Goal: Task Accomplishment & Management: Manage account settings

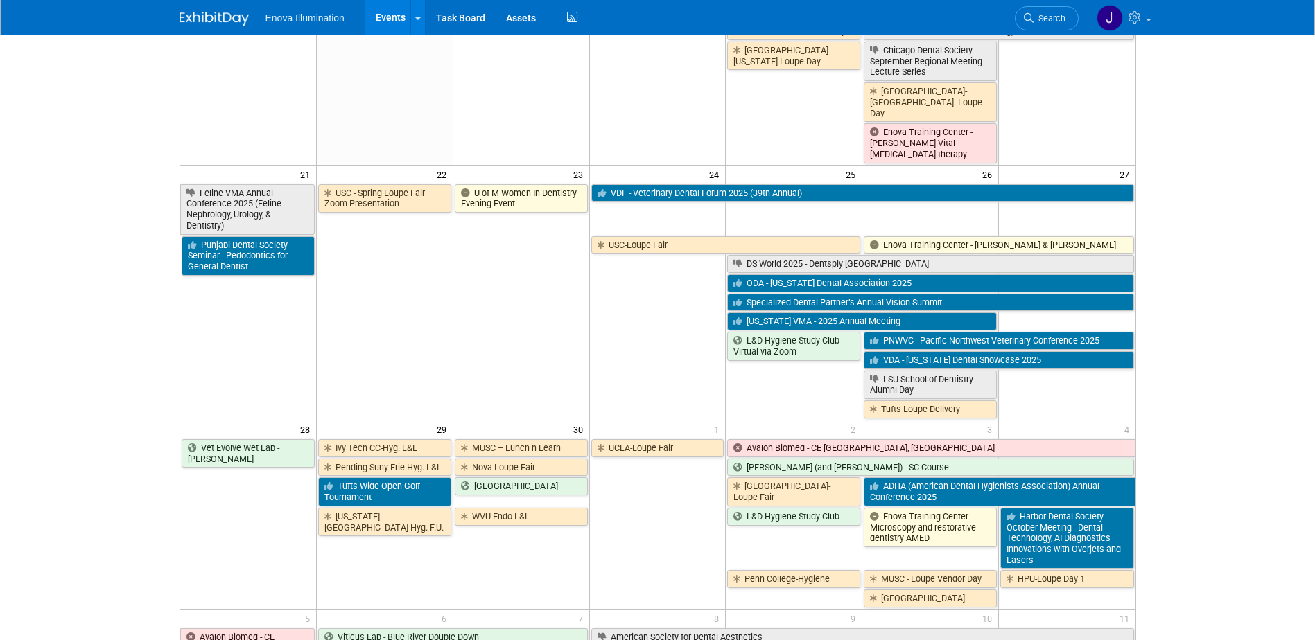
scroll to position [901, 0]
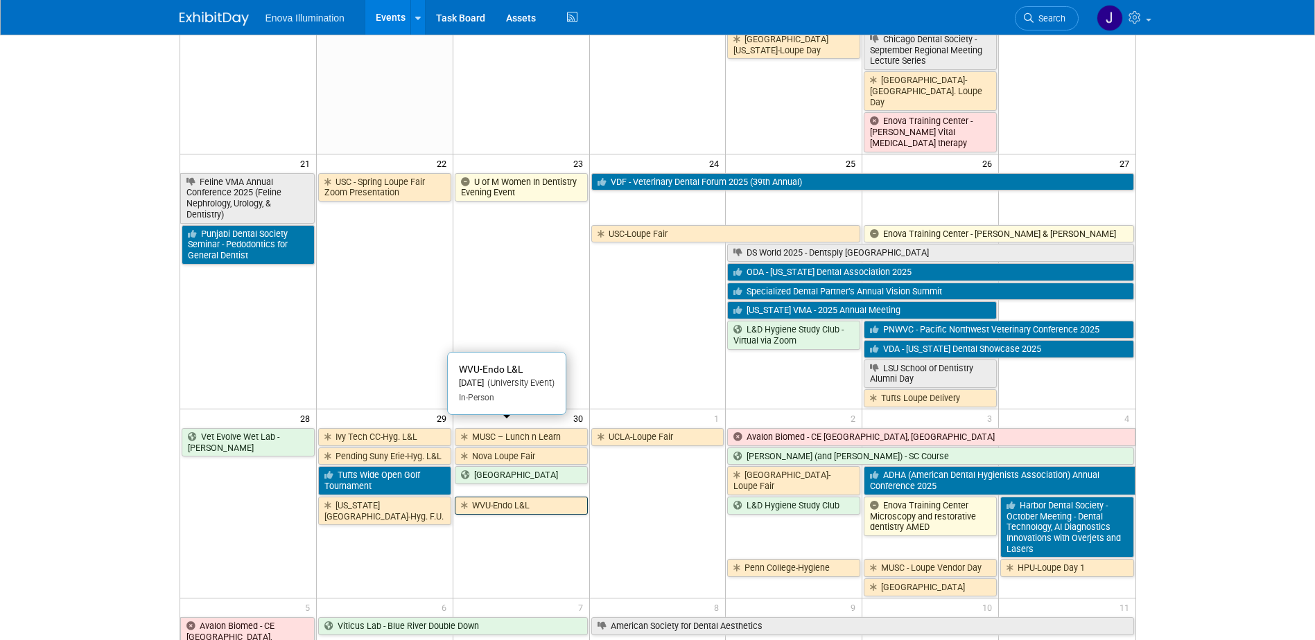
click at [489, 497] on link "WVU-Endo L&L" at bounding box center [521, 506] width 133 height 18
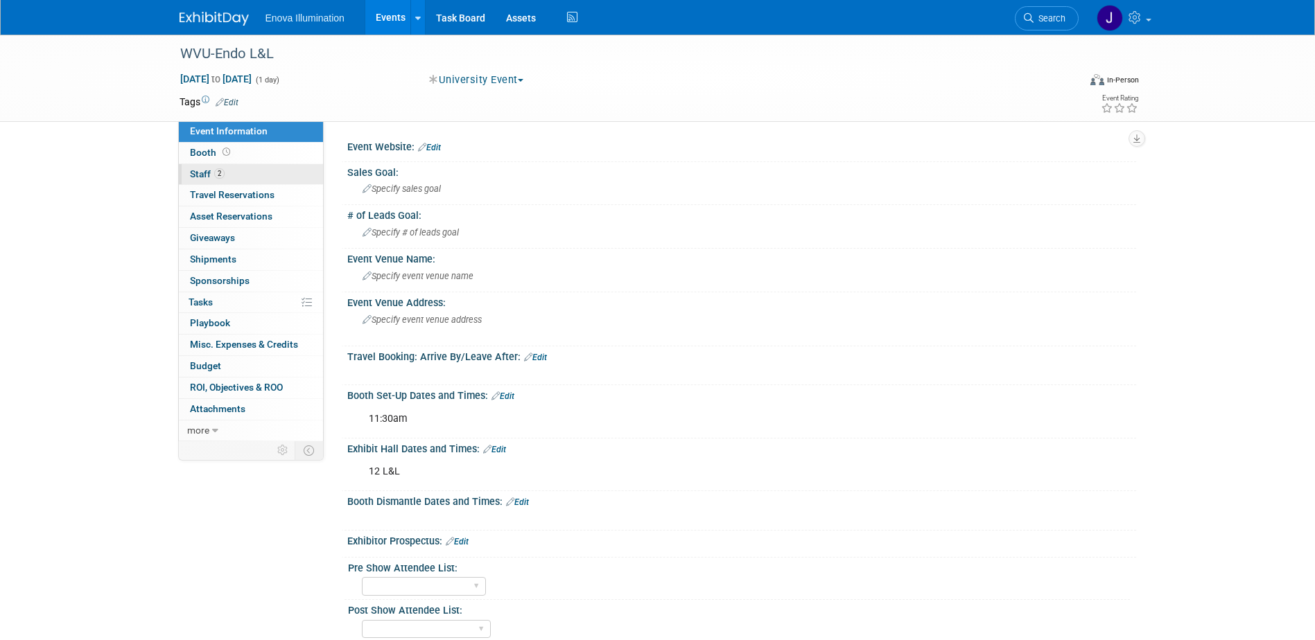
click at [249, 179] on link "2 Staff 2" at bounding box center [251, 174] width 144 height 21
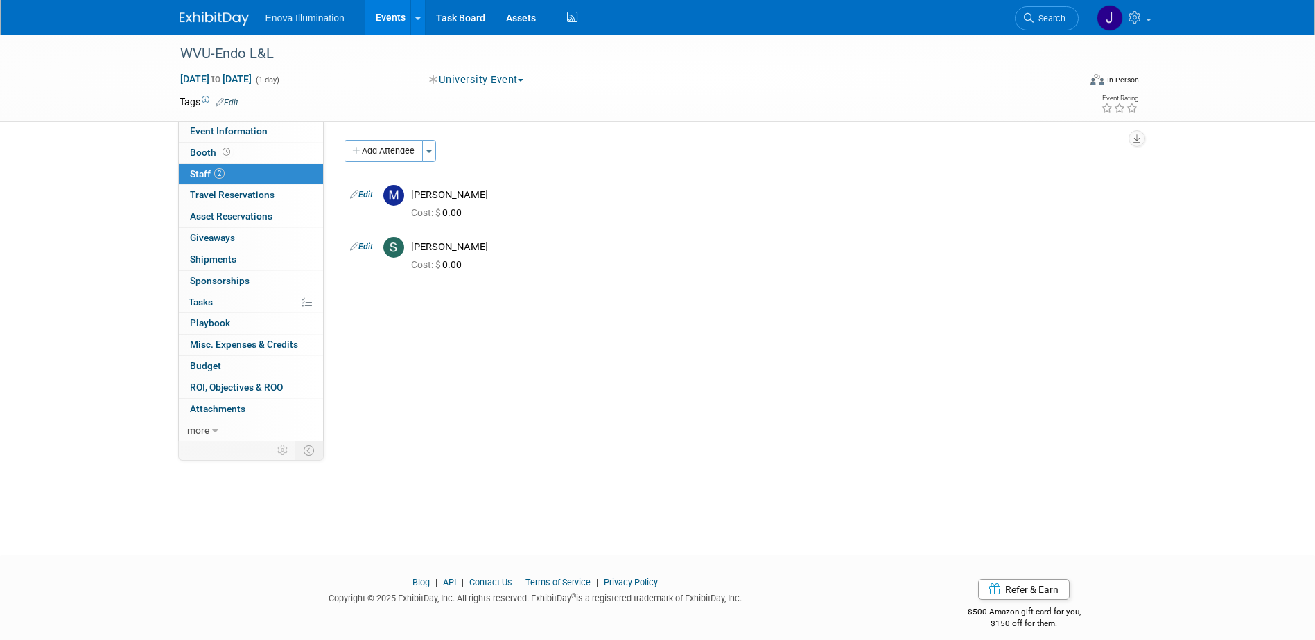
click at [218, 15] on img at bounding box center [213, 19] width 69 height 14
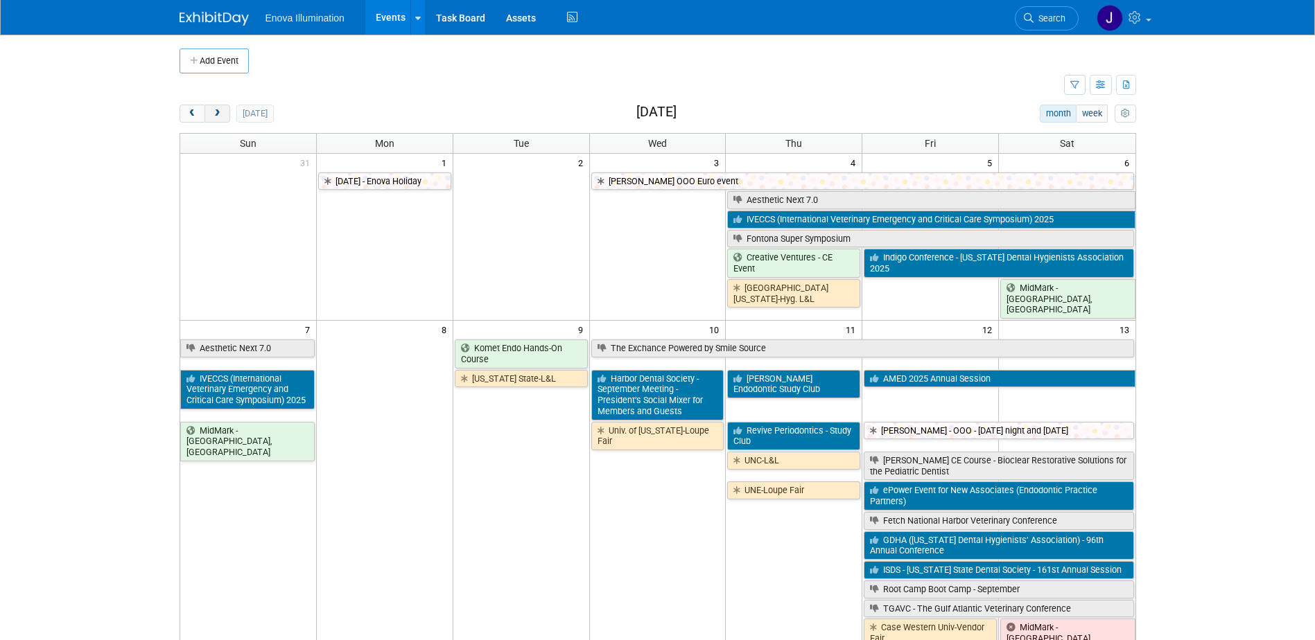
click at [214, 114] on span "next" at bounding box center [217, 113] width 10 height 9
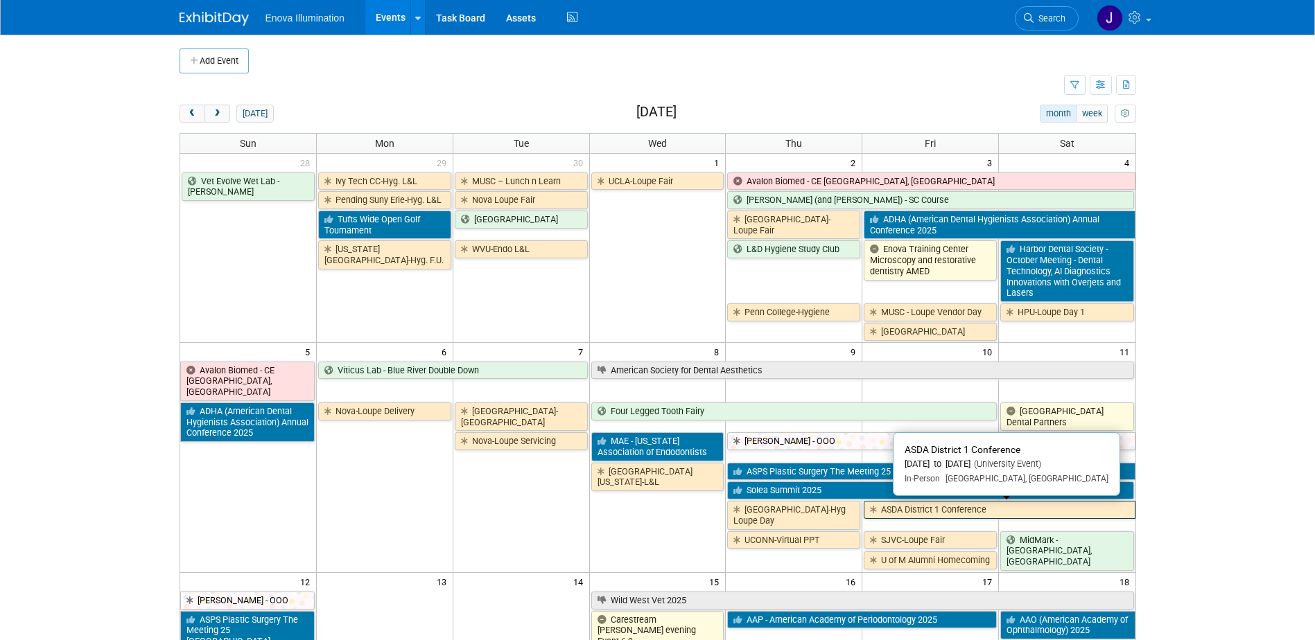
click at [901, 507] on link "ASDA District 1 Conference" at bounding box center [998, 510] width 271 height 18
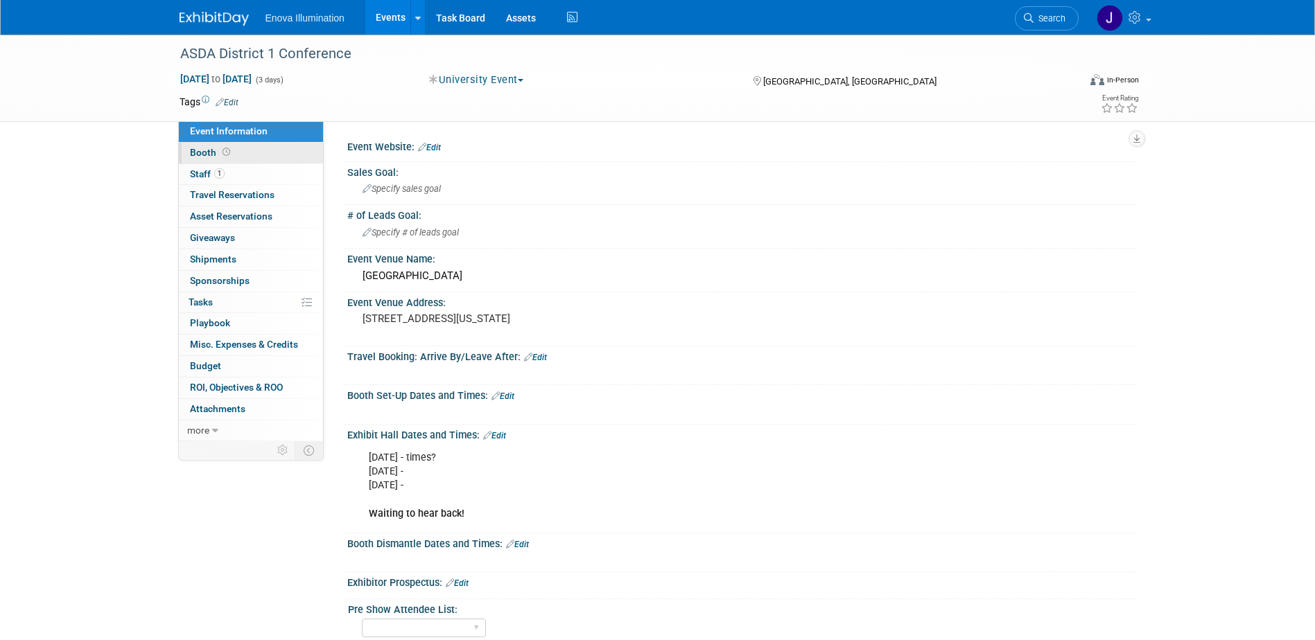
click at [274, 151] on link "Booth" at bounding box center [251, 153] width 144 height 21
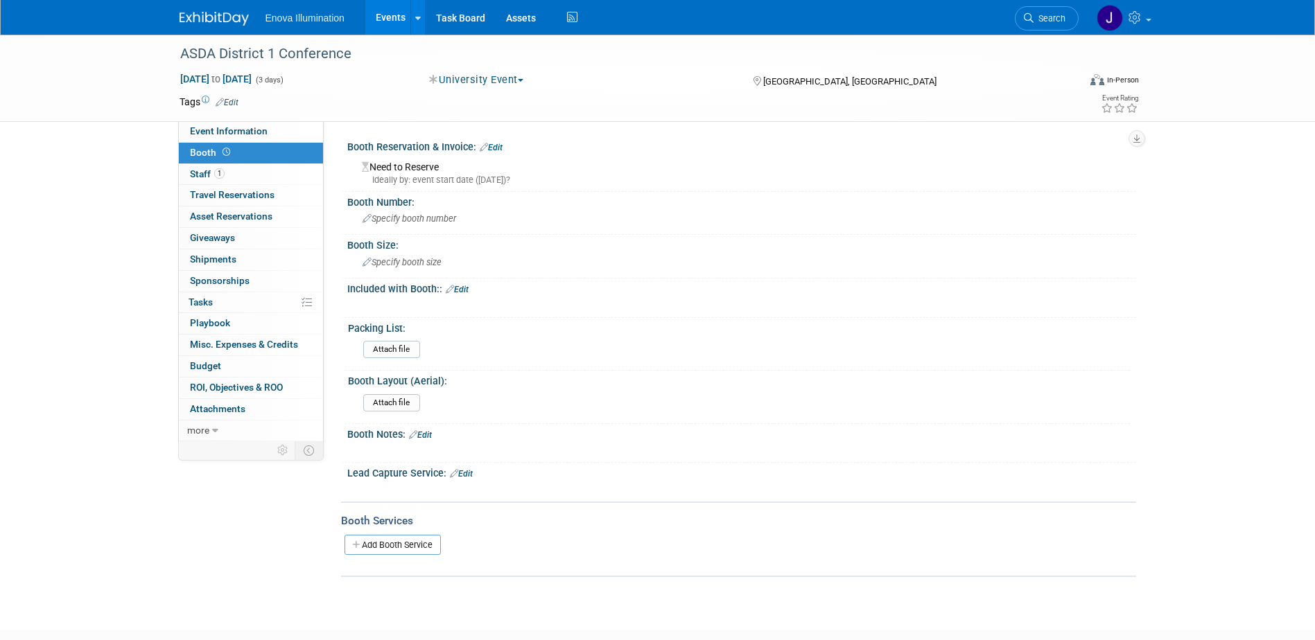
click at [500, 144] on link "Edit" at bounding box center [491, 148] width 23 height 10
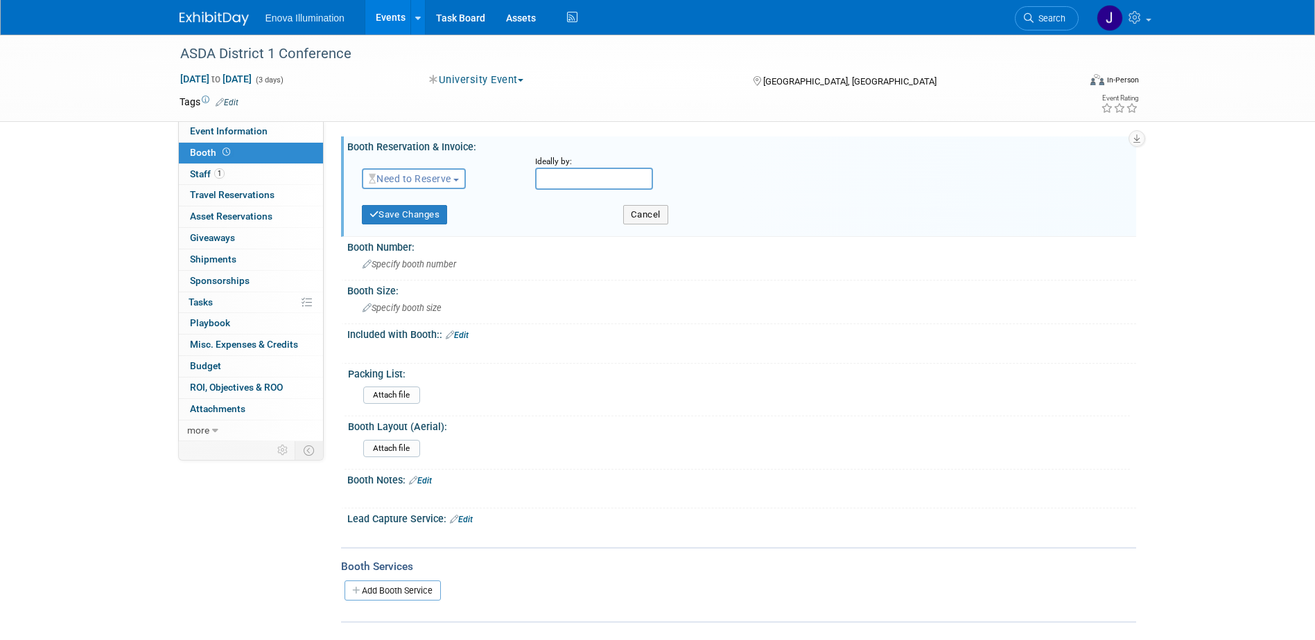
click at [425, 172] on button "Need to Reserve" at bounding box center [414, 178] width 105 height 21
click at [410, 222] on link "Reserved" at bounding box center [436, 221] width 148 height 19
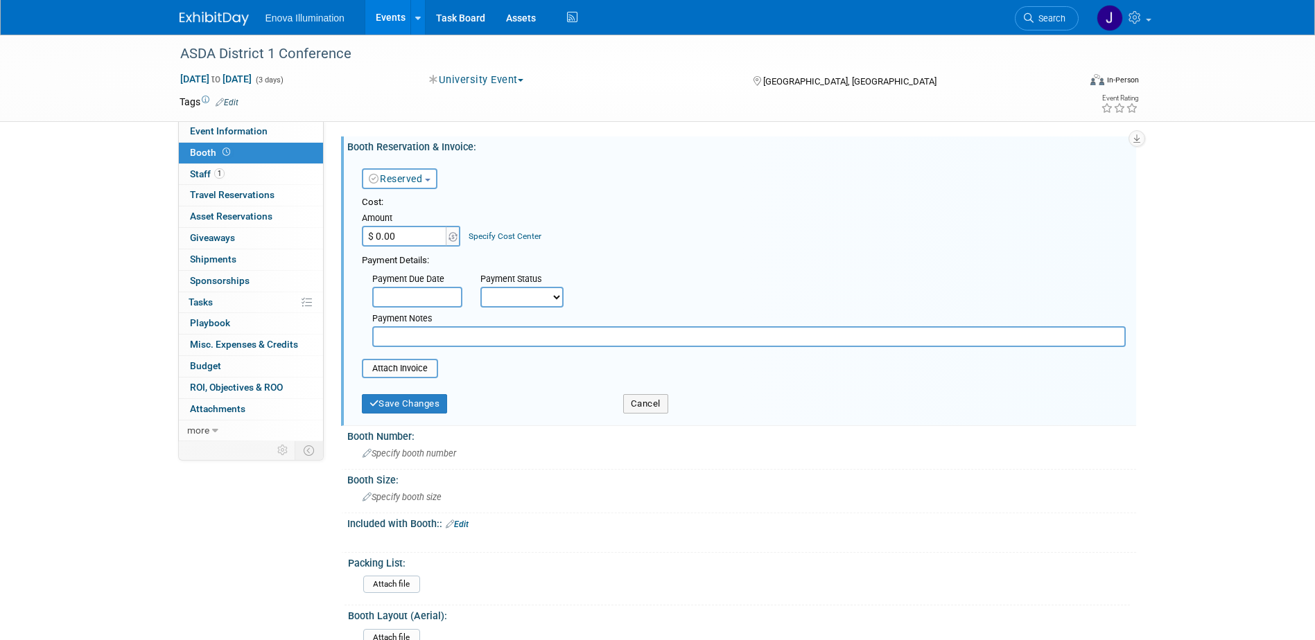
click at [412, 232] on input "$ 0.00" at bounding box center [405, 236] width 87 height 21
type input "$ 1,500.00"
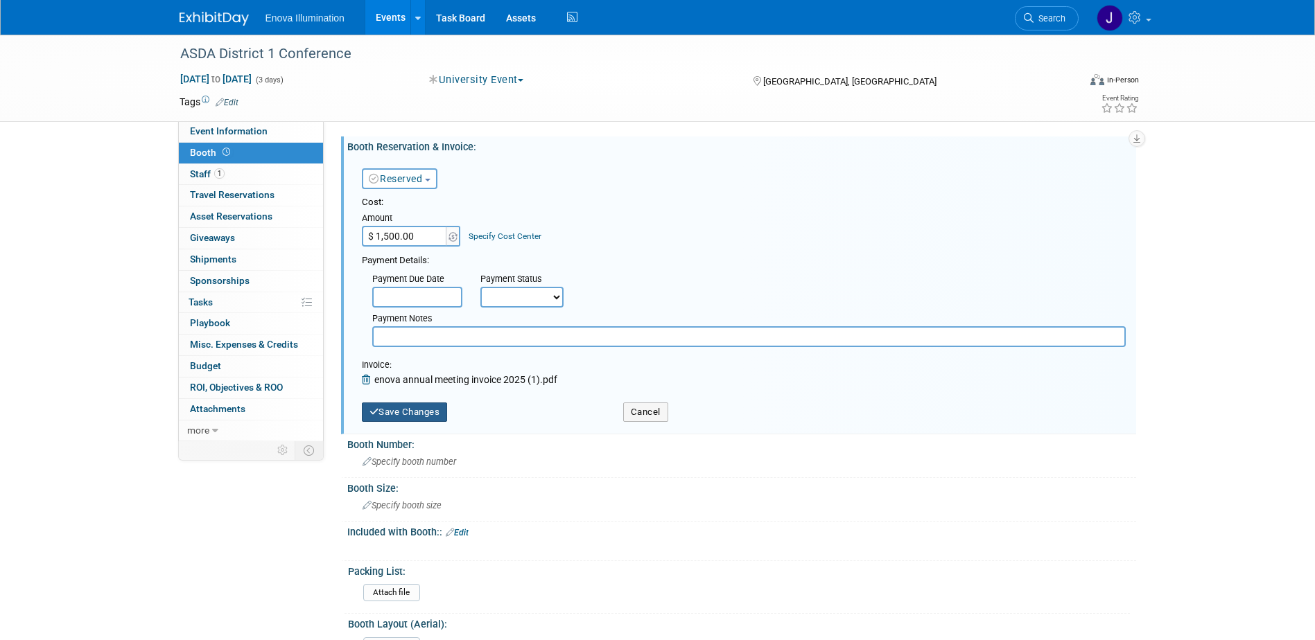
click at [400, 407] on button "Save Changes" at bounding box center [405, 412] width 86 height 19
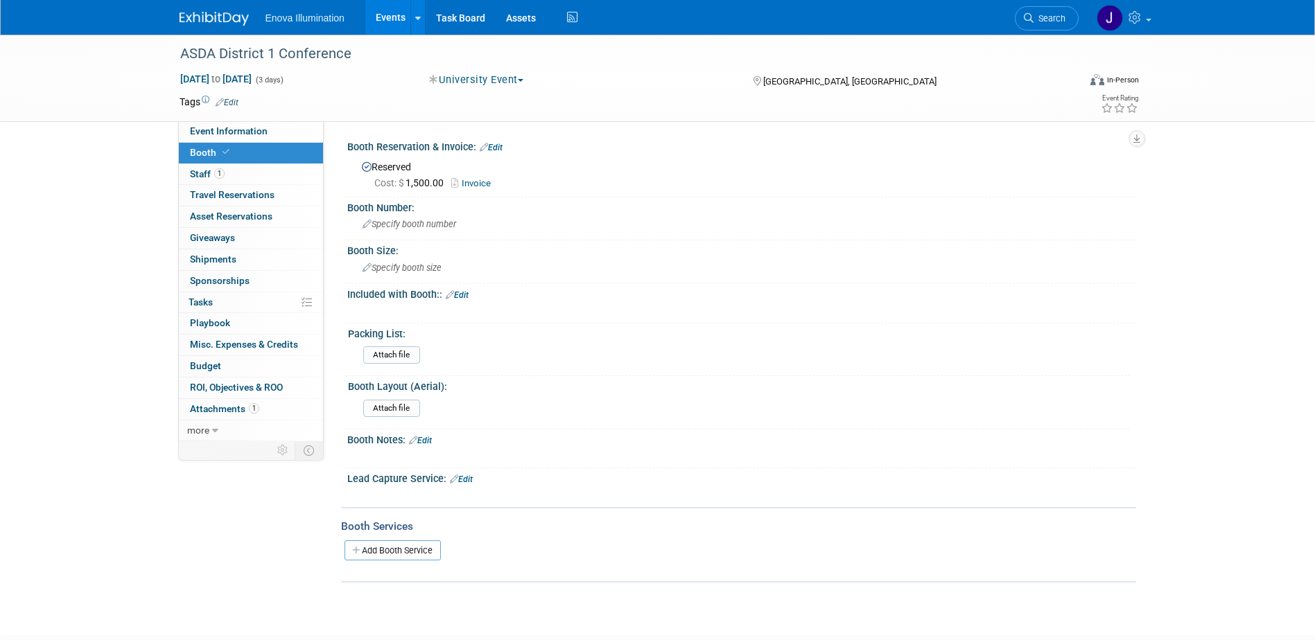
click at [240, 12] on img at bounding box center [213, 19] width 69 height 14
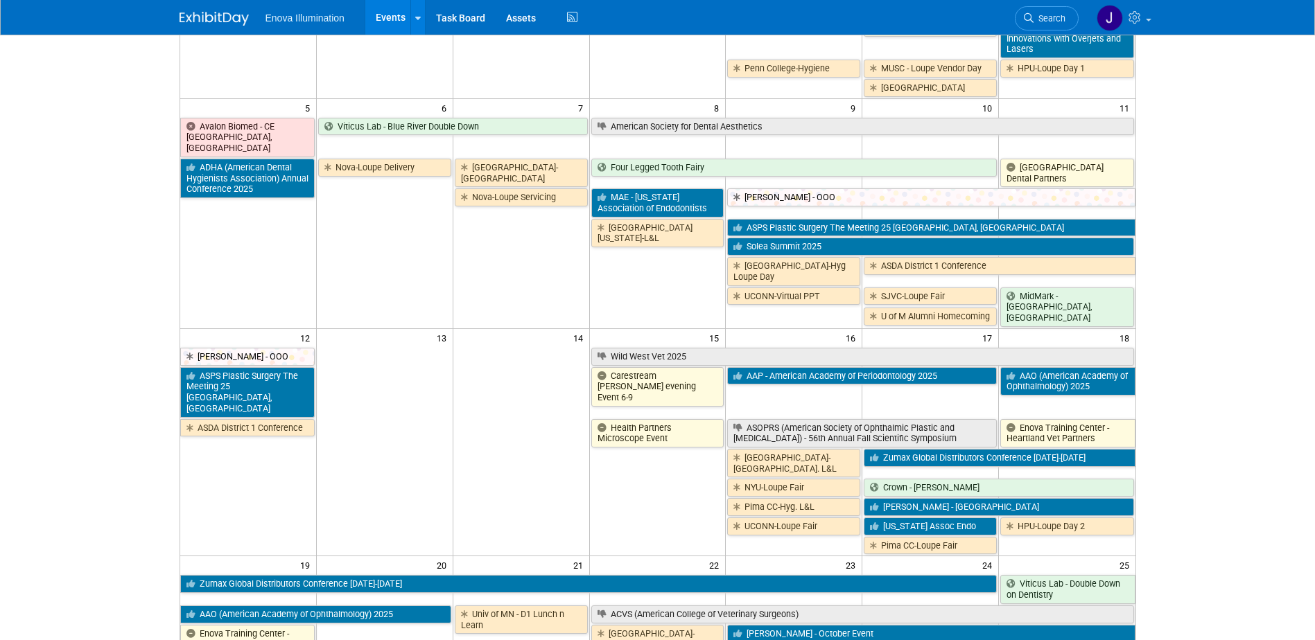
scroll to position [277, 0]
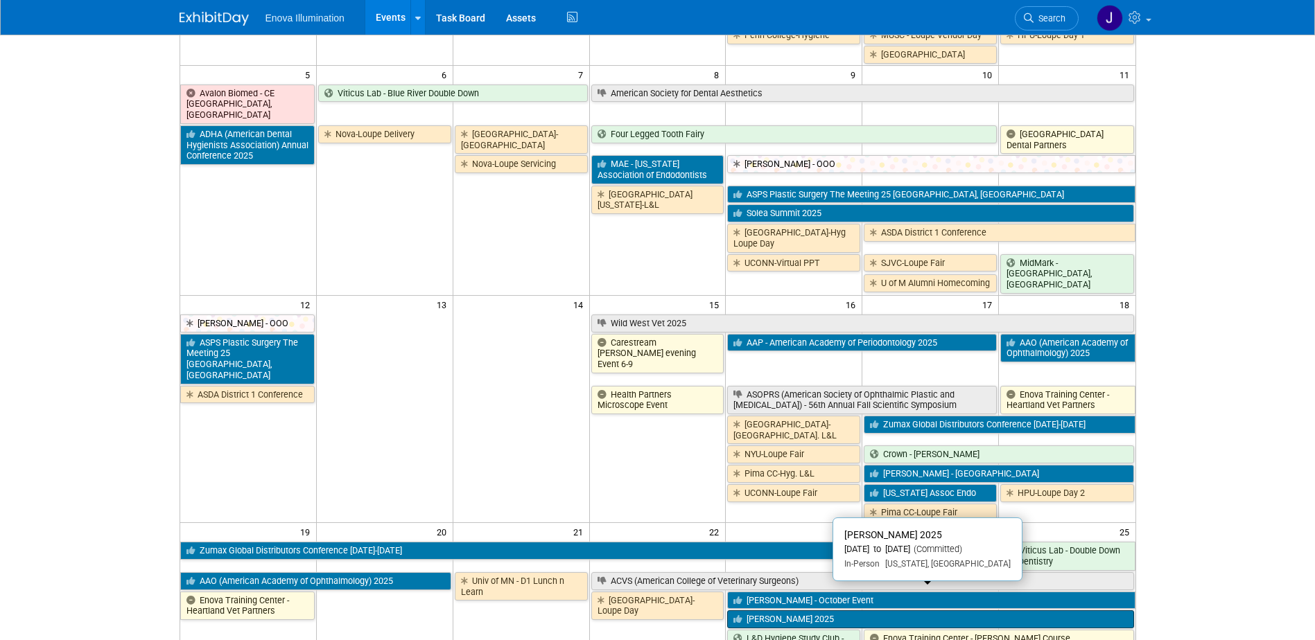
click at [778, 610] on link "[PERSON_NAME] 2025" at bounding box center [930, 619] width 406 height 18
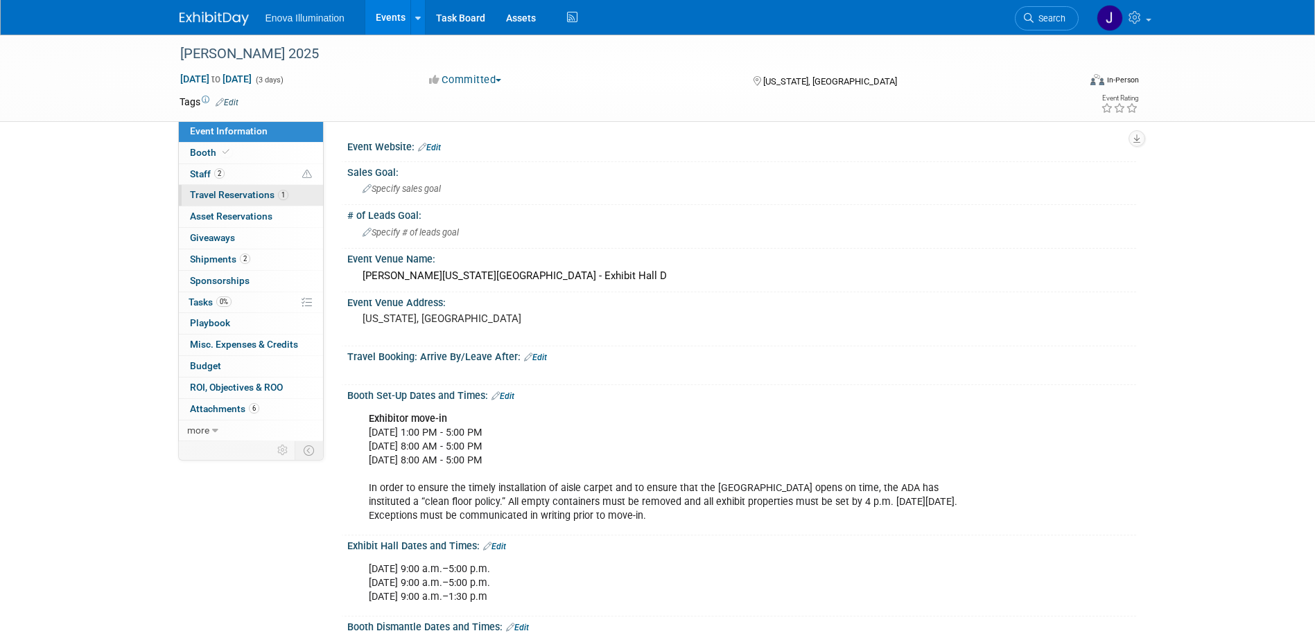
click at [252, 199] on span "Travel Reservations 1" at bounding box center [239, 194] width 98 height 11
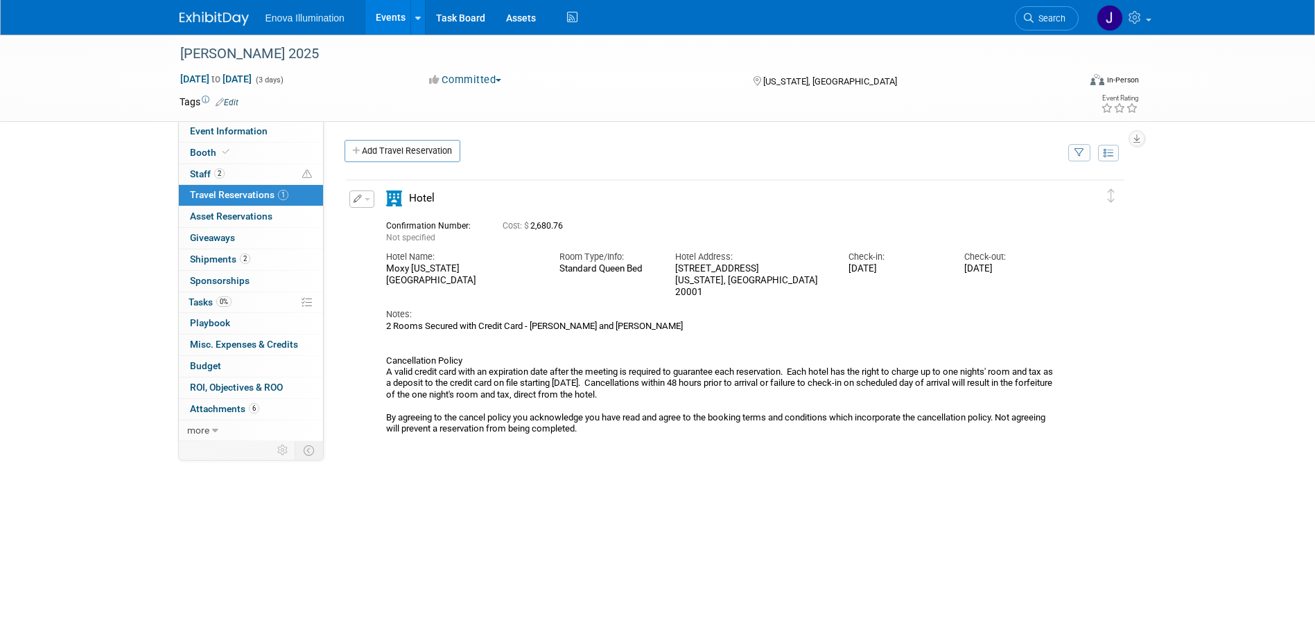
click at [539, 209] on div "Hotel" at bounding box center [723, 203] width 694 height 24
drag, startPoint x: 367, startPoint y: 276, endPoint x: 374, endPoint y: 249, distance: 28.1
click at [367, 276] on div "Edit Reservation Not specified" at bounding box center [724, 313] width 757 height 245
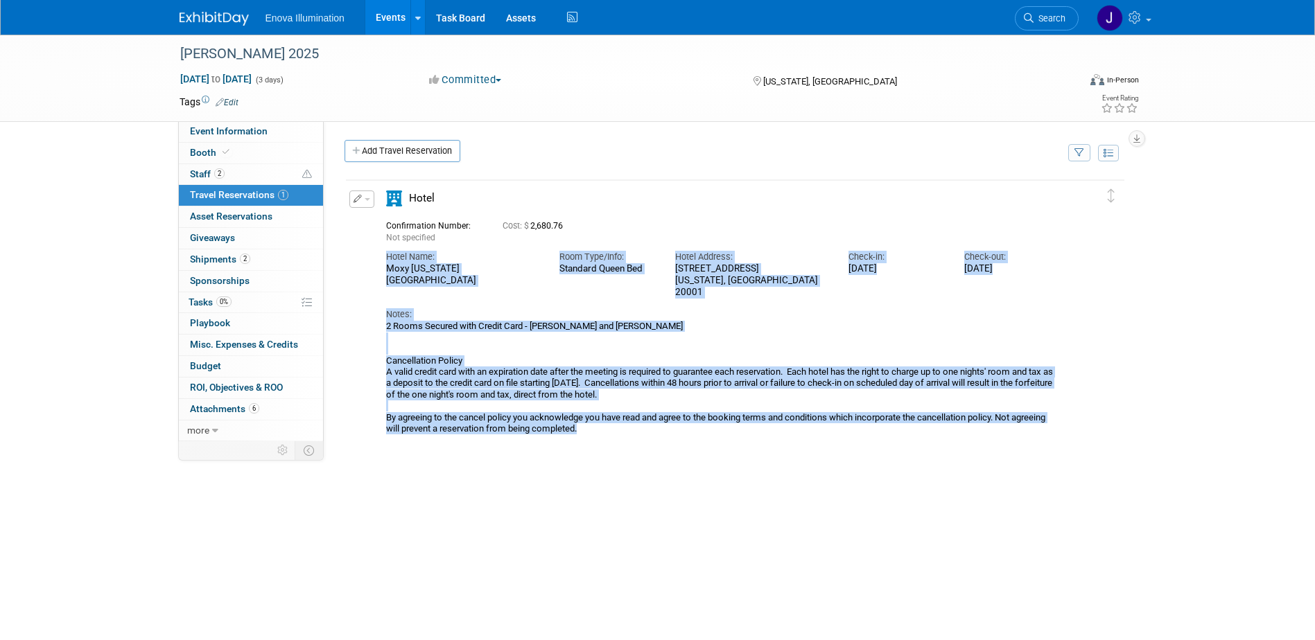
drag, startPoint x: 385, startPoint y: 254, endPoint x: 1050, endPoint y: 419, distance: 684.7
click at [1050, 419] on div "Confirmation Number: Not specified Cost: $ 2,680.76 Hotel Name: Room Type/Info:…" at bounding box center [723, 325] width 674 height 220
copy div "Hotel Name: Moxy Washington DC Downtown Room Type/Info: Standard Queen Bed Hote…"
click at [225, 131] on span "Event Information" at bounding box center [229, 130] width 78 height 11
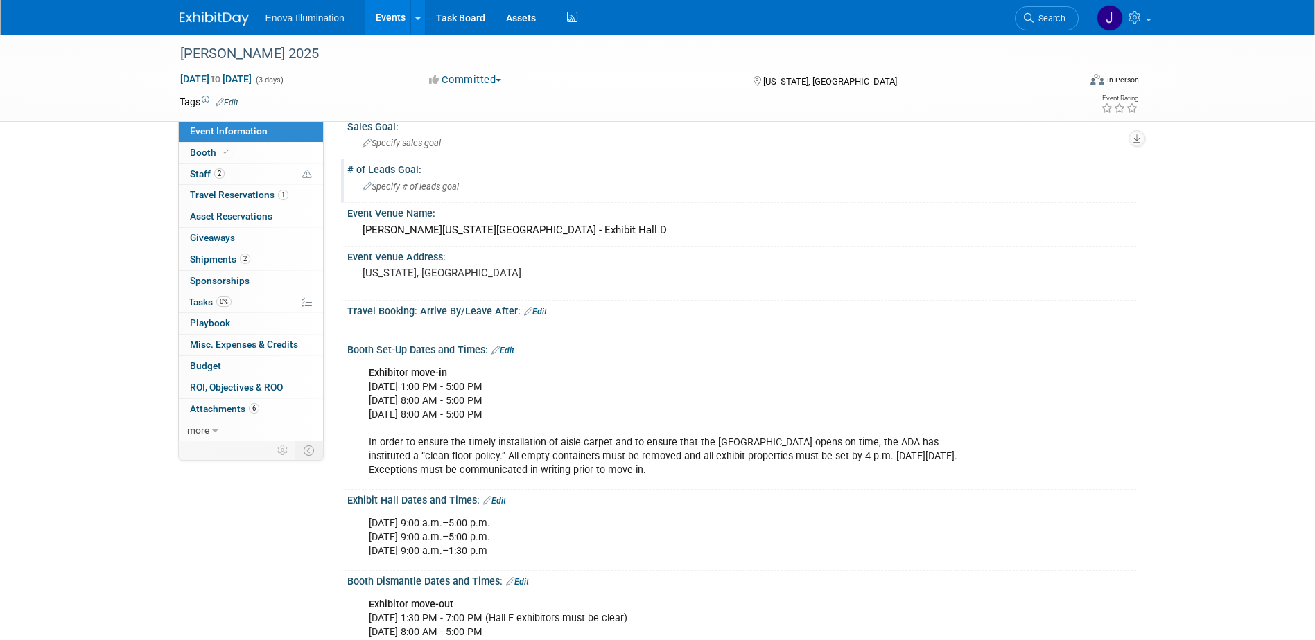
scroll to position [69, 0]
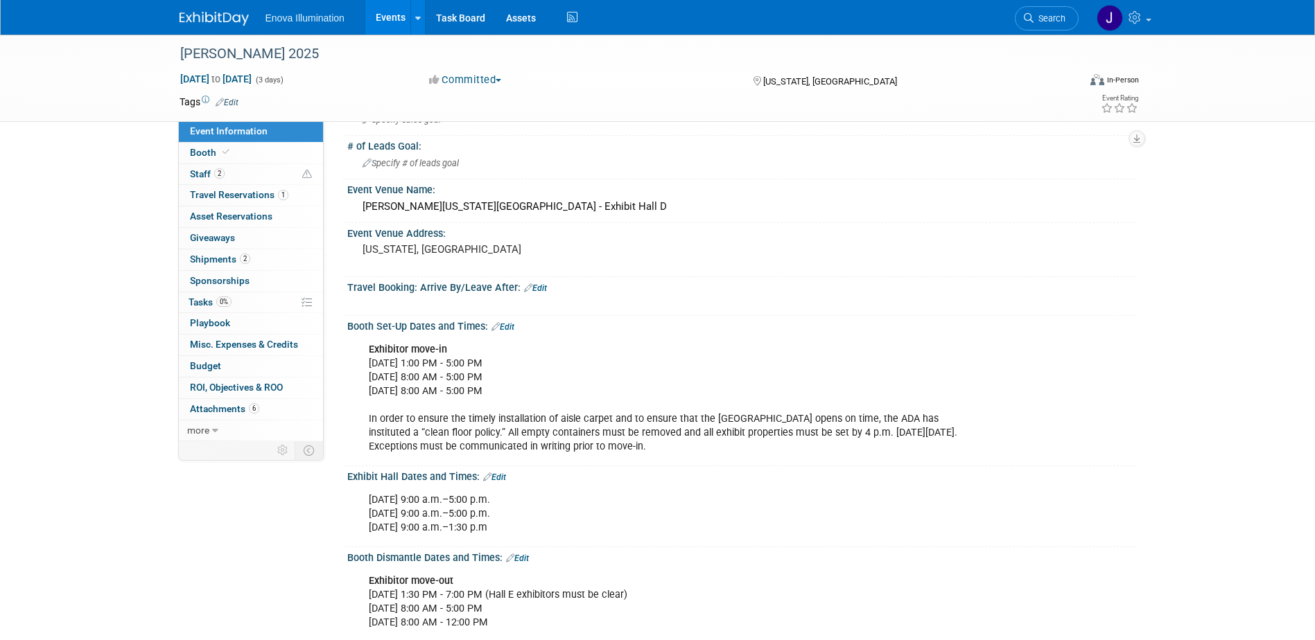
click at [350, 363] on div "Exhibitor move-in Monday, October 20, 2025 - 1:00 PM - 5:00 PM Tuesday, October…" at bounding box center [741, 398] width 789 height 130
drag, startPoint x: 369, startPoint y: 346, endPoint x: 723, endPoint y: 596, distance: 433.1
click at [723, 596] on div "Event Website: Edit Sales Goal: Specify sales goal Edit X X" at bounding box center [734, 597] width 781 height 1061
copy div "Exhibitor move-in Monday, October 20, 2025 - 1:00 PM - 5:00 PM Tuesday, October…"
click at [575, 222] on div "Event Venue Name: Walter E. Washington Convention Center - Exhibit Hall D" at bounding box center [738, 201] width 795 height 44
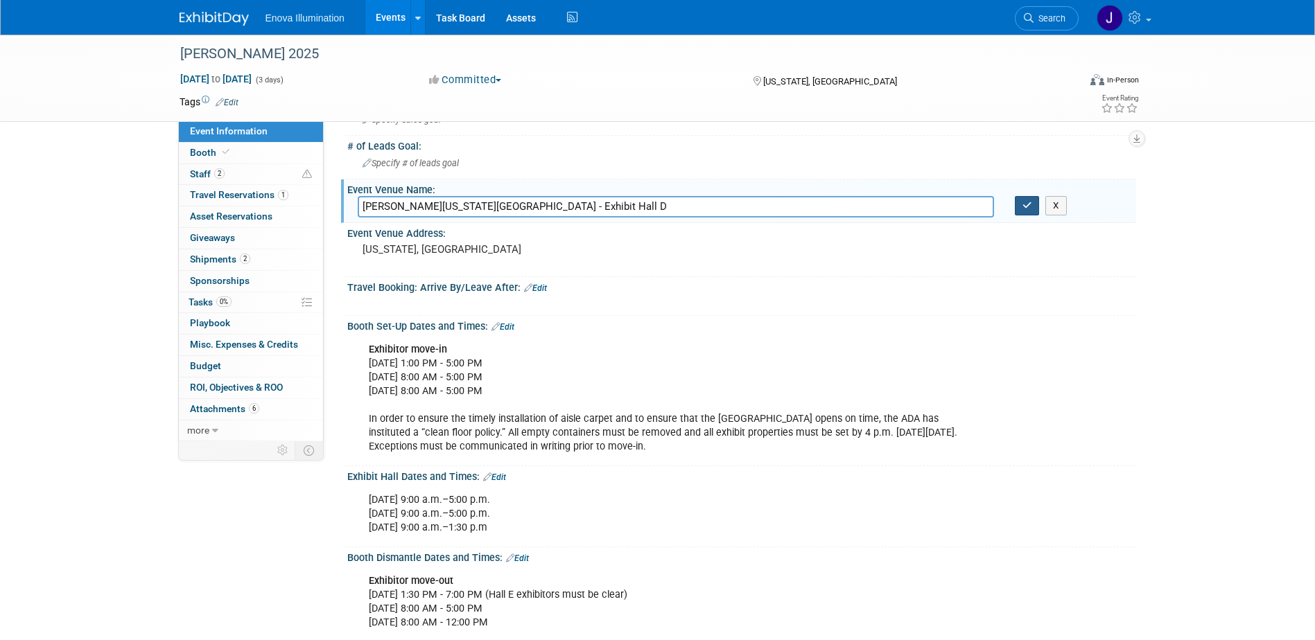
click at [1023, 207] on icon "button" at bounding box center [1027, 205] width 10 height 9
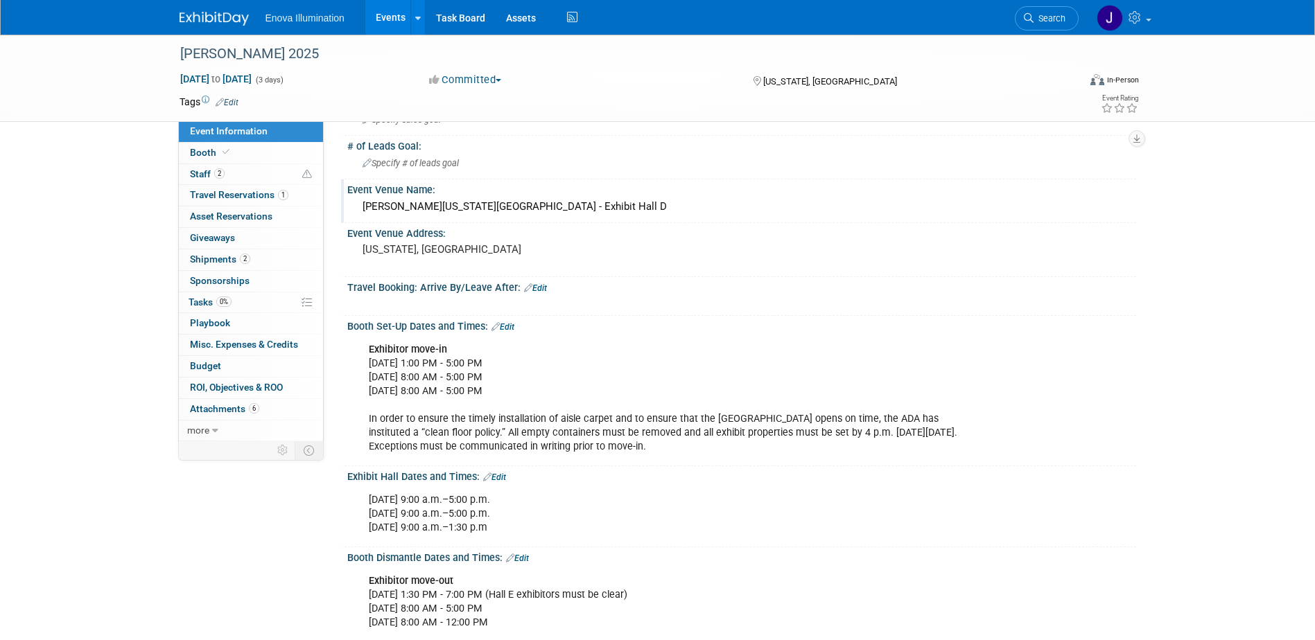
click at [1058, 16] on span "Search" at bounding box center [1049, 18] width 32 height 10
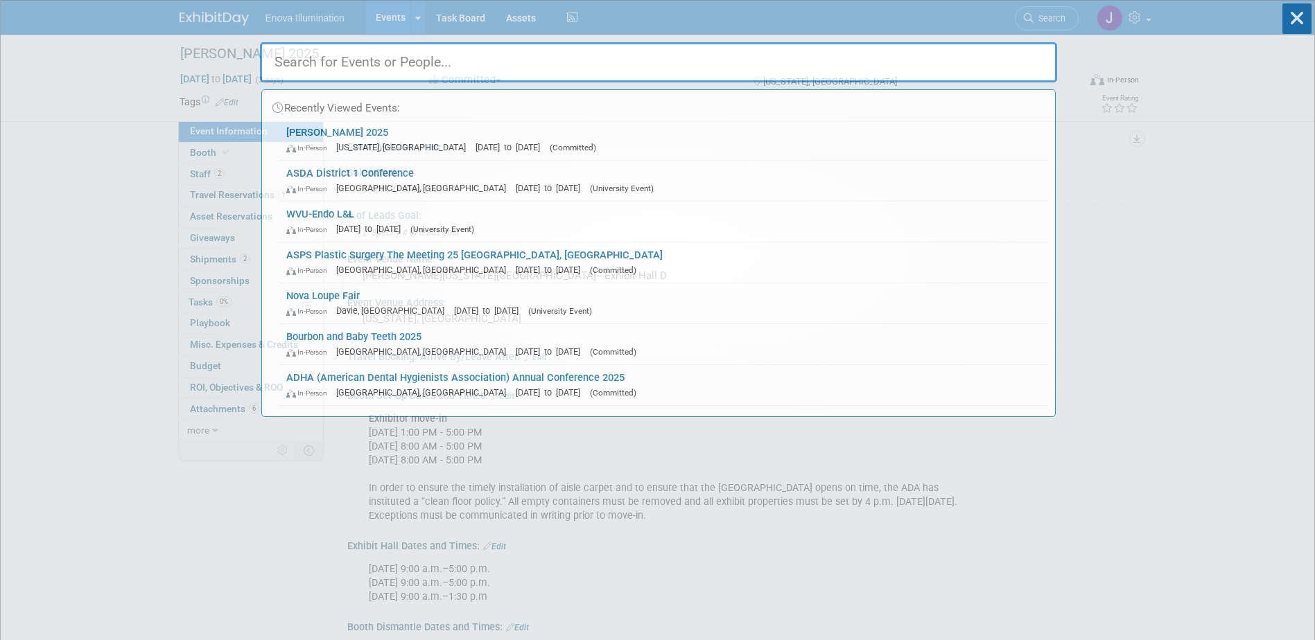
click at [994, 61] on input "text" at bounding box center [658, 62] width 797 height 40
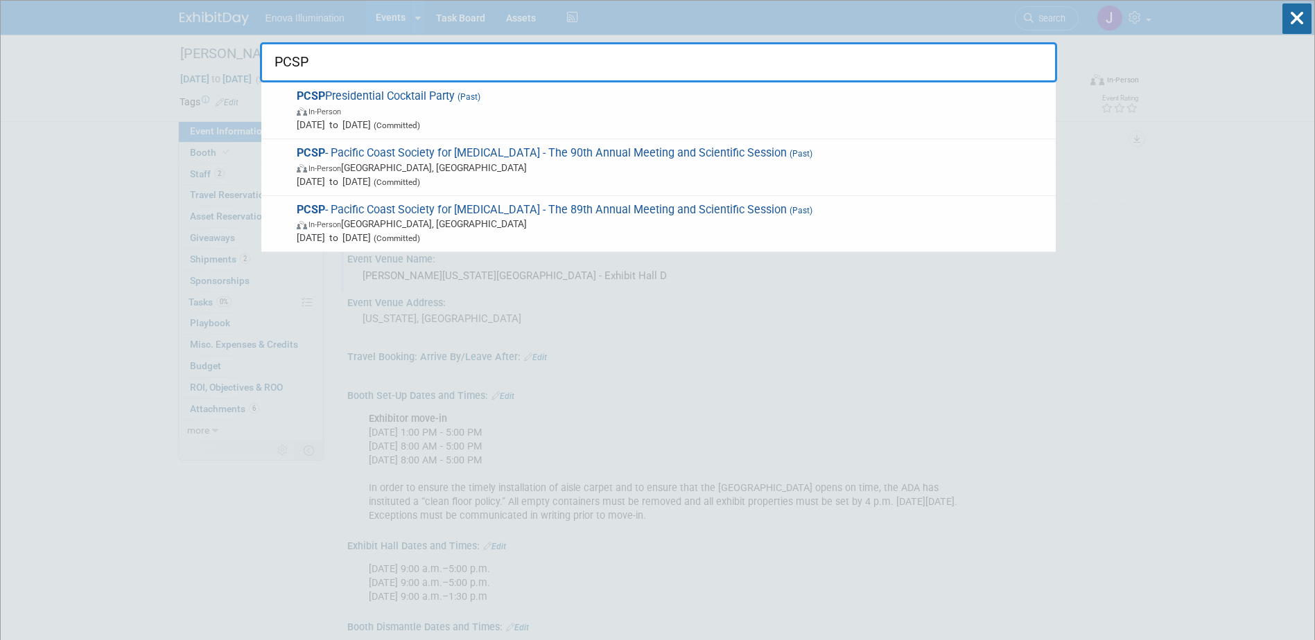
type input "PCSP"
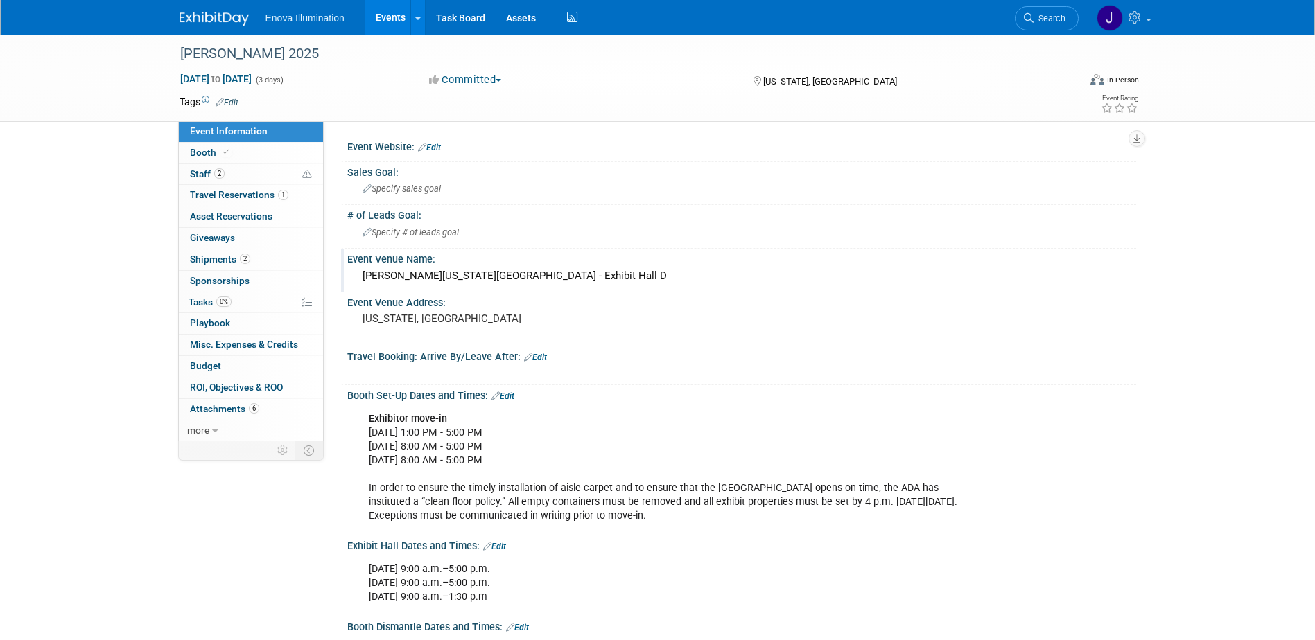
click at [227, 23] on img at bounding box center [213, 19] width 69 height 14
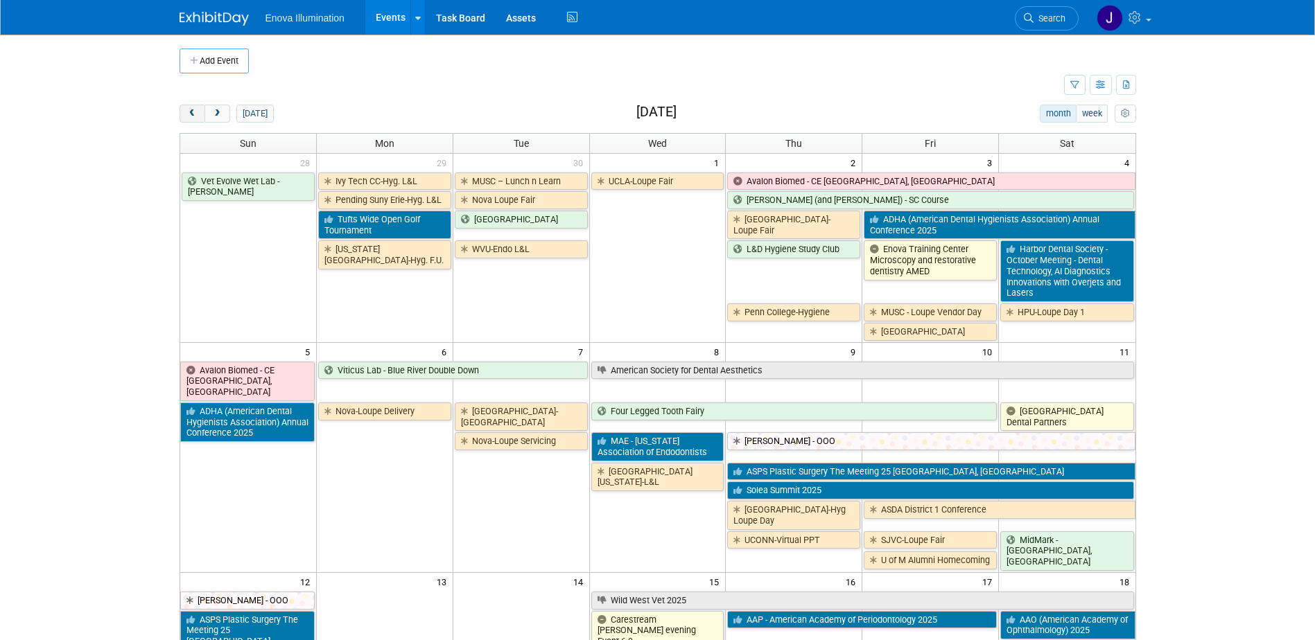
click at [198, 109] on button "prev" at bounding box center [192, 114] width 26 height 18
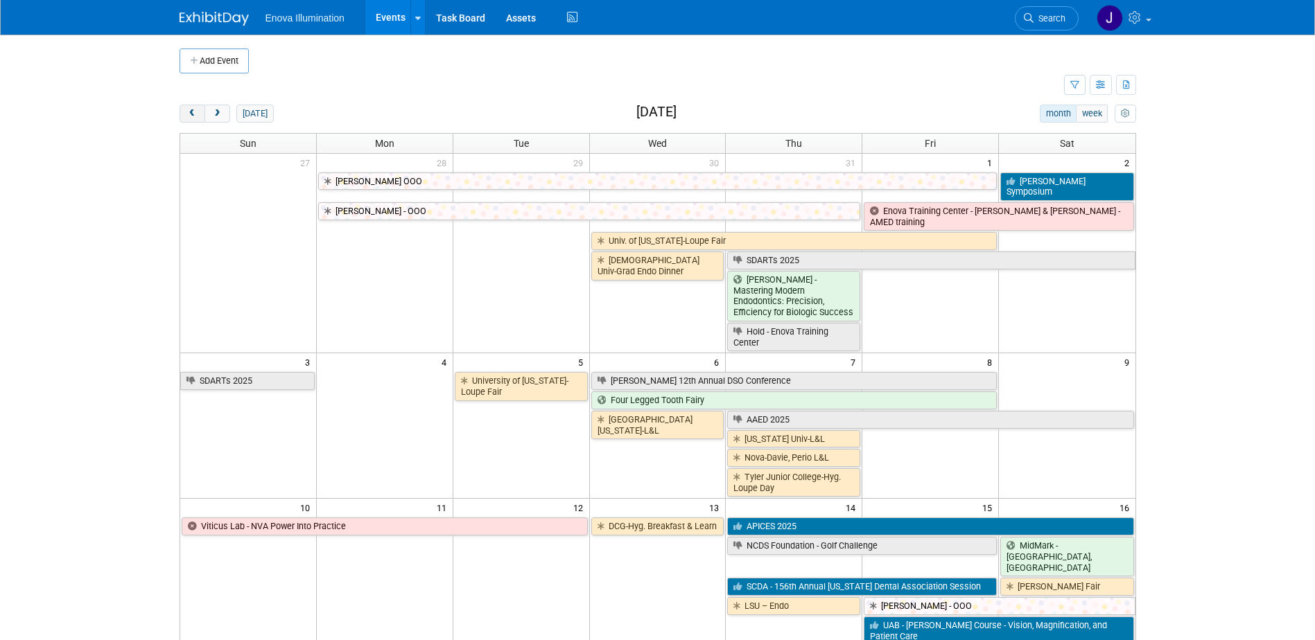
click at [198, 109] on button "prev" at bounding box center [192, 114] width 26 height 18
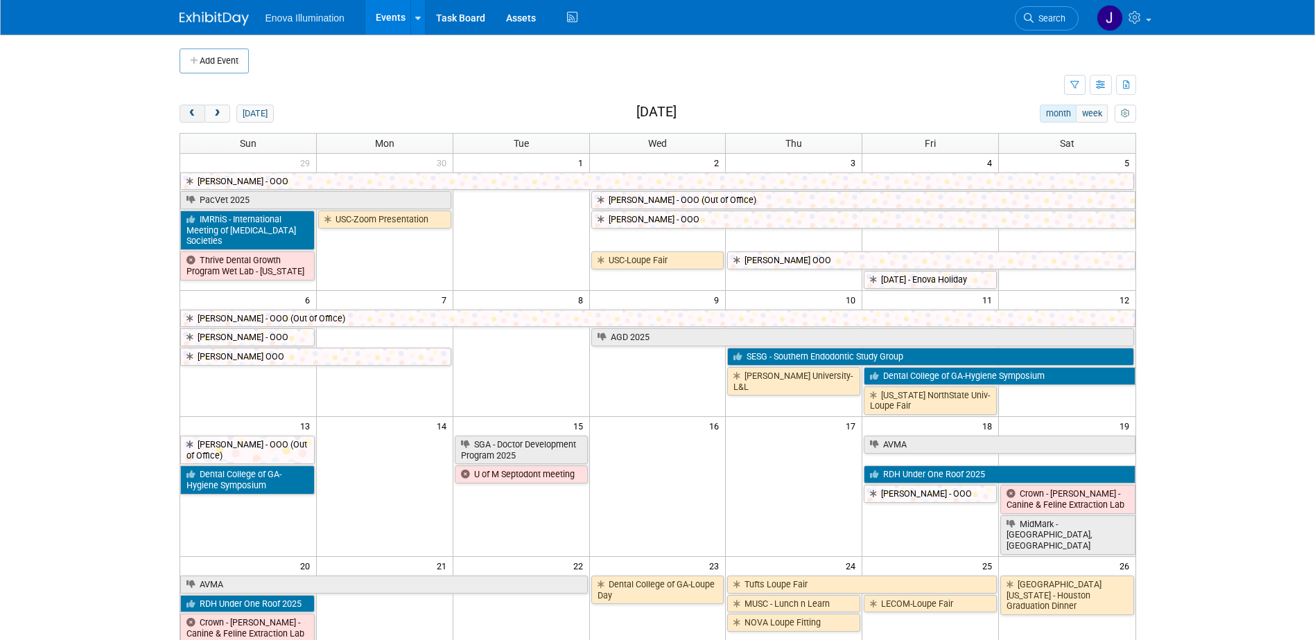
click at [198, 109] on button "prev" at bounding box center [192, 114] width 26 height 18
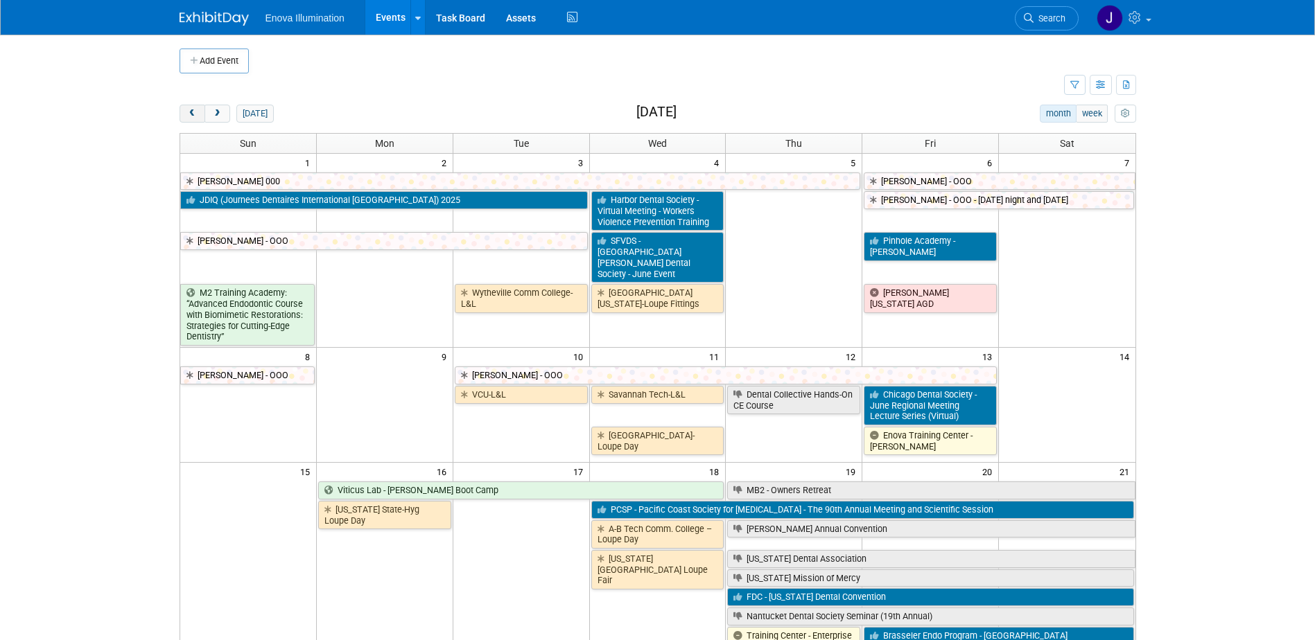
click at [198, 109] on button "prev" at bounding box center [192, 114] width 26 height 18
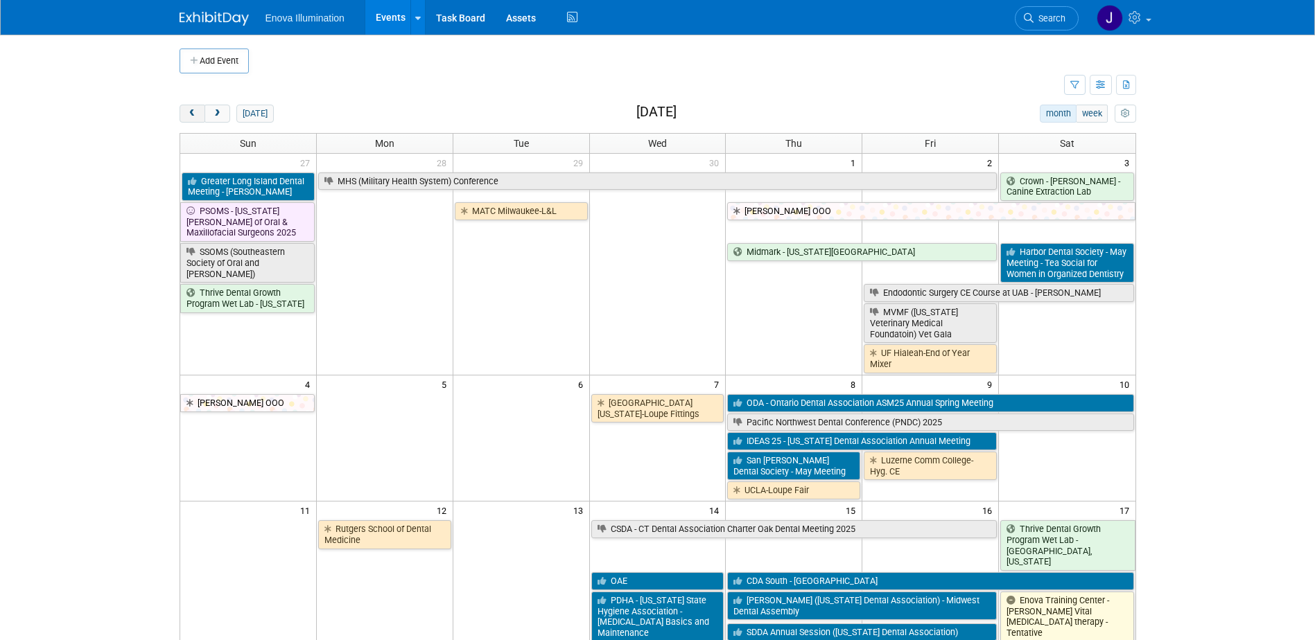
click at [198, 109] on button "prev" at bounding box center [192, 114] width 26 height 18
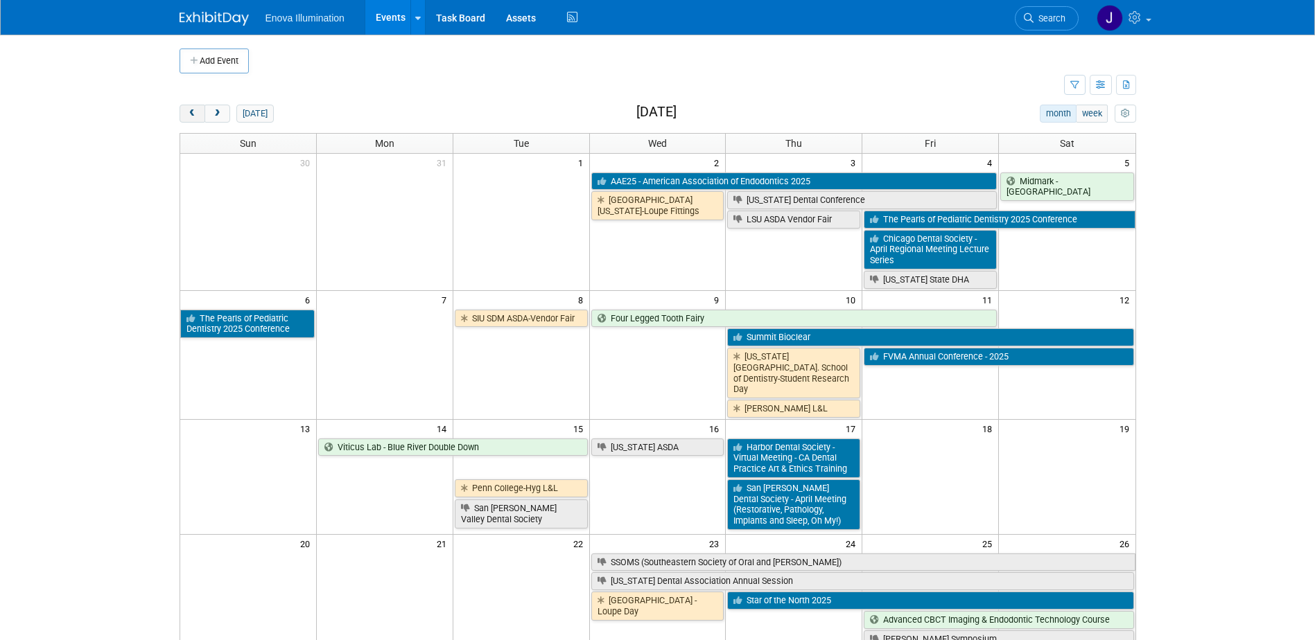
click at [198, 109] on button "prev" at bounding box center [192, 114] width 26 height 18
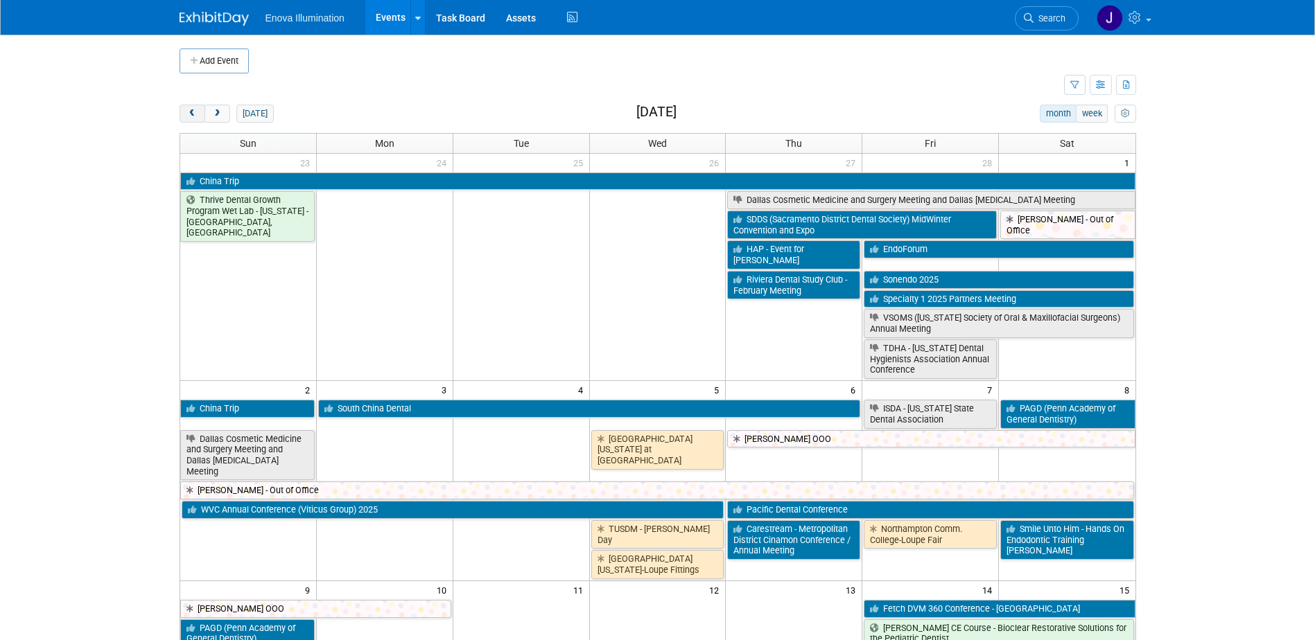
click at [198, 109] on button "prev" at bounding box center [192, 114] width 26 height 18
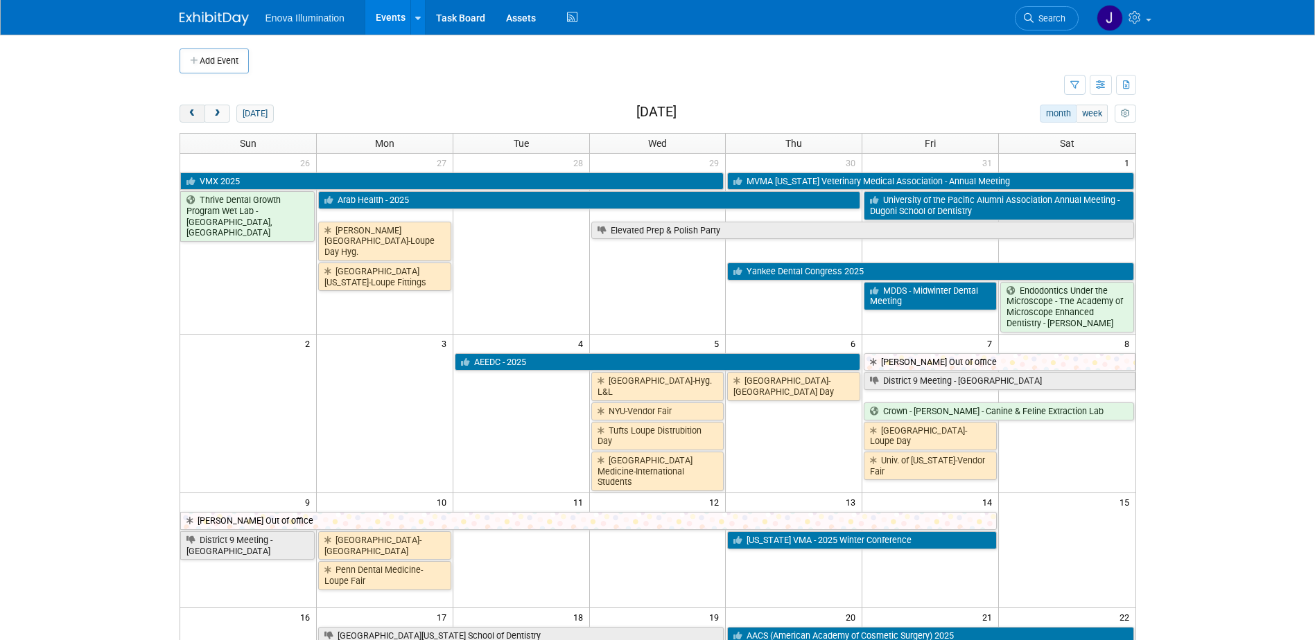
click at [198, 109] on button "prev" at bounding box center [192, 114] width 26 height 18
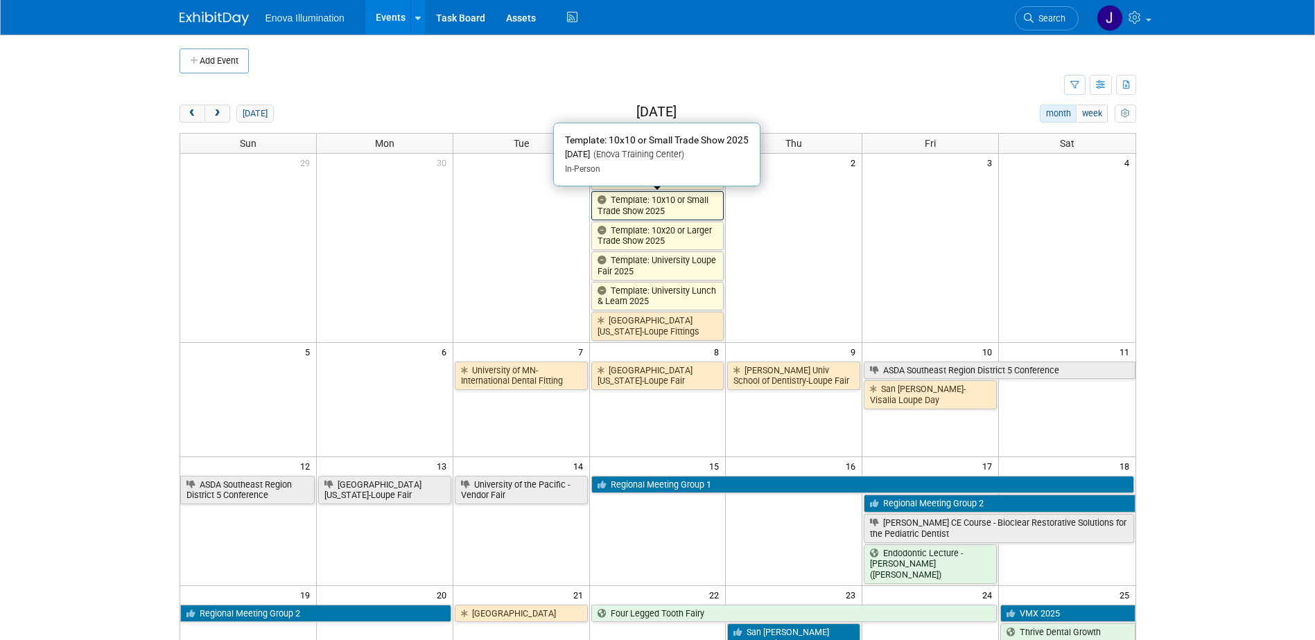
click at [610, 211] on link "Template: 10x10 or Small Trade Show 2025" at bounding box center [657, 205] width 133 height 28
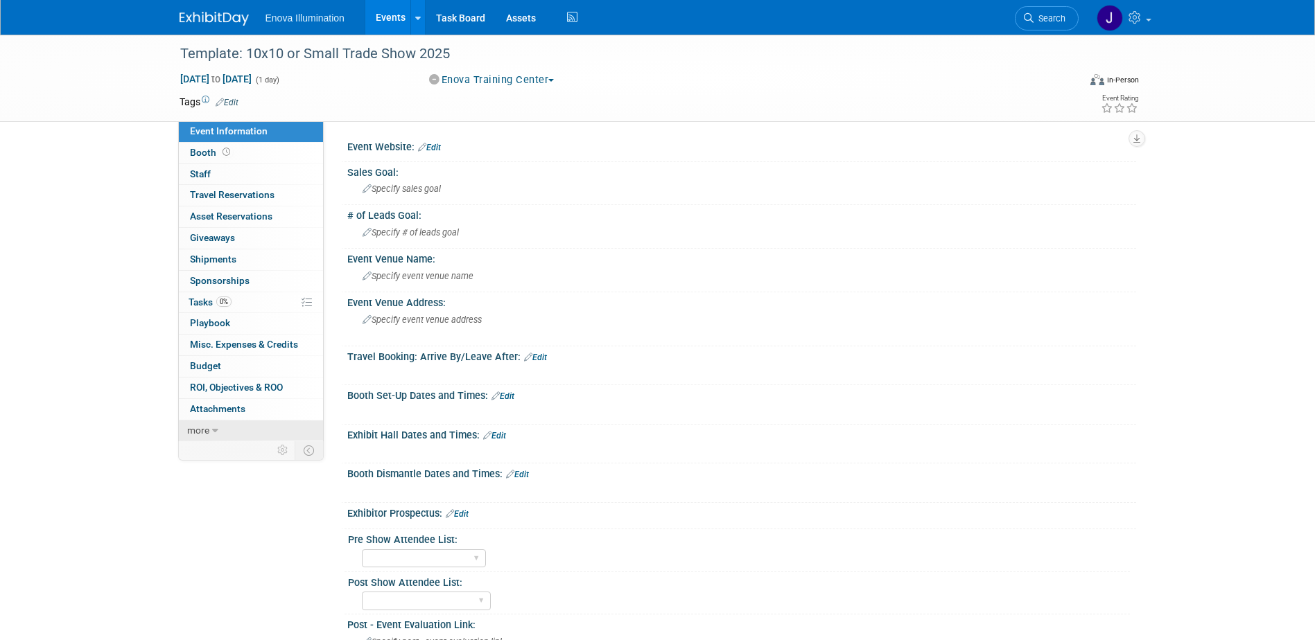
click at [271, 425] on link "more" at bounding box center [251, 431] width 144 height 21
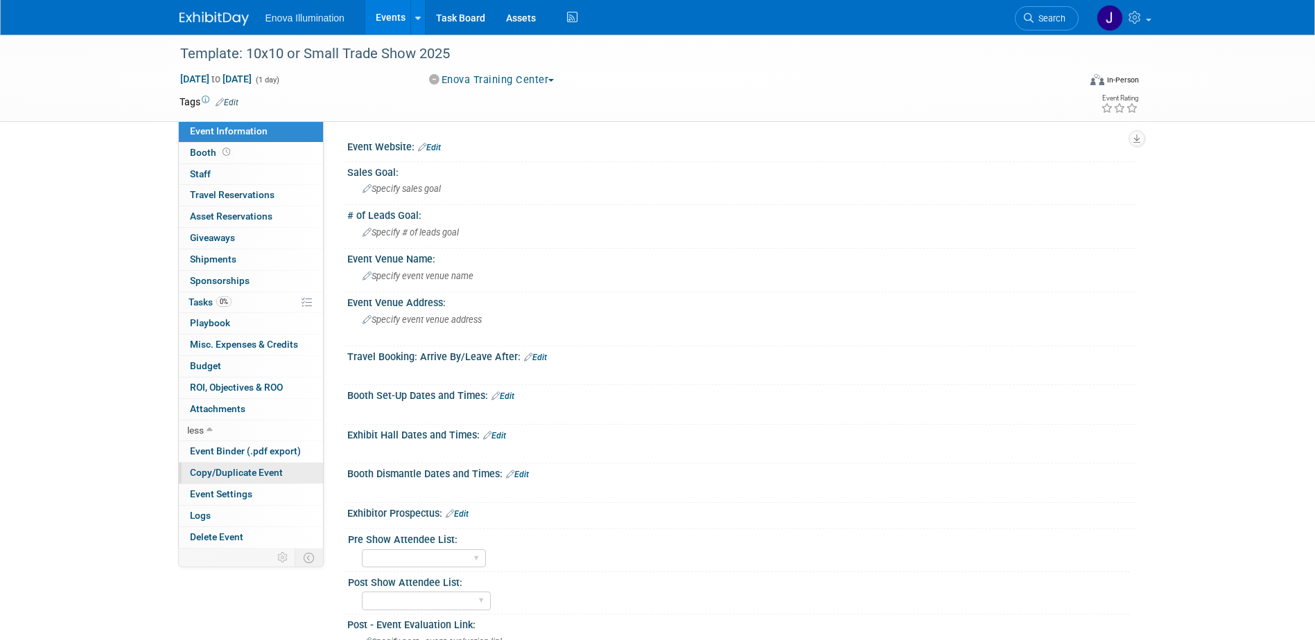
click at [252, 472] on span "Copy/Duplicate Event" at bounding box center [236, 472] width 93 height 11
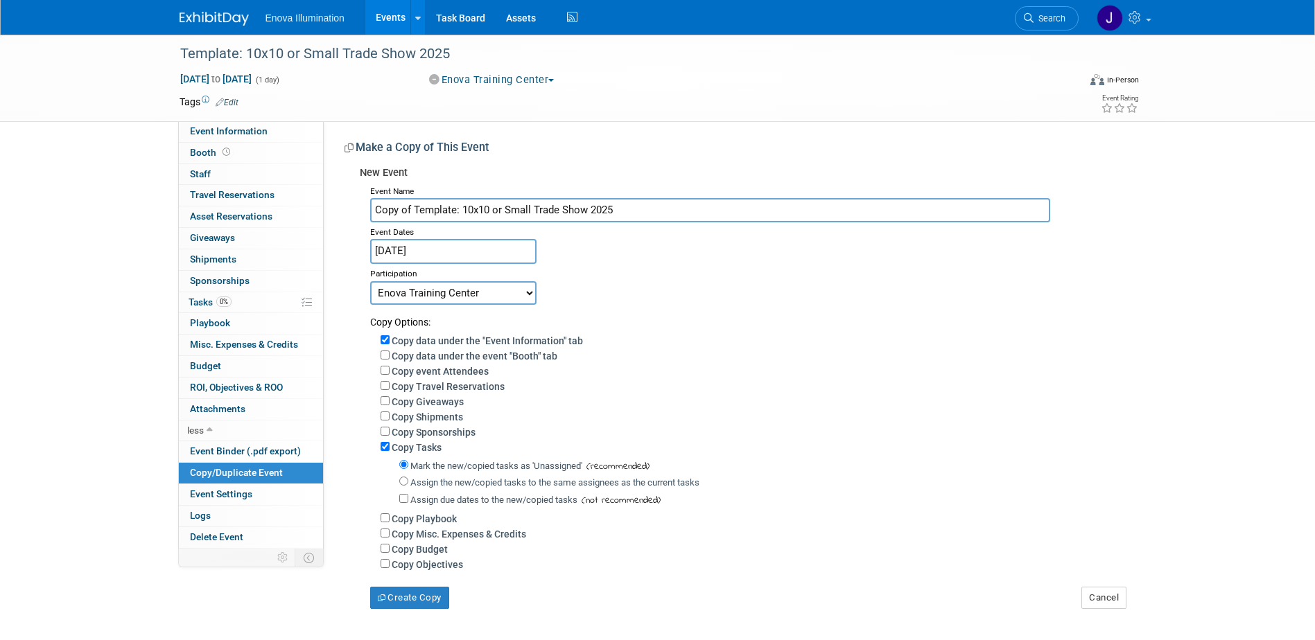
drag, startPoint x: 635, startPoint y: 211, endPoint x: 0, endPoint y: 299, distance: 640.8
click at [317, 268] on div "Event Information Event Info Booth Booth 0 Staff 0 Staff 0 Travel Reservations …" at bounding box center [657, 322] width 977 height 574
type input "PCSP 91st Annual Meeting"
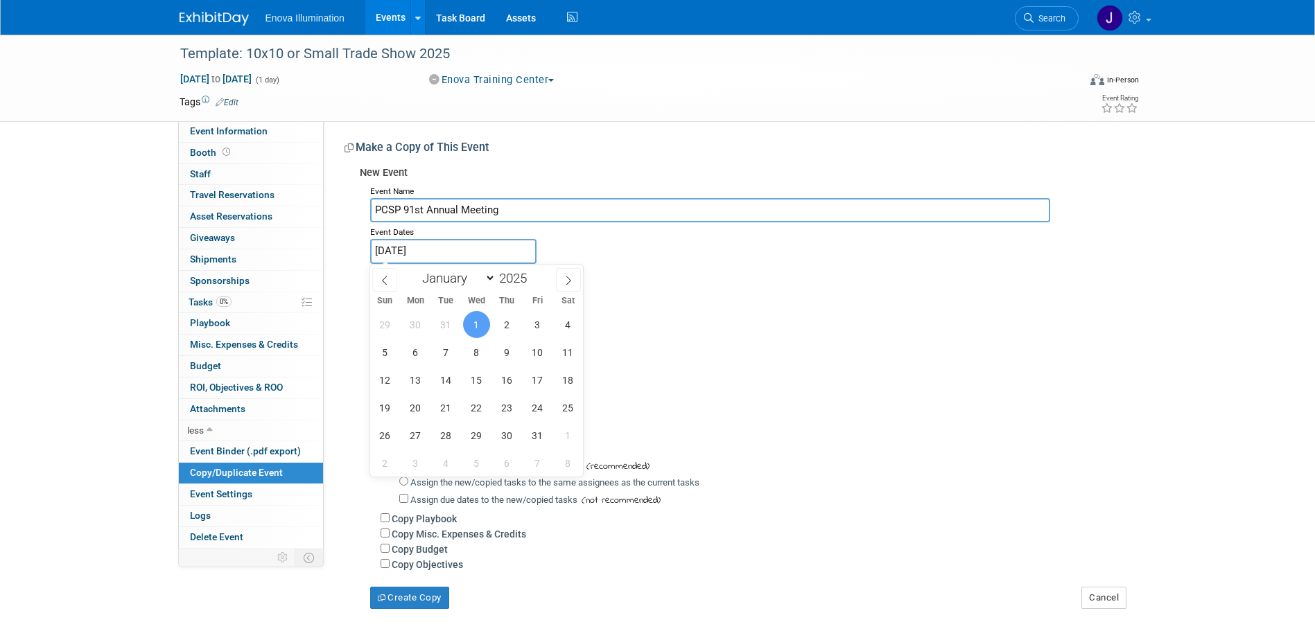
click at [448, 256] on input "[DATE]" at bounding box center [453, 251] width 166 height 24
click at [533, 272] on span at bounding box center [532, 274] width 10 height 8
type input "2026"
click at [455, 281] on select "January February March April May June July August September October November De…" at bounding box center [456, 278] width 80 height 17
select select "5"
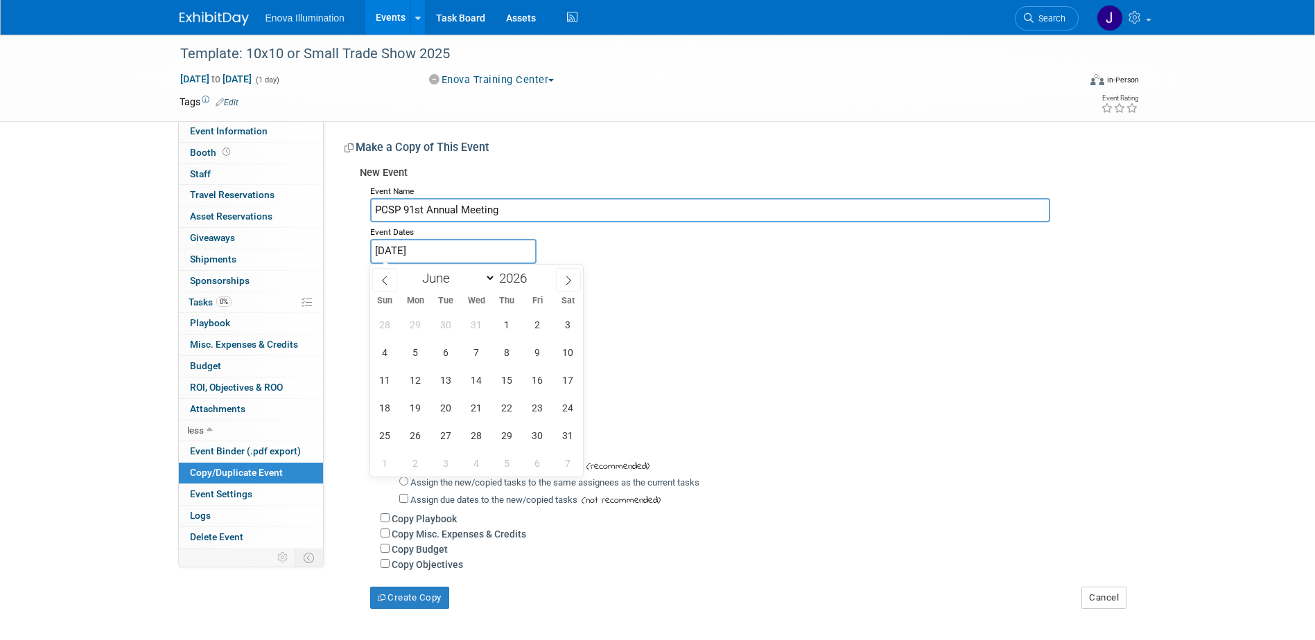
click at [416, 270] on select "January February March April May June July August September October November De…" at bounding box center [456, 278] width 80 height 17
click at [482, 380] on span "17" at bounding box center [476, 380] width 27 height 27
click at [572, 381] on span "20" at bounding box center [567, 380] width 27 height 27
type input "[DATE] to [DATE]"
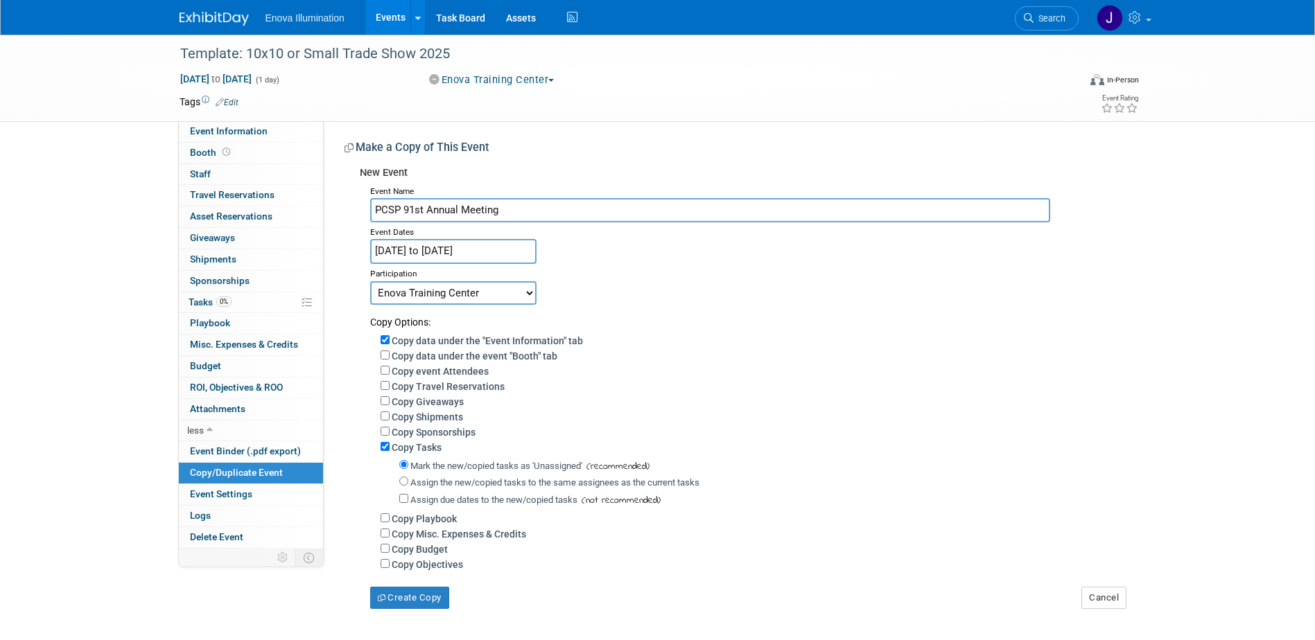
click at [480, 292] on select "Committed Considering Not Going Canceled Enova Training Center University Event…" at bounding box center [453, 293] width 166 height 24
select select "2"
click at [370, 281] on select "Committed Considering Not Going Canceled Enova Training Center University Event…" at bounding box center [453, 293] width 166 height 24
click at [405, 480] on div "Assign the new/copied tasks to the same assignees as the current tasks" at bounding box center [762, 482] width 726 height 17
click at [405, 485] on input "Assign the new/copied tasks to the same assignees as the current tasks" at bounding box center [403, 481] width 9 height 9
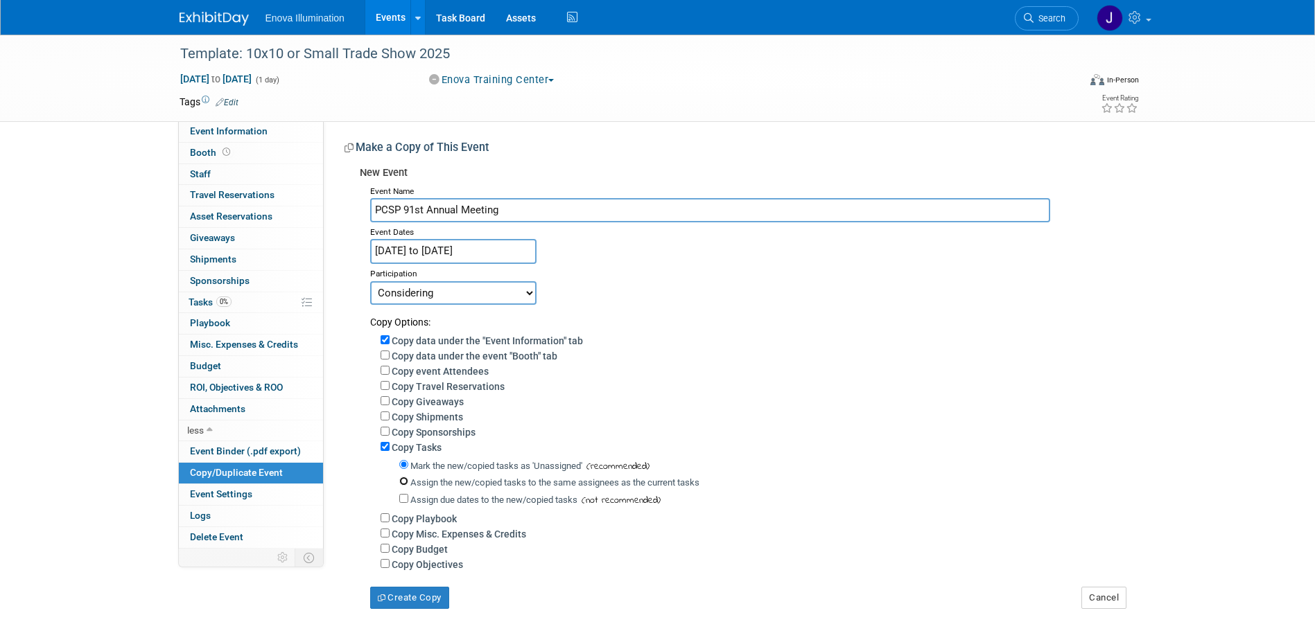
radio input "true"
click at [415, 609] on button "Create Copy" at bounding box center [409, 598] width 79 height 22
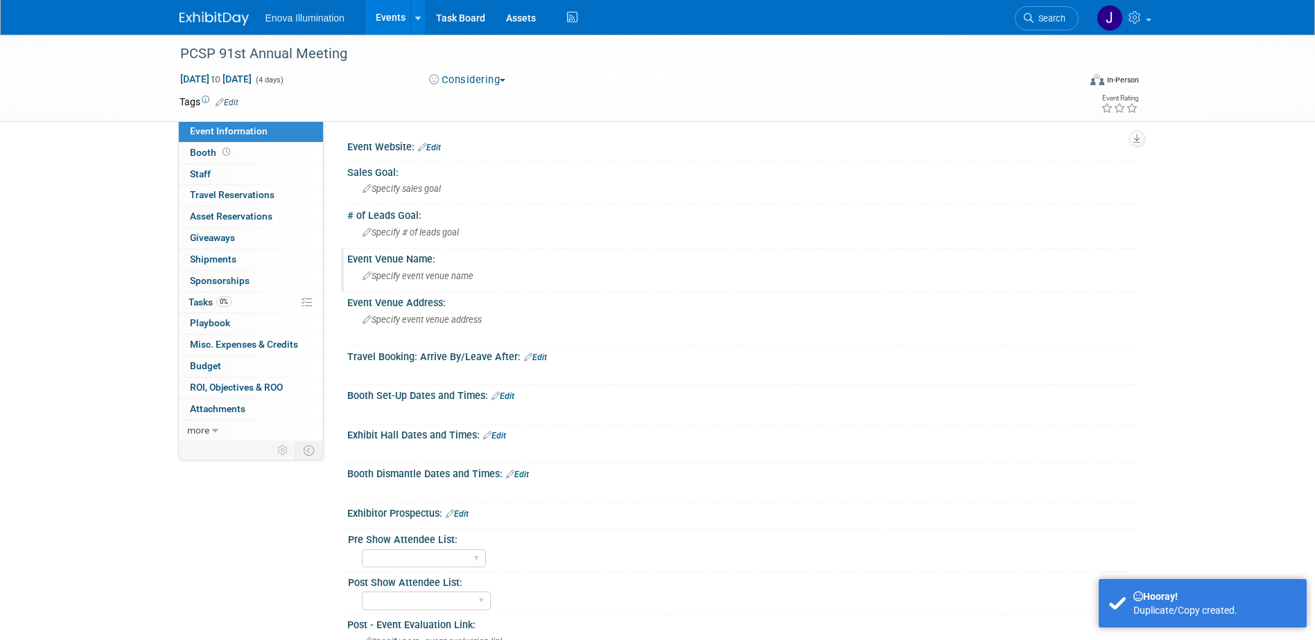
click at [408, 268] on div "Specify event venue name" at bounding box center [742, 275] width 768 height 21
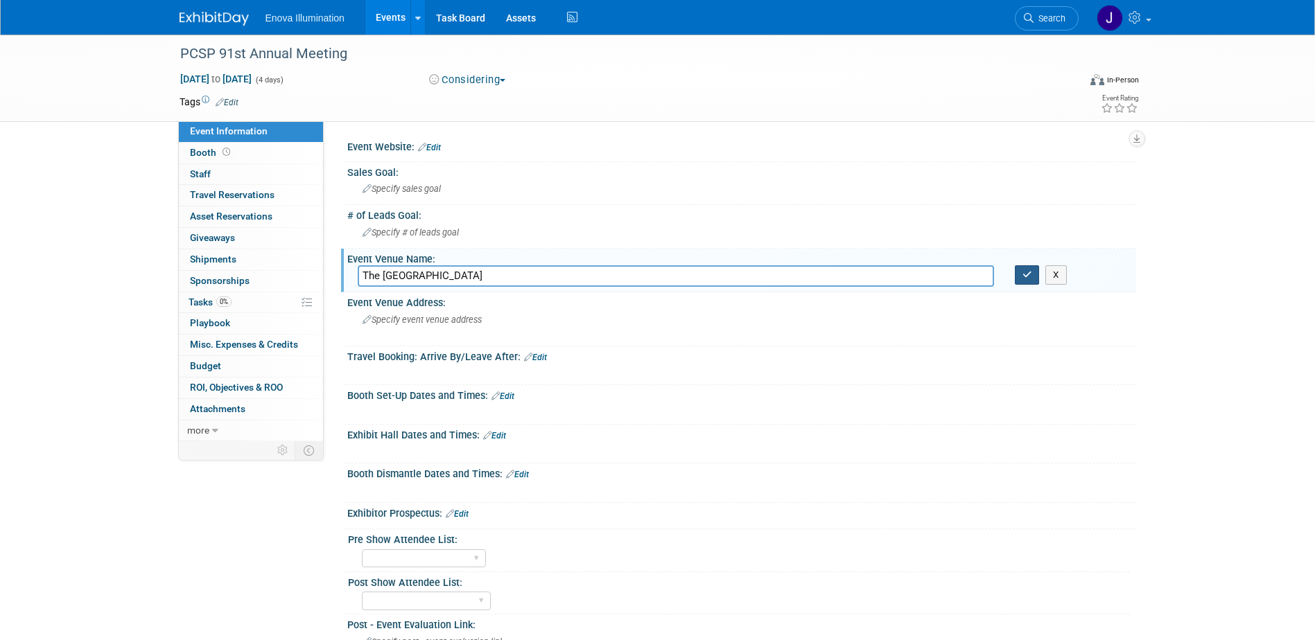
type input "The Nines Hotel"
click at [1026, 276] on icon "button" at bounding box center [1027, 274] width 10 height 9
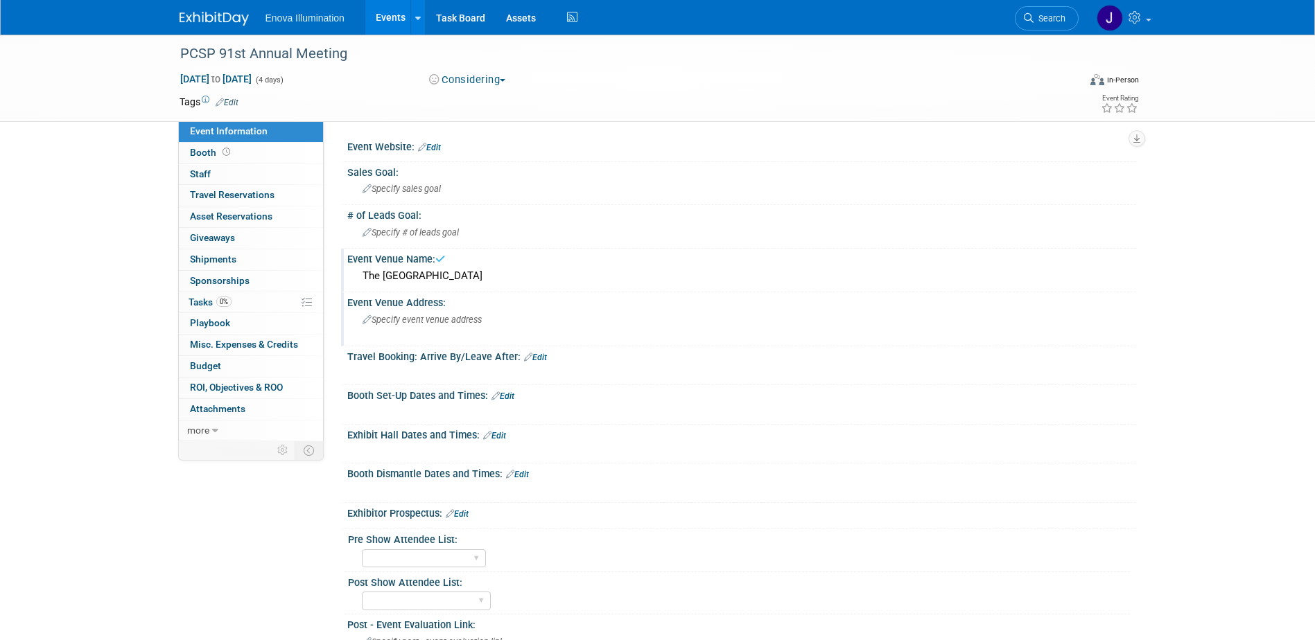
click at [511, 321] on div "Specify event venue address" at bounding box center [512, 325] width 308 height 32
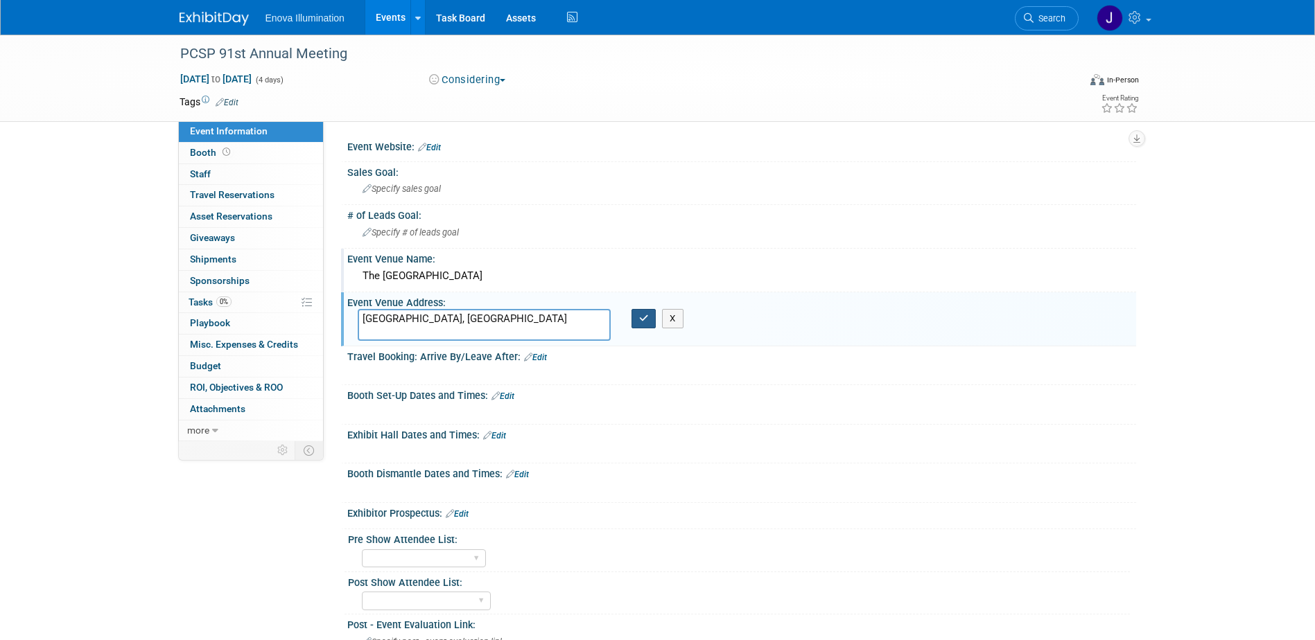
type textarea "[GEOGRAPHIC_DATA], [GEOGRAPHIC_DATA]"
click at [642, 316] on icon "button" at bounding box center [644, 318] width 10 height 9
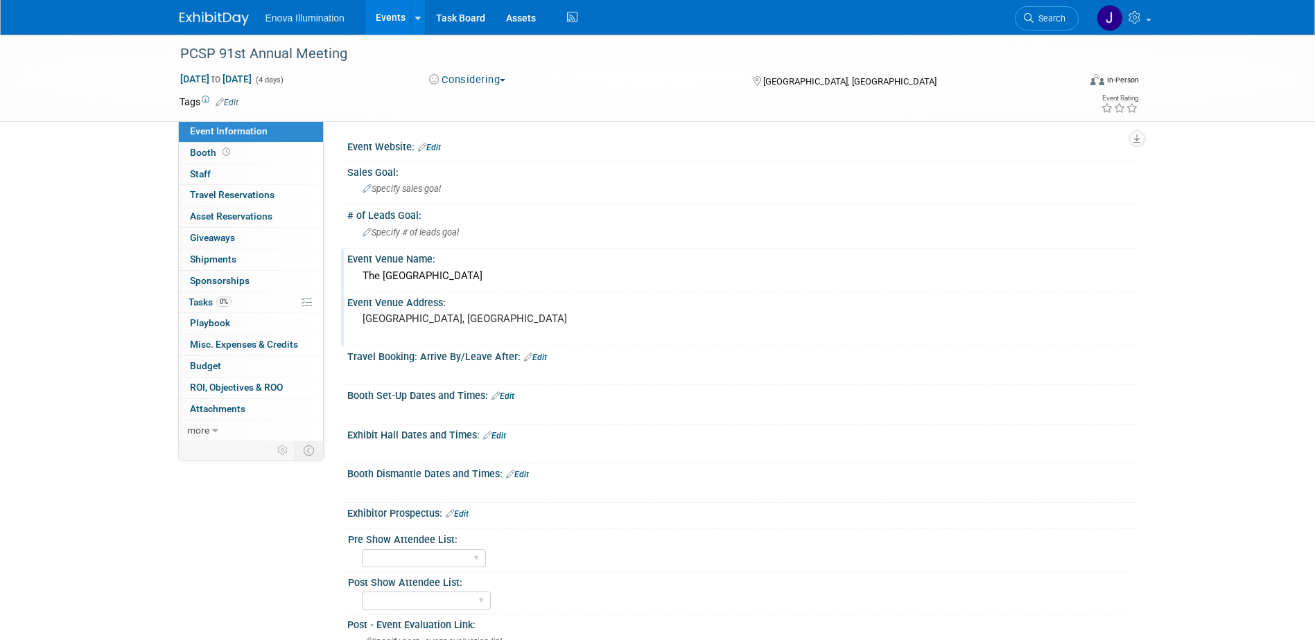
click at [437, 146] on link "Edit" at bounding box center [429, 148] width 23 height 10
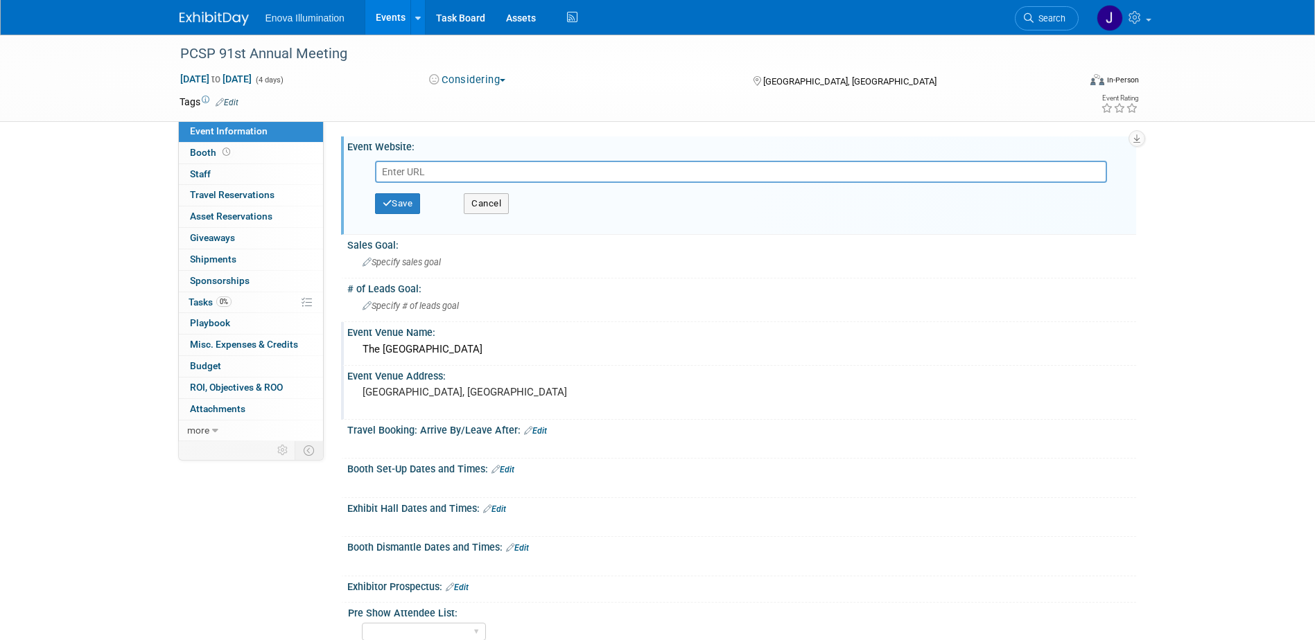
click at [427, 174] on input "text" at bounding box center [741, 172] width 732 height 22
type input "www.pcsp.org"
click at [414, 201] on button "Save" at bounding box center [398, 203] width 46 height 21
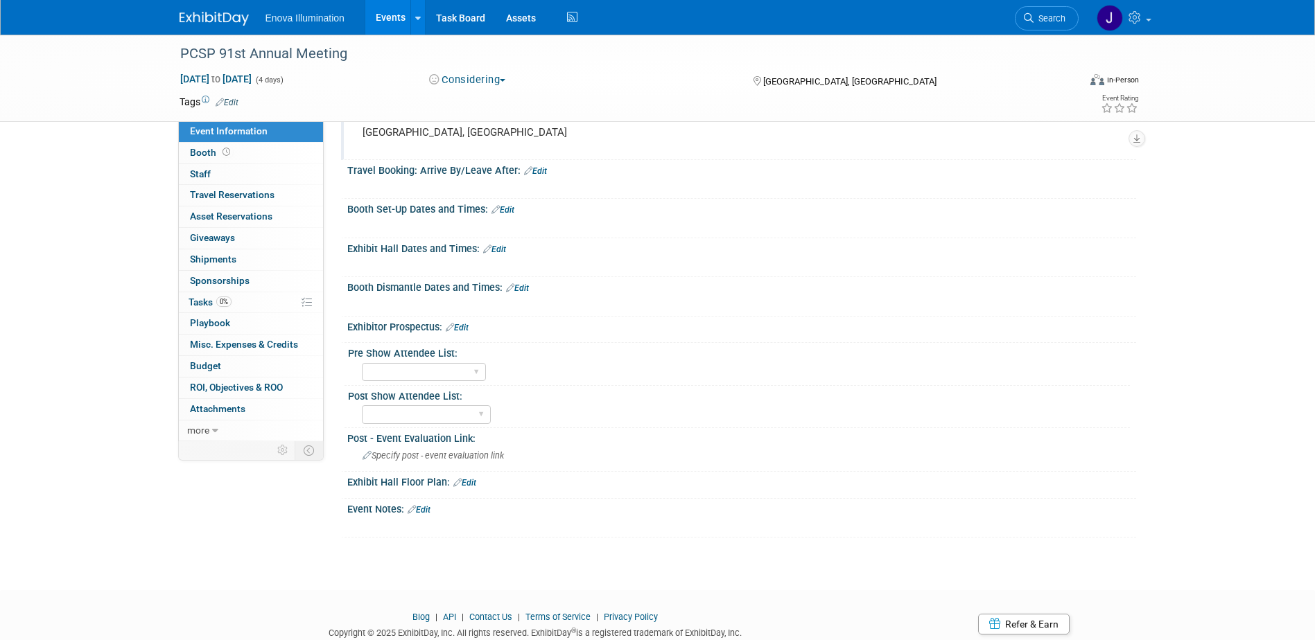
scroll to position [249, 0]
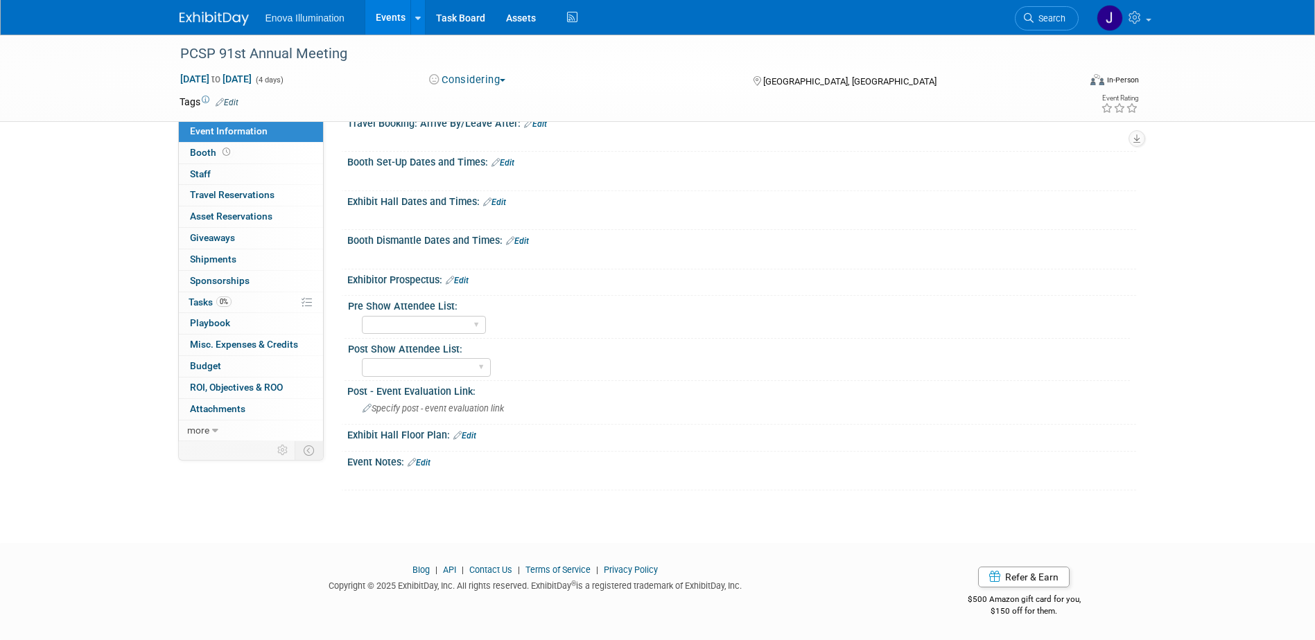
drag, startPoint x: 430, startPoint y: 462, endPoint x: 412, endPoint y: 468, distance: 19.1
click at [430, 462] on link "Edit" at bounding box center [418, 463] width 23 height 10
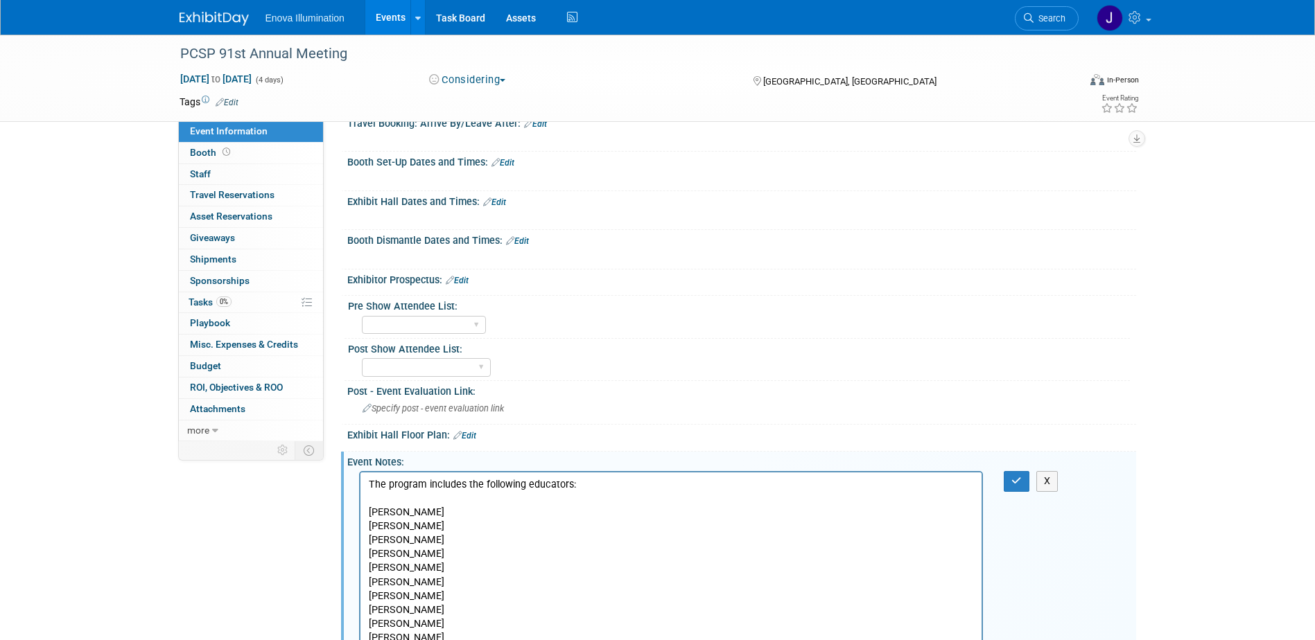
scroll to position [450, 0]
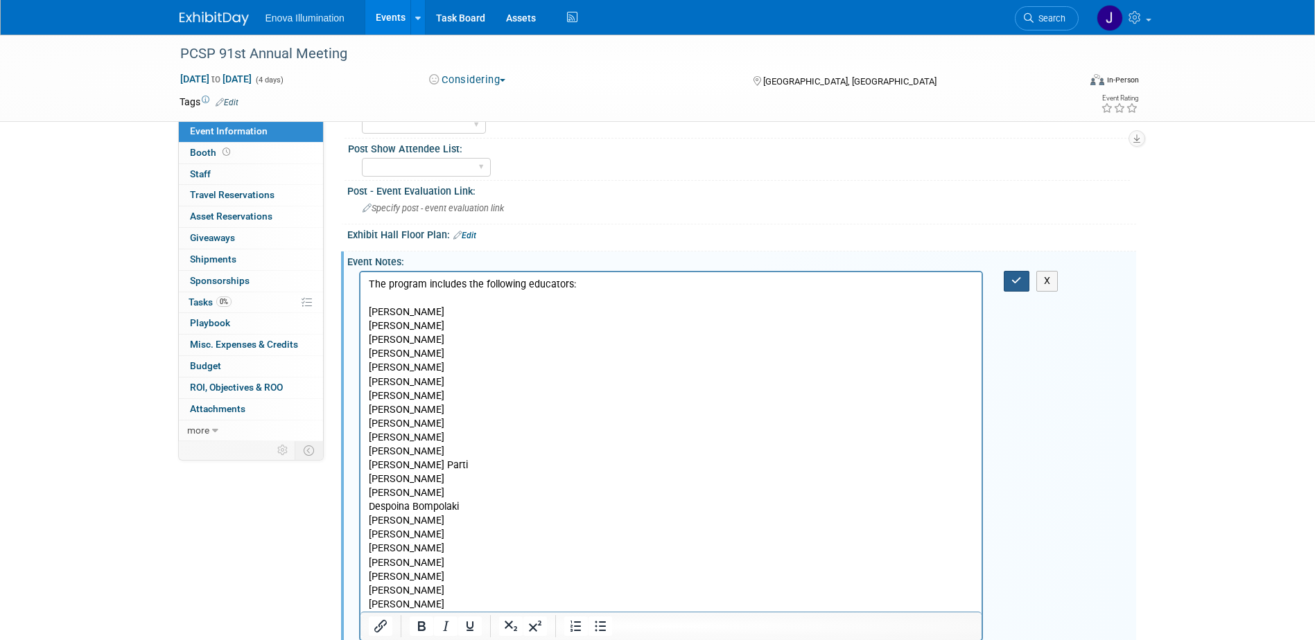
drag, startPoint x: 1012, startPoint y: 283, endPoint x: 534, endPoint y: 15, distance: 548.2
click at [1012, 283] on icon "button" at bounding box center [1016, 281] width 10 height 10
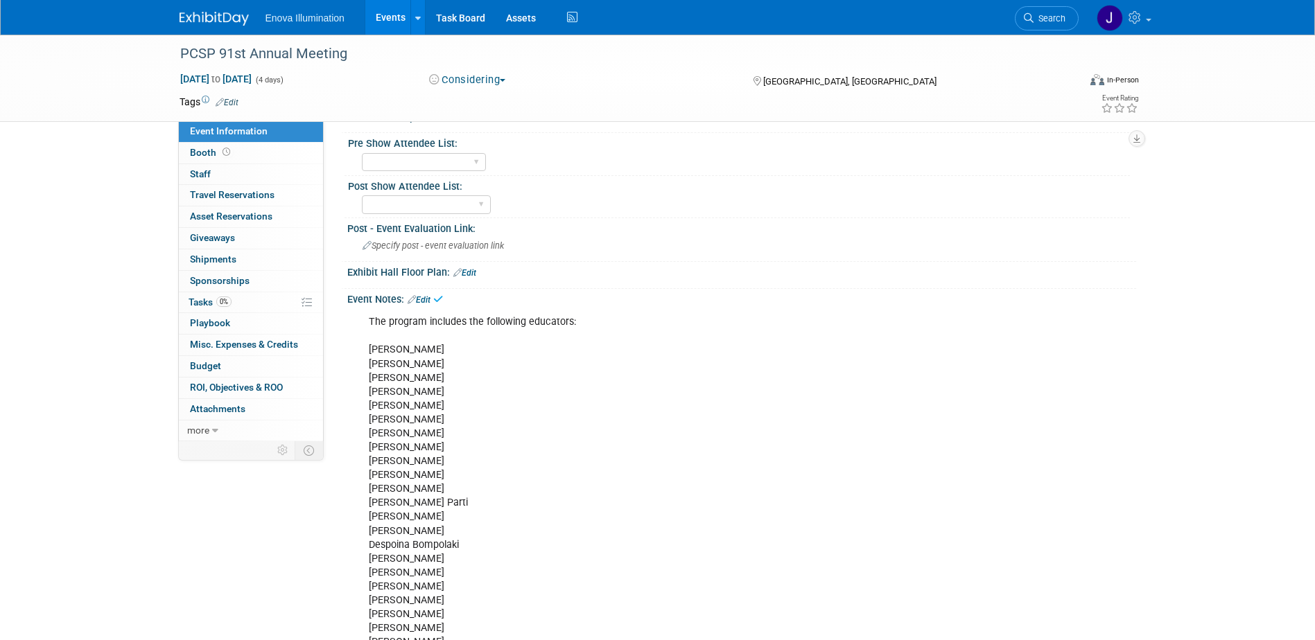
scroll to position [380, 0]
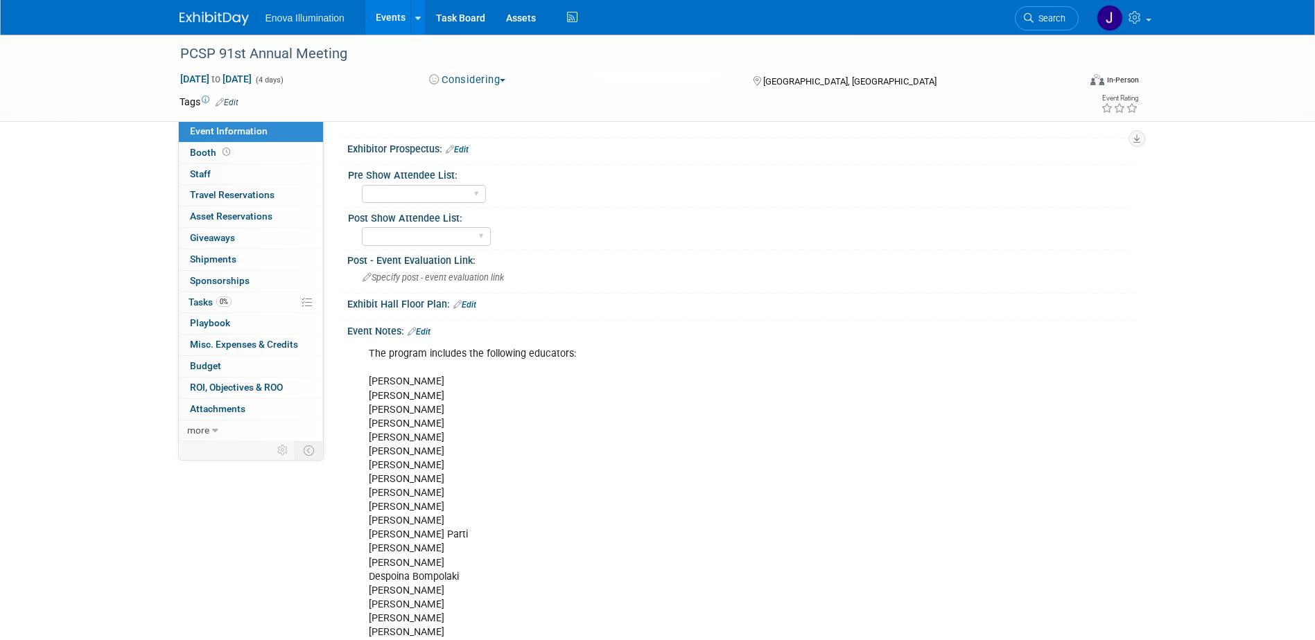
click at [465, 148] on link "Edit" at bounding box center [457, 150] width 23 height 10
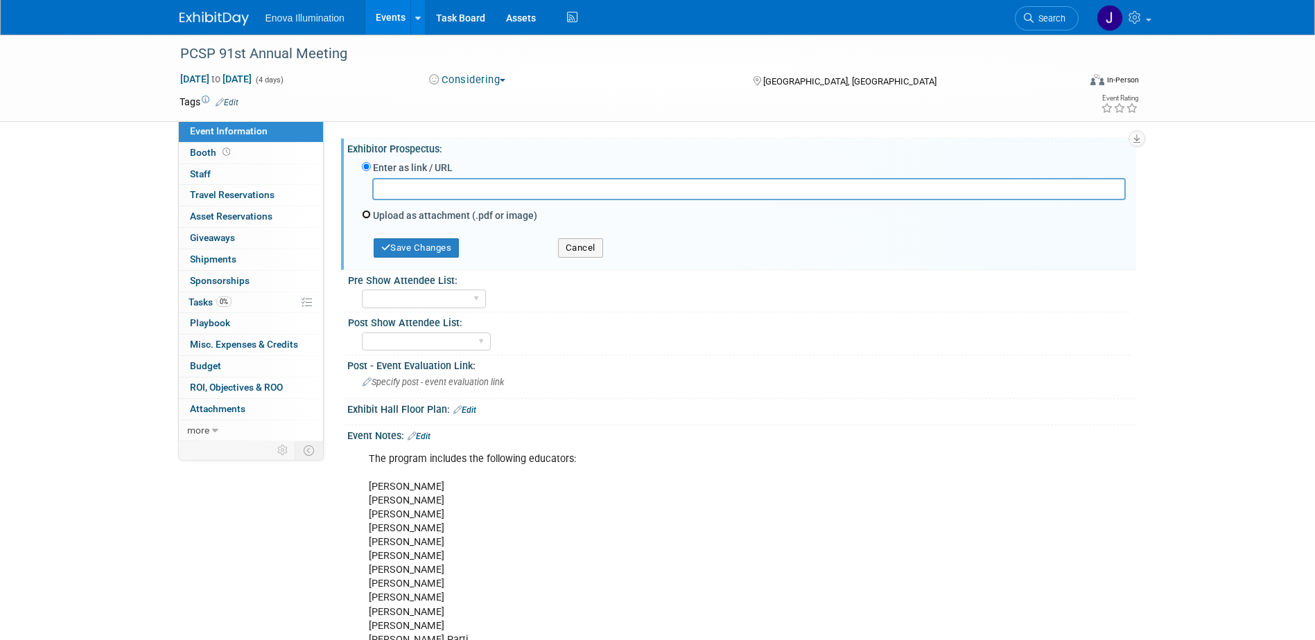
click at [368, 216] on input "Upload as attachment (.pdf or image)" at bounding box center [366, 214] width 9 height 9
radio input "true"
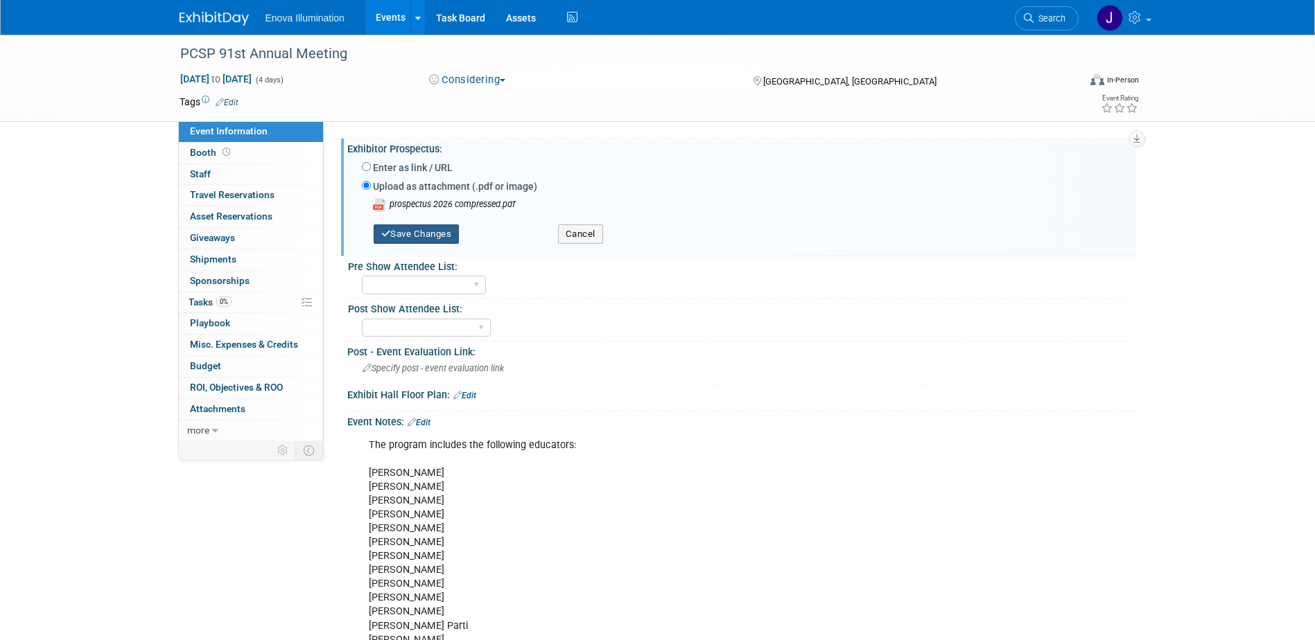
click at [414, 238] on button "Save Changes" at bounding box center [417, 234] width 86 height 19
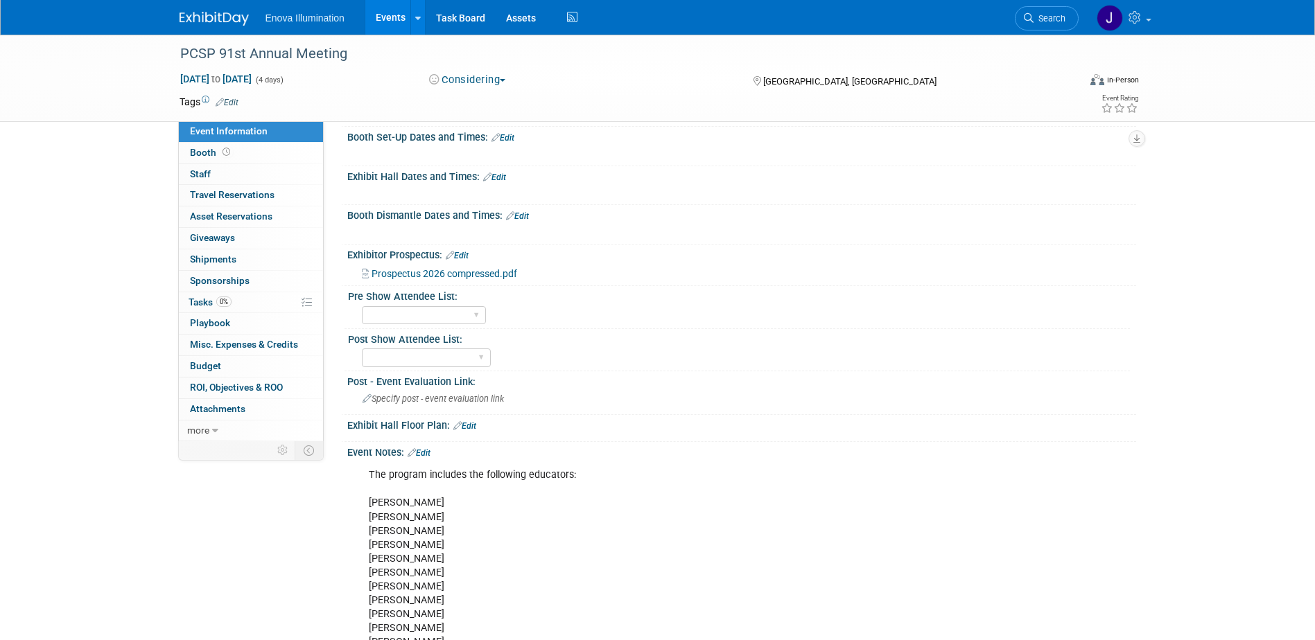
scroll to position [242, 0]
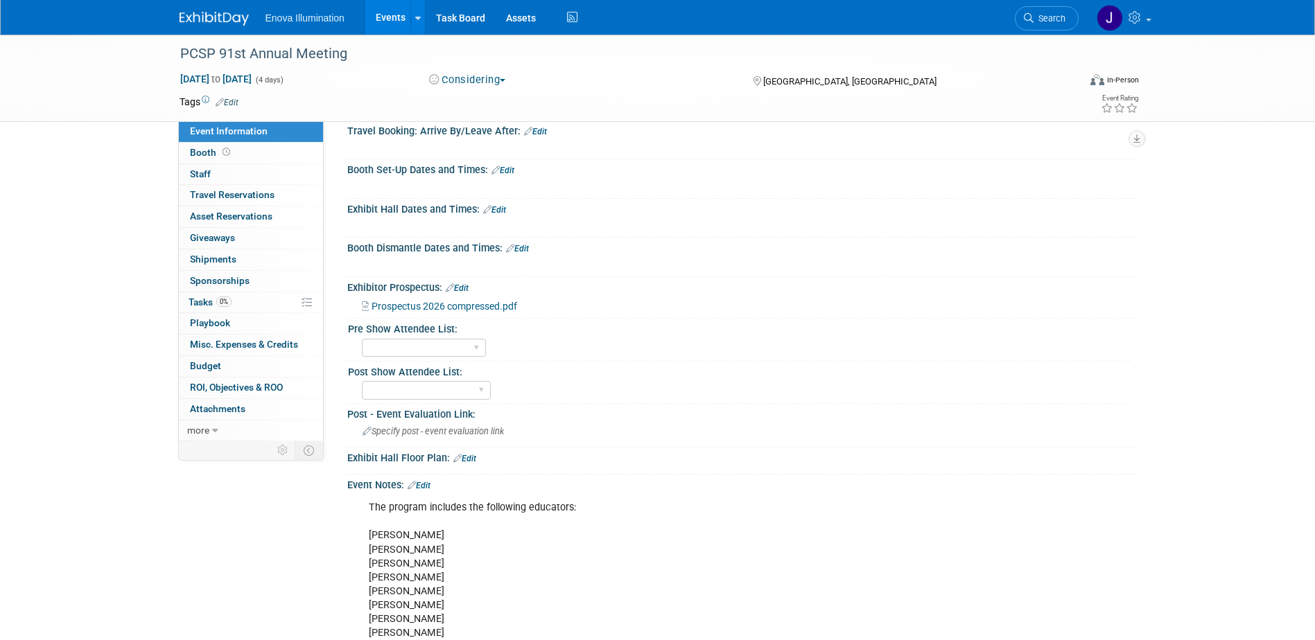
click at [504, 209] on link "Edit" at bounding box center [494, 210] width 23 height 10
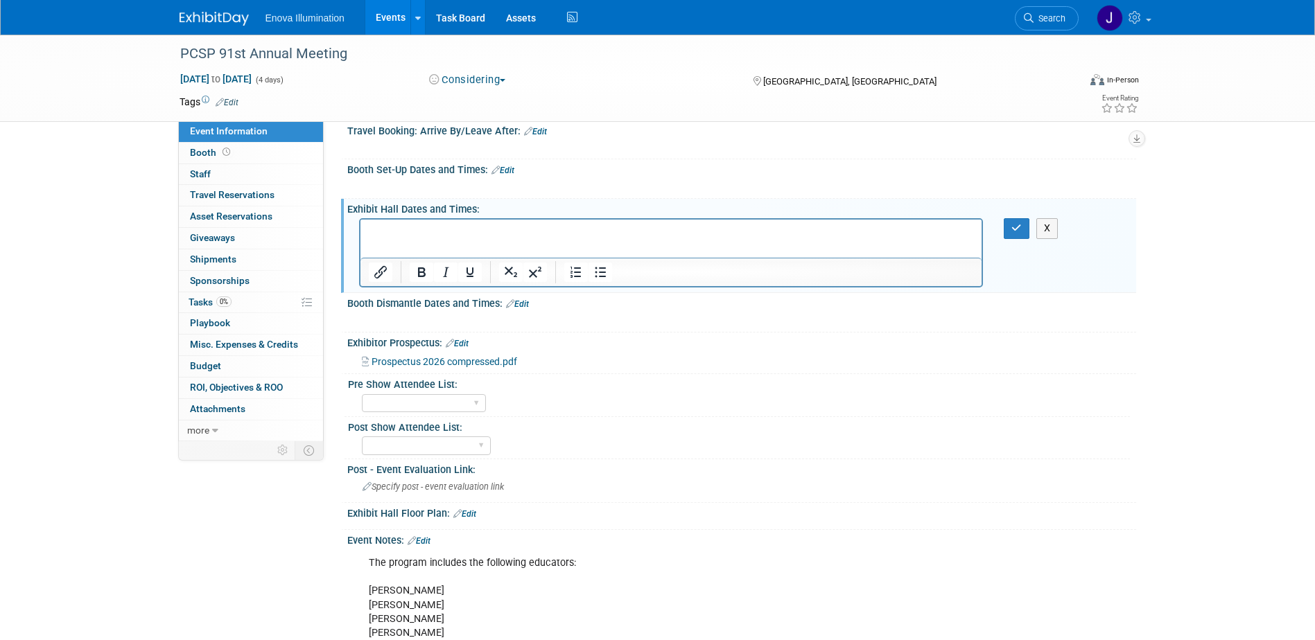
scroll to position [0, 0]
paste body "Rich Text Area. Press ALT-0 for help."
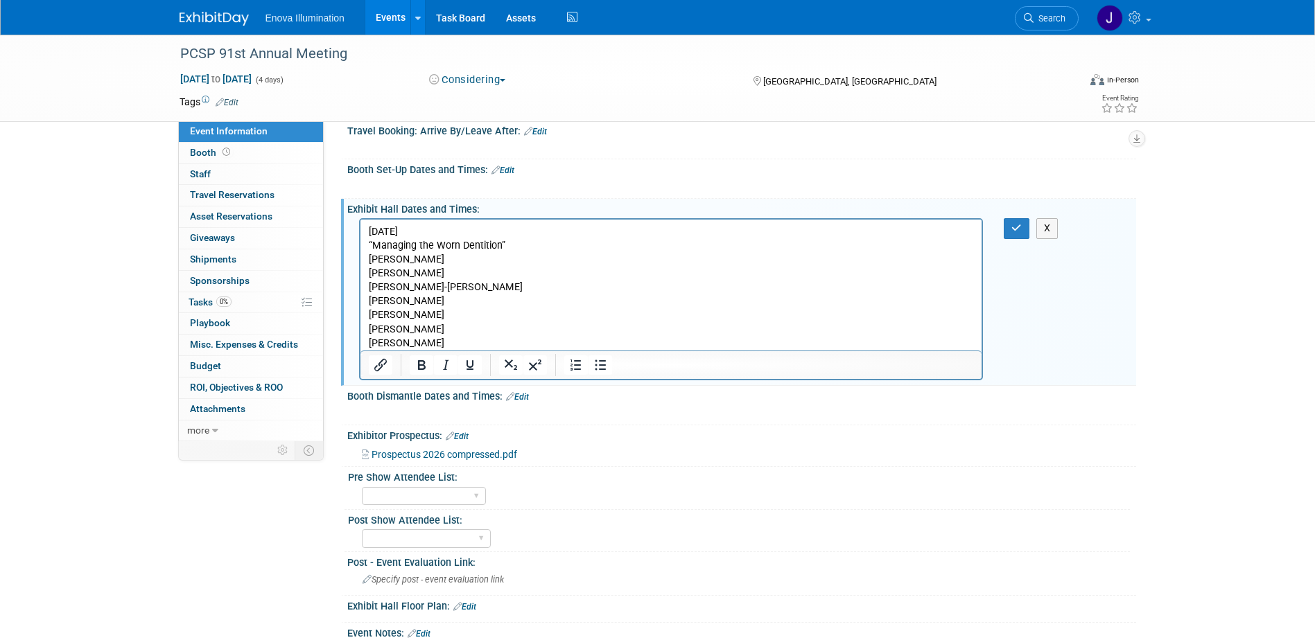
click at [473, 342] on p "Thursday June 18 “Managing the Worn Dentition” Rebecca Moazzez Irena Sailer Mar…" at bounding box center [671, 287] width 606 height 125
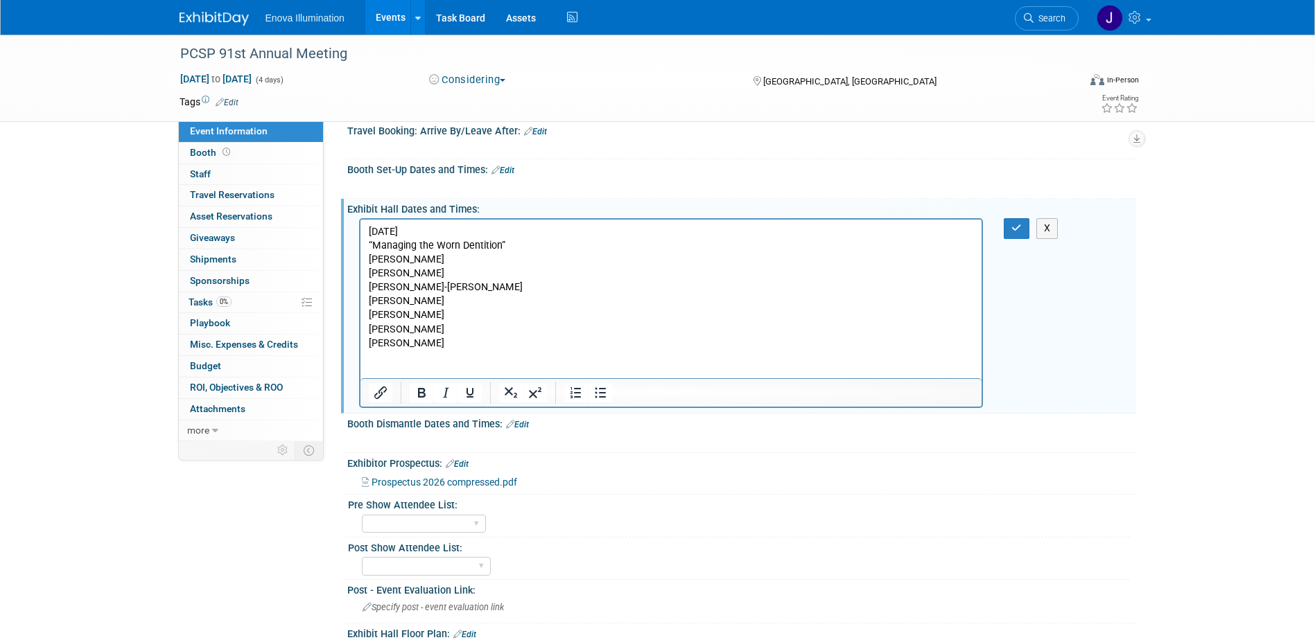
drag, startPoint x: 452, startPoint y: 231, endPoint x: 353, endPoint y: 236, distance: 99.2
click at [360, 236] on html "Thursday June 18 “Managing the Worn Dentition” Rebecca Moazzez Irena Sailer Mar…" at bounding box center [671, 299] width 622 height 159
click at [420, 393] on icon "Bold" at bounding box center [422, 393] width 8 height 10
click at [412, 366] on p "Rich Text Area. Press ALT-0 for help." at bounding box center [671, 371] width 606 height 14
click at [375, 370] on p "Rich Text Area. Press ALT-0 for help." at bounding box center [671, 371] width 606 height 14
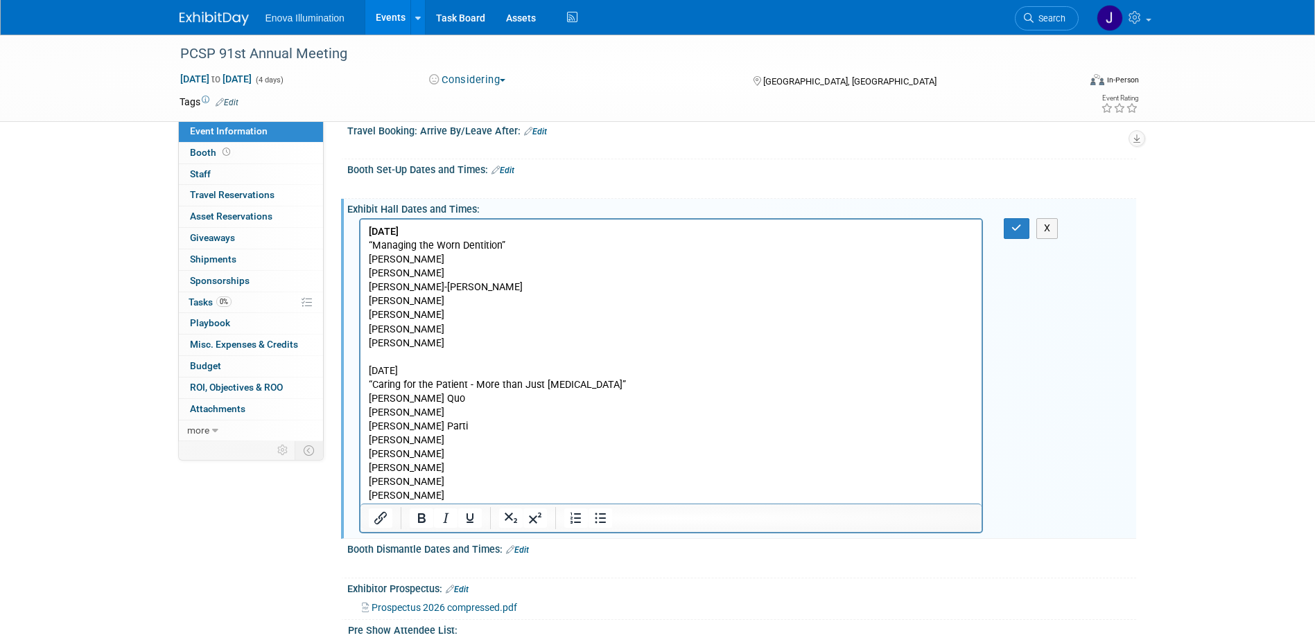
drag, startPoint x: 437, startPoint y: 371, endPoint x: 717, endPoint y: 593, distance: 358.1
click at [360, 373] on html "Thursday June 18 “Managing the Worn Dentition” Rebecca Moazzez Irena Sailer Mar…" at bounding box center [671, 362] width 622 height 284
click at [421, 520] on icon "Bold" at bounding box center [421, 518] width 17 height 17
click at [462, 459] on p "Friday June 19 “Caring for the Patient - More than Just Prosthodontics” Stacy Q…" at bounding box center [671, 433] width 606 height 139
click at [1015, 229] on icon "button" at bounding box center [1016, 228] width 10 height 10
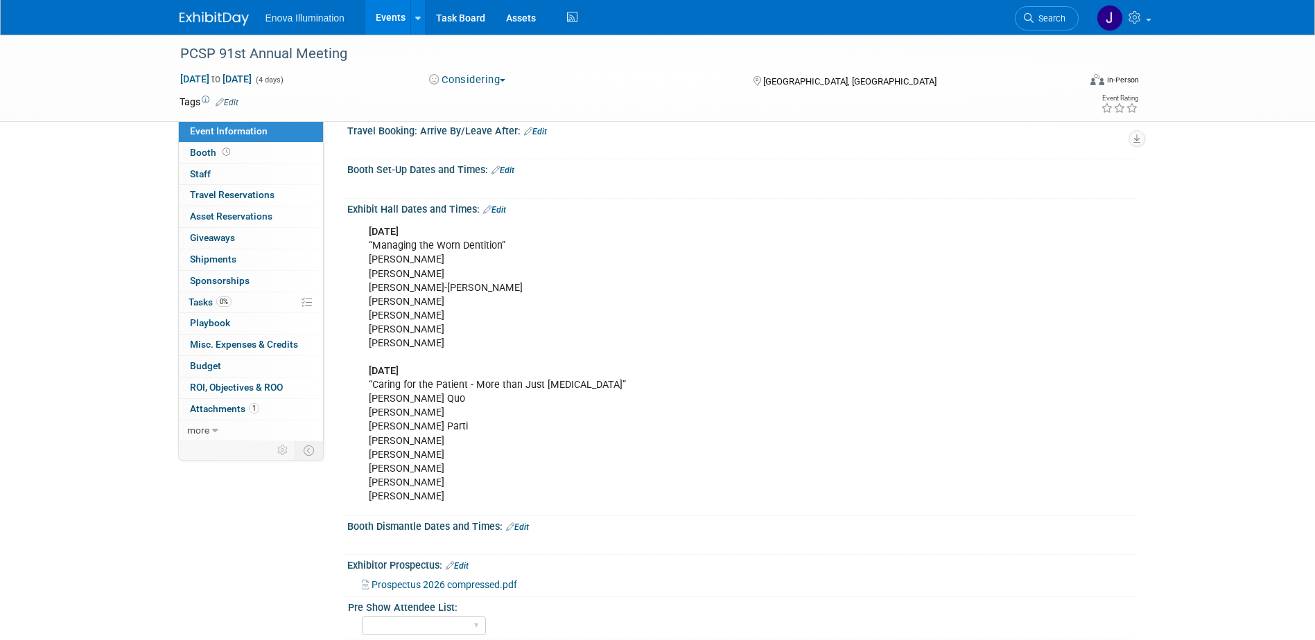
click at [500, 211] on link "Edit" at bounding box center [494, 210] width 23 height 10
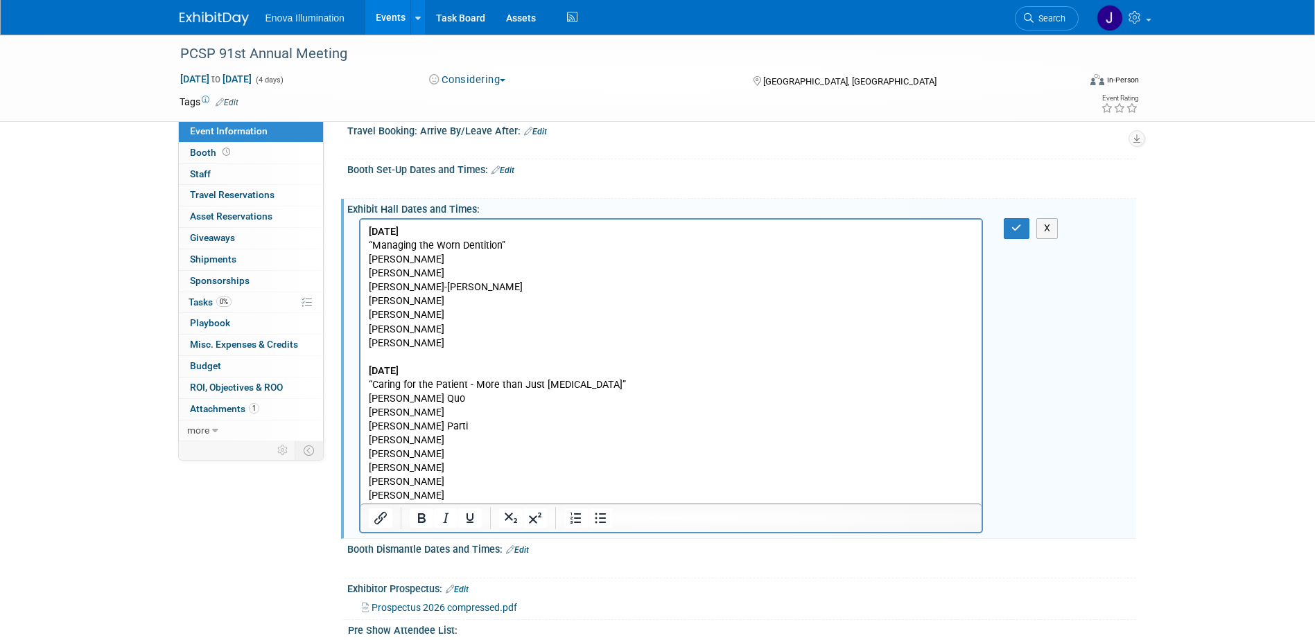
click at [430, 497] on p "Thursday June 18 “Managing the Worn Dentition” Rebecca Moazzez Irena Sailer Mar…" at bounding box center [671, 364] width 606 height 279
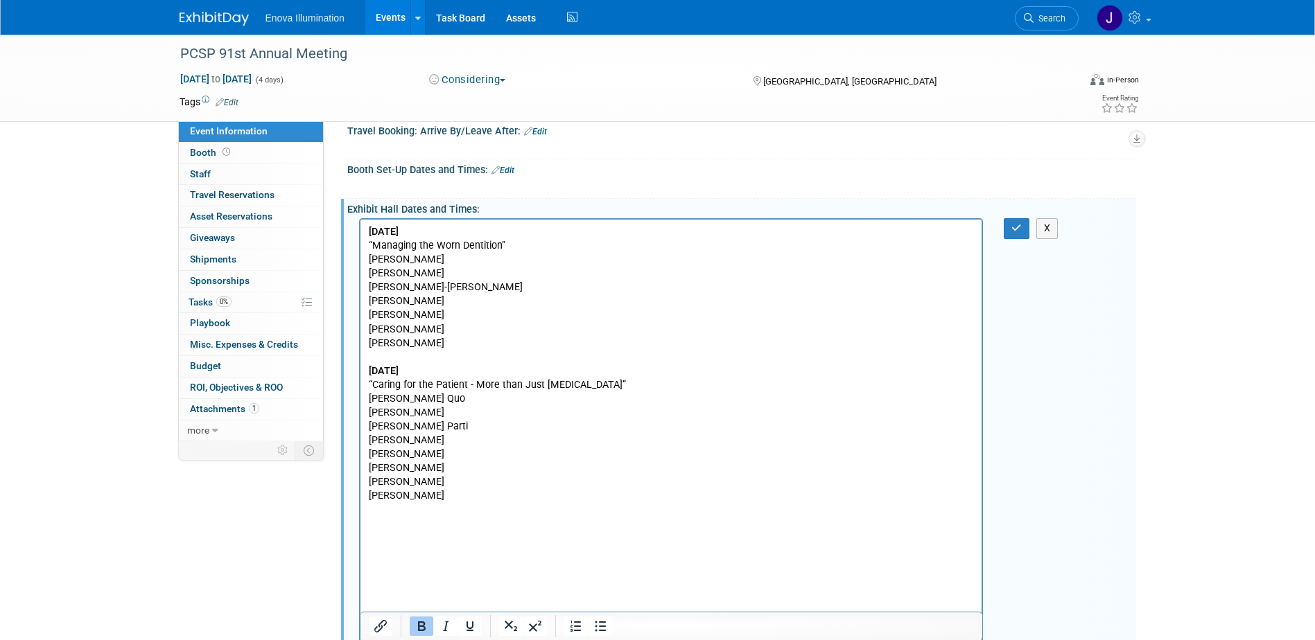
scroll to position [272, 0]
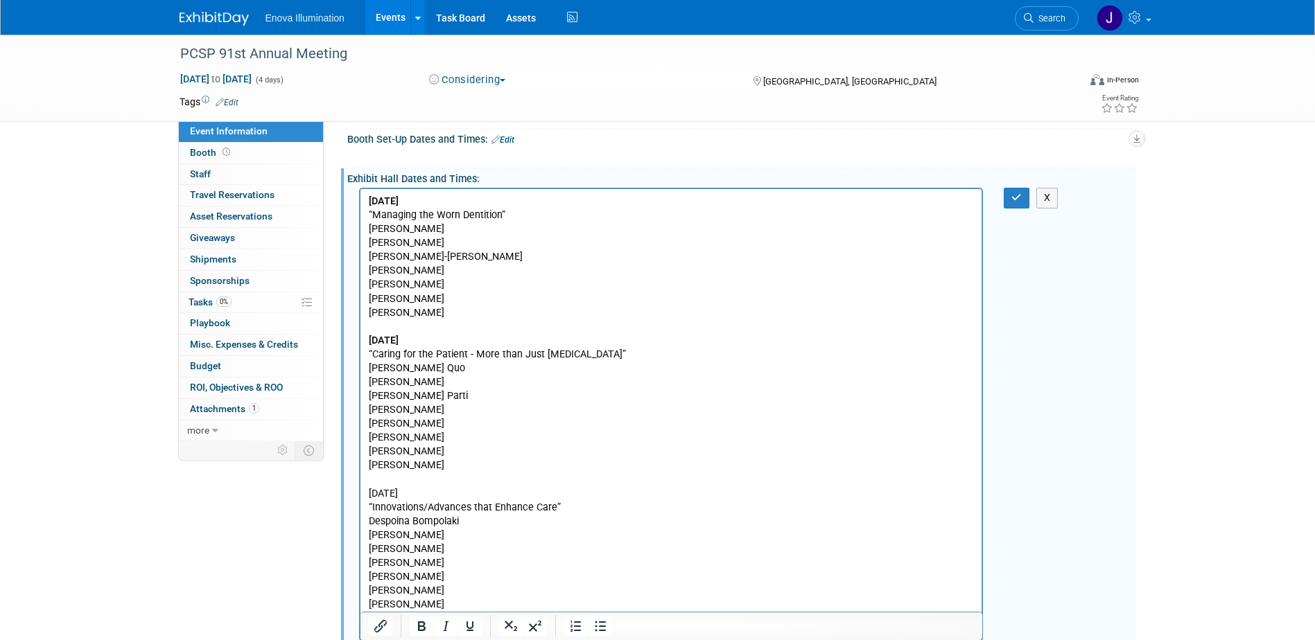
drag, startPoint x: 449, startPoint y: 490, endPoint x: 351, endPoint y: 498, distance: 98.0
click at [360, 498] on html "Thursday June 18 “Managing the Worn Dentition” Rebecca Moazzez Irena Sailer Mar…" at bounding box center [671, 400] width 622 height 423
click at [419, 626] on icon "Bold" at bounding box center [422, 627] width 8 height 10
click at [539, 533] on p "Saturday June 20 “Innovations/Advances that Enhance Care” Despoina Bompolaki An…" at bounding box center [671, 549] width 606 height 125
click at [1019, 194] on icon "button" at bounding box center [1016, 198] width 10 height 10
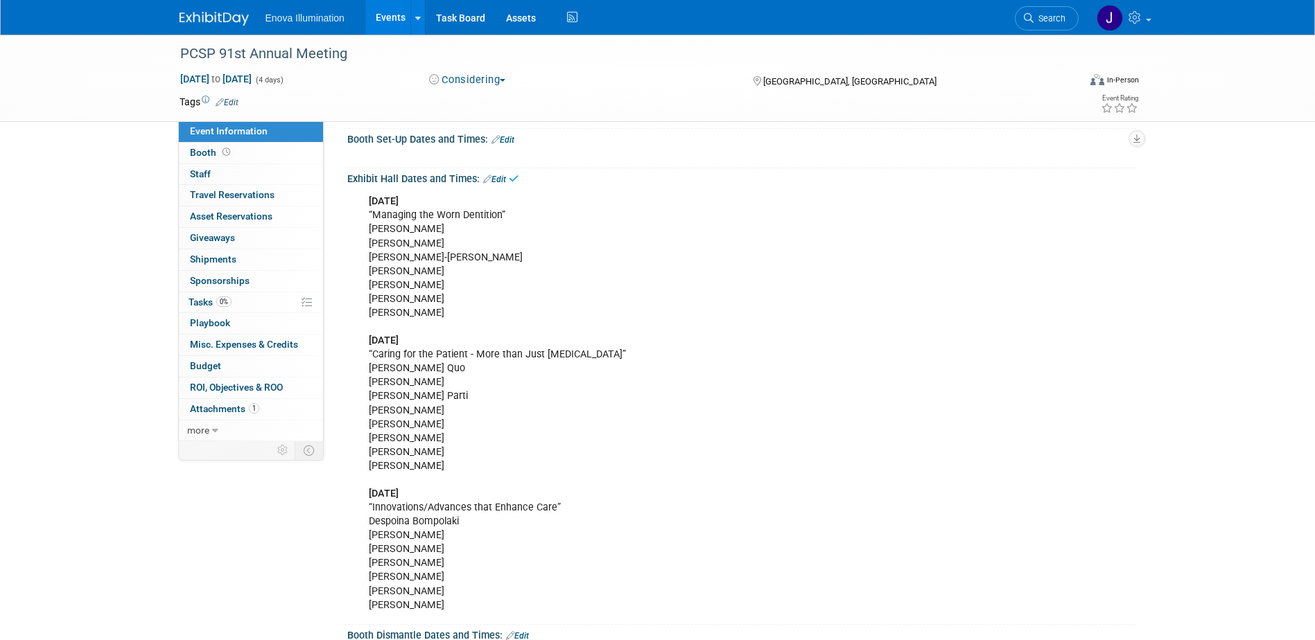
click at [884, 278] on div "Thursday June 18 “Managing the Worn Dentition” Rebecca Moazzez Irena Sailer Mar…" at bounding box center [671, 403] width 624 height 431
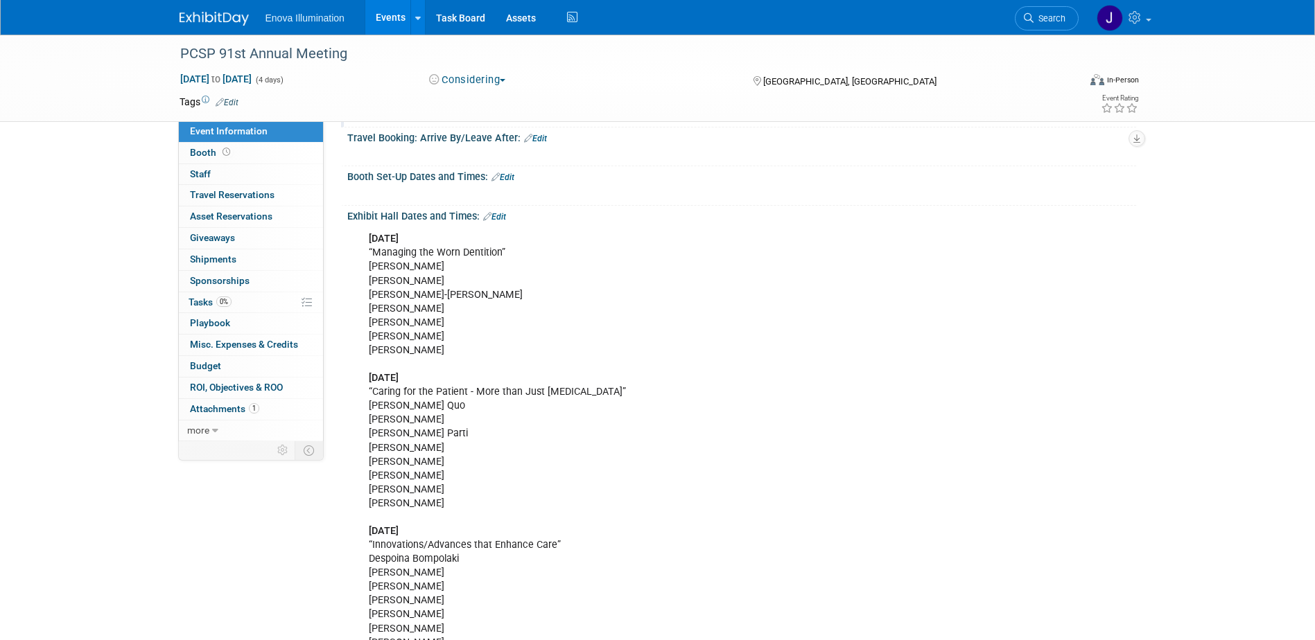
scroll to position [203, 0]
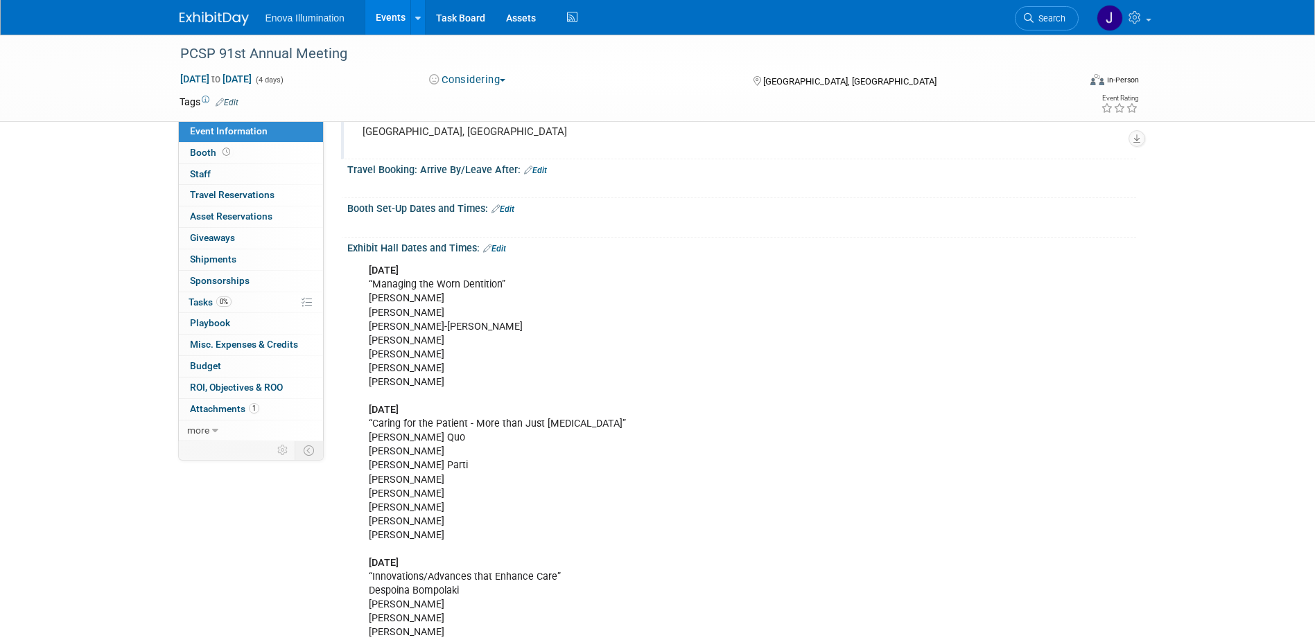
click at [224, 24] on img at bounding box center [213, 19] width 69 height 14
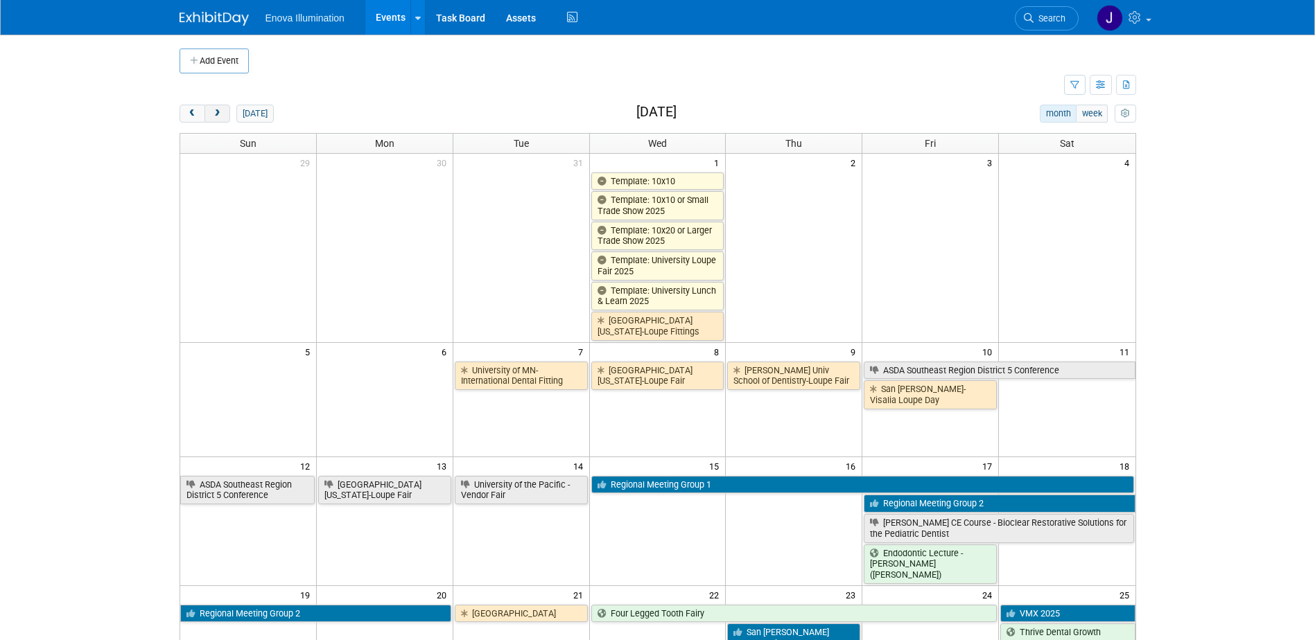
click at [214, 114] on span "next" at bounding box center [217, 113] width 10 height 9
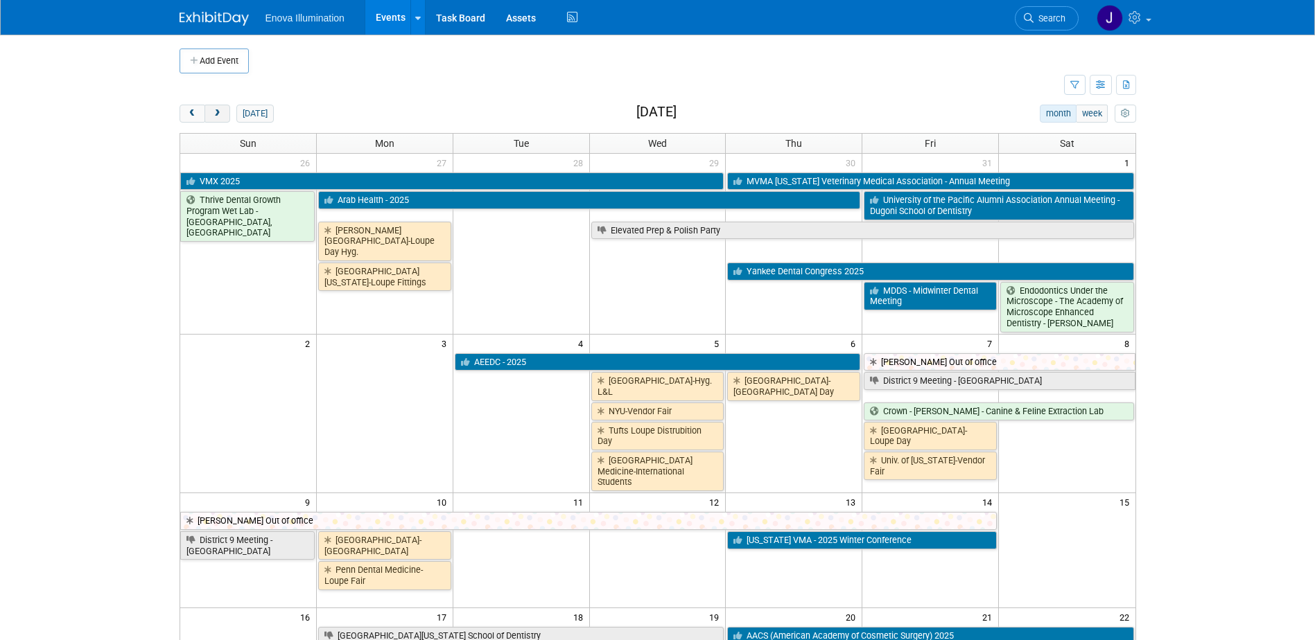
click at [214, 114] on span "next" at bounding box center [217, 113] width 10 height 9
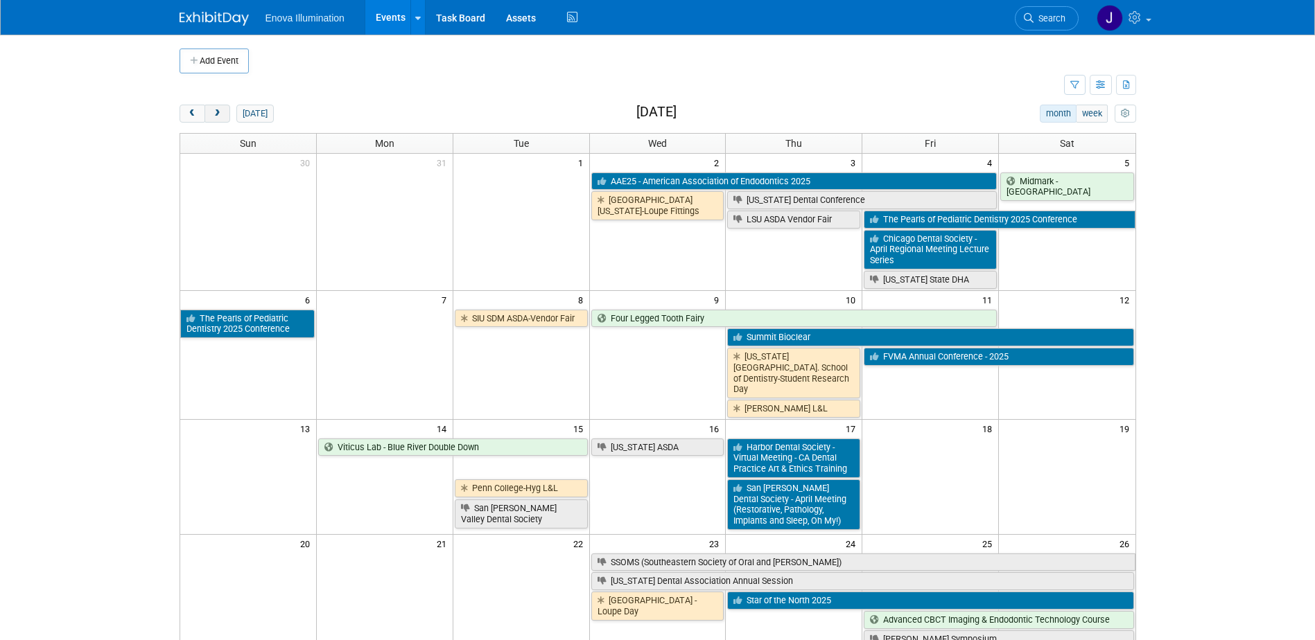
click at [214, 114] on span "next" at bounding box center [217, 113] width 10 height 9
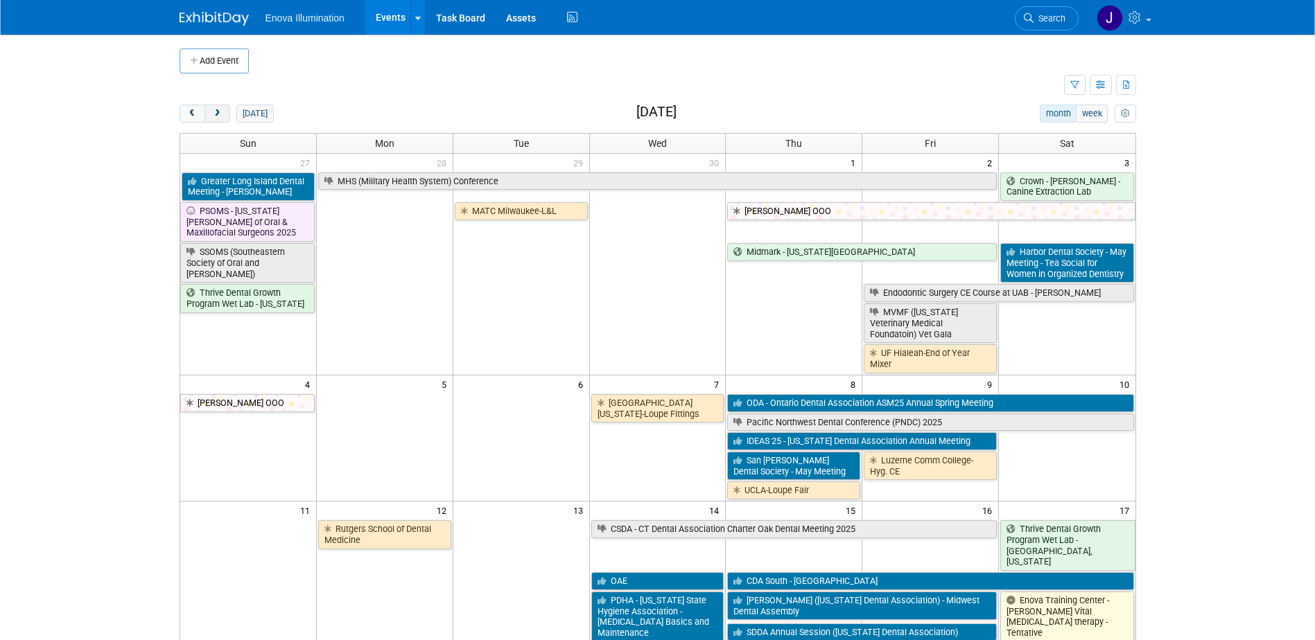
click at [214, 114] on span "next" at bounding box center [217, 113] width 10 height 9
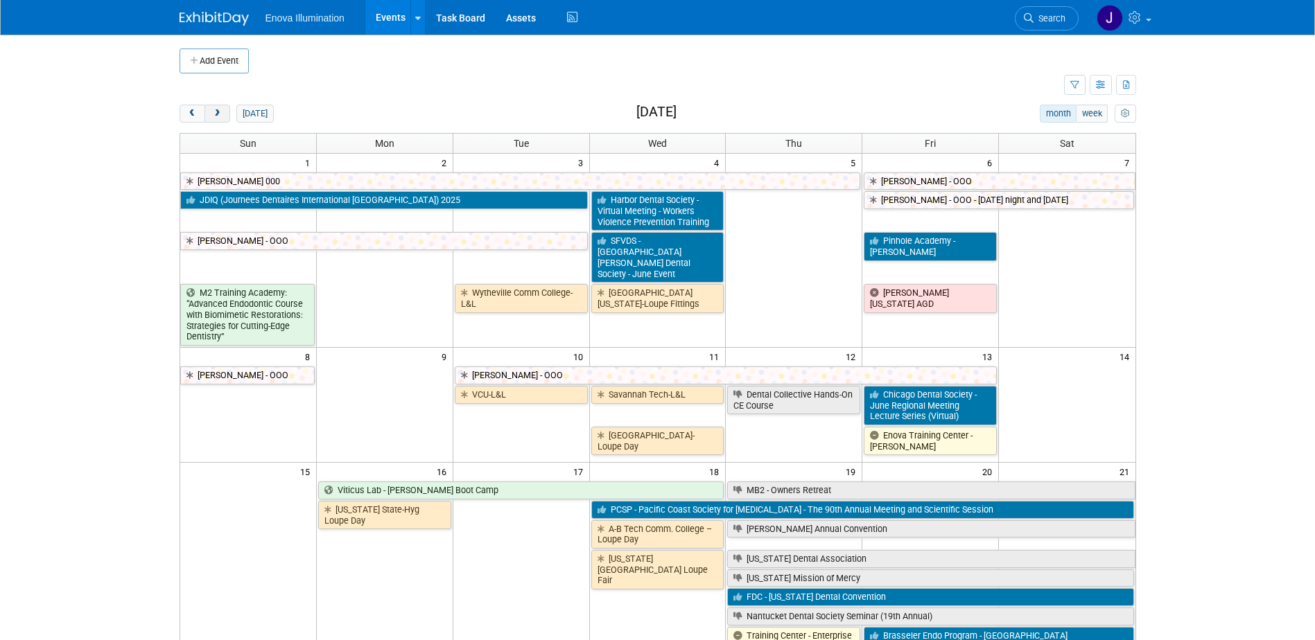
click at [214, 114] on span "next" at bounding box center [217, 113] width 10 height 9
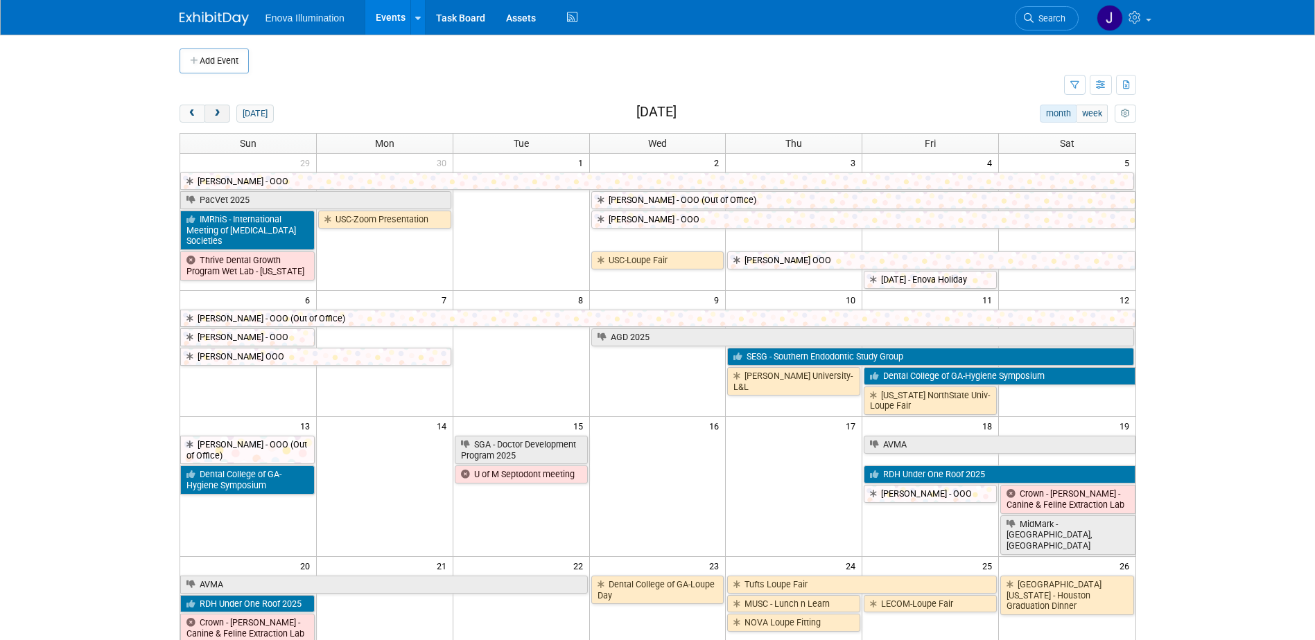
click at [214, 114] on span "next" at bounding box center [217, 113] width 10 height 9
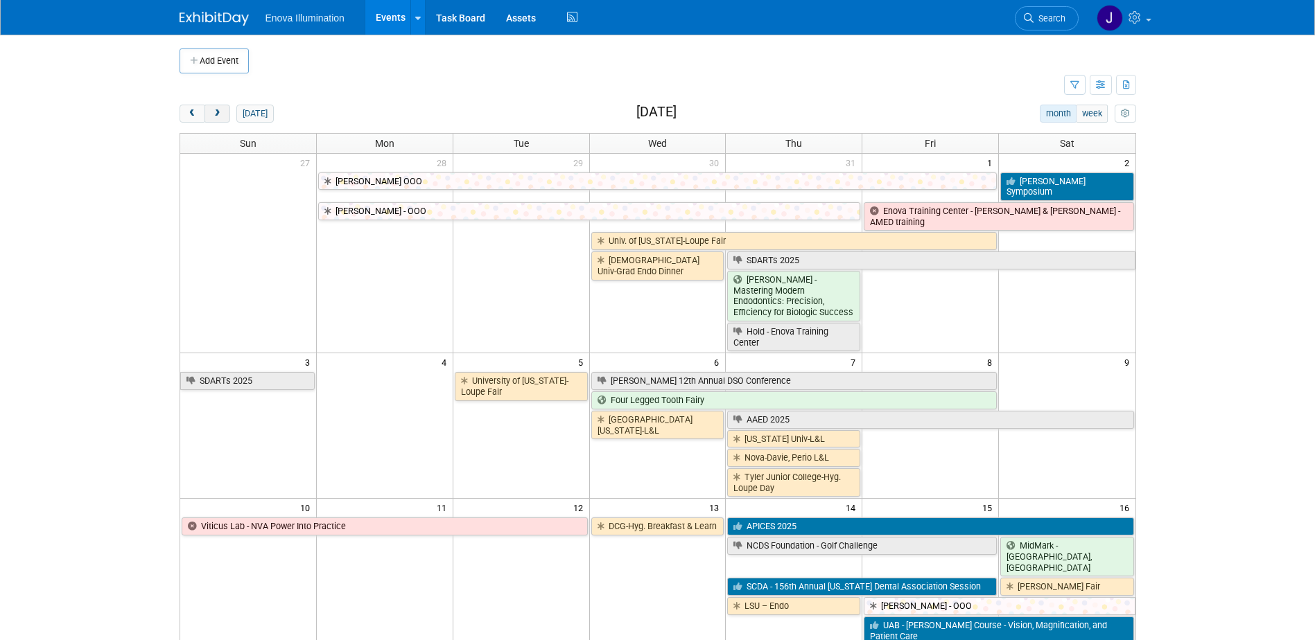
click at [214, 114] on span "next" at bounding box center [217, 113] width 10 height 9
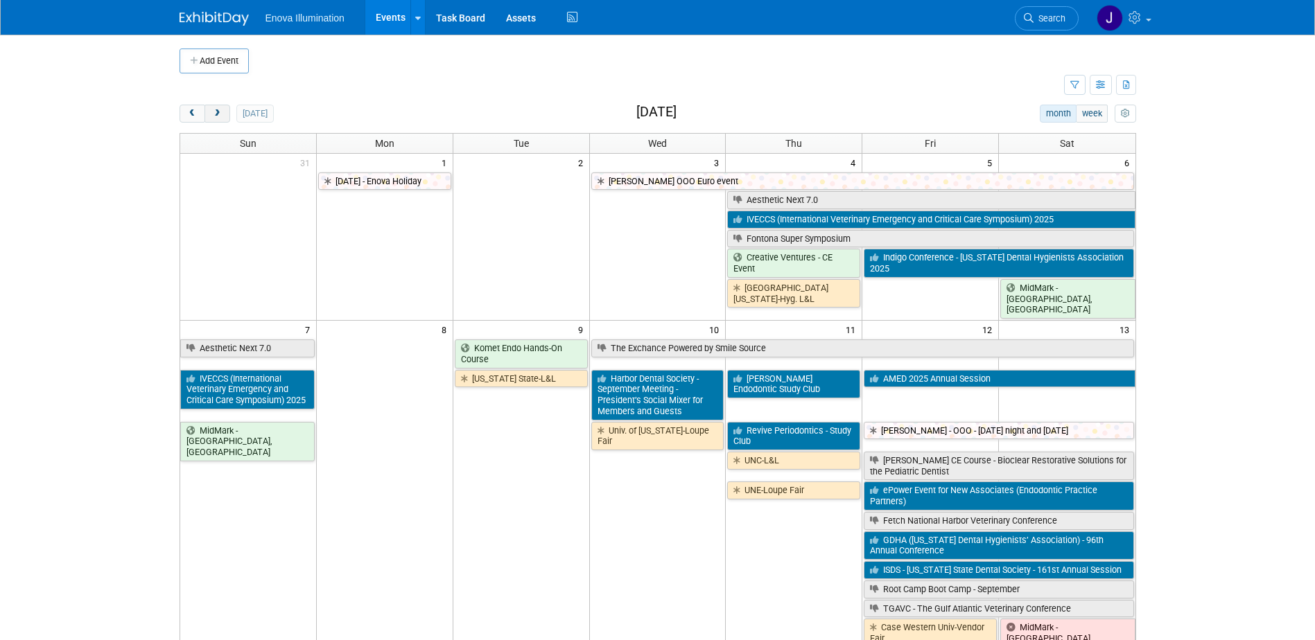
click at [214, 114] on span "next" at bounding box center [217, 113] width 10 height 9
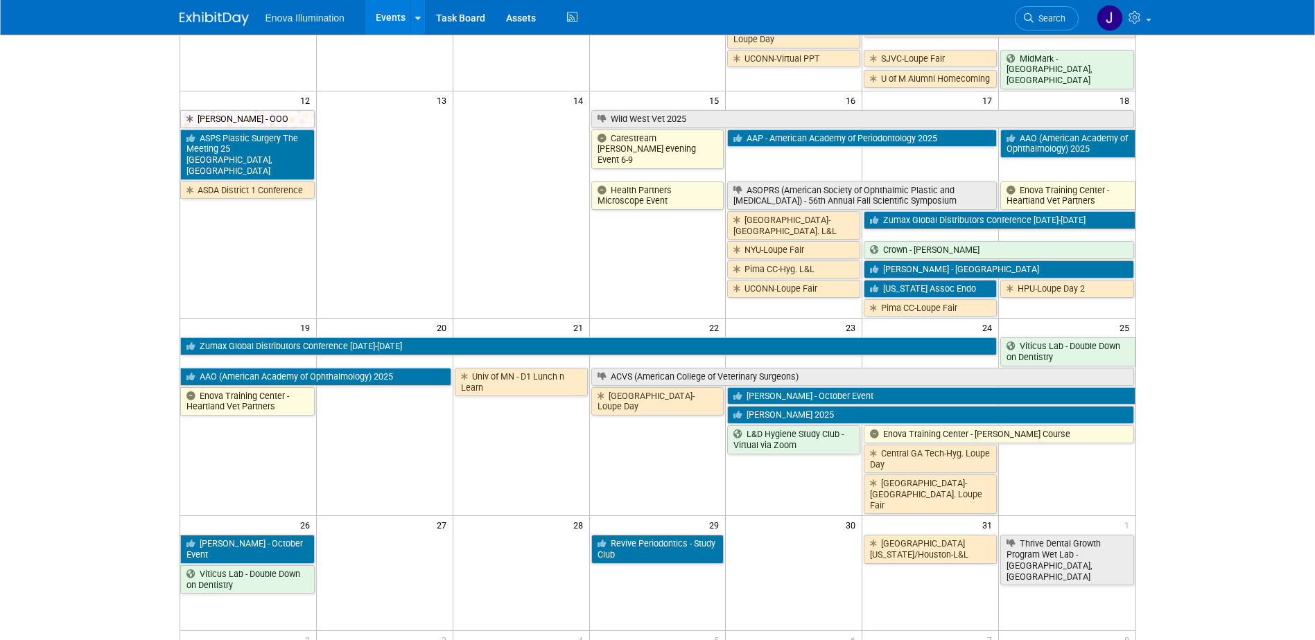
scroll to position [554, 0]
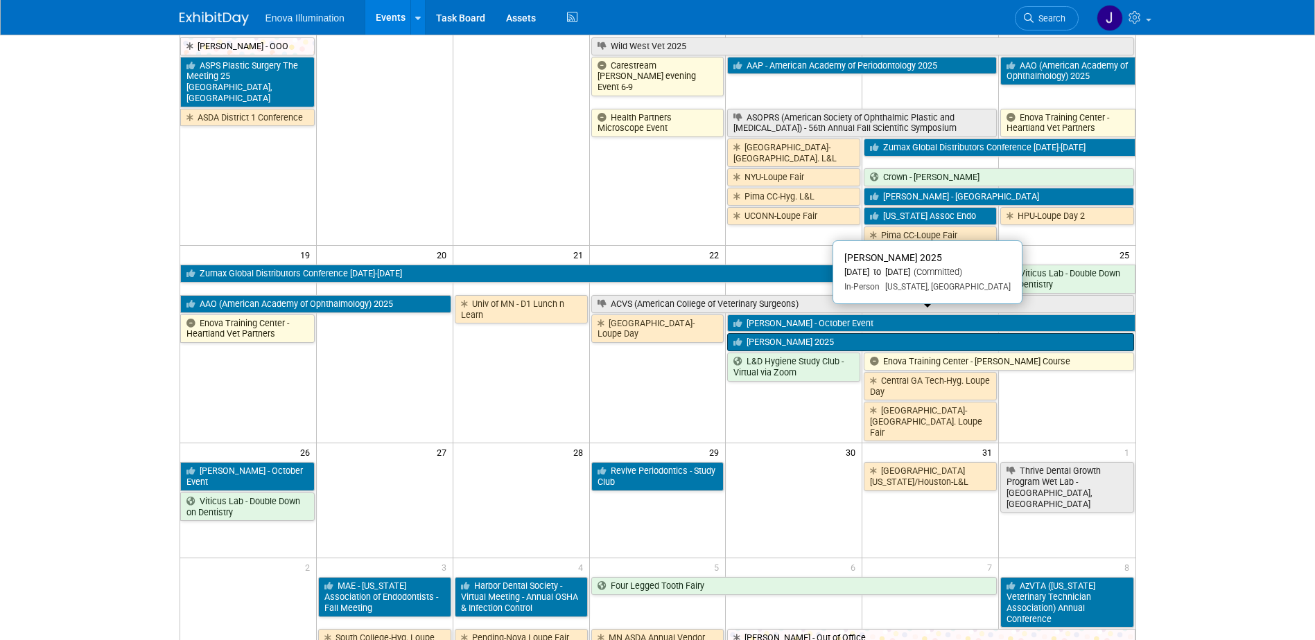
click at [771, 333] on link "[PERSON_NAME] 2025" at bounding box center [930, 342] width 406 height 18
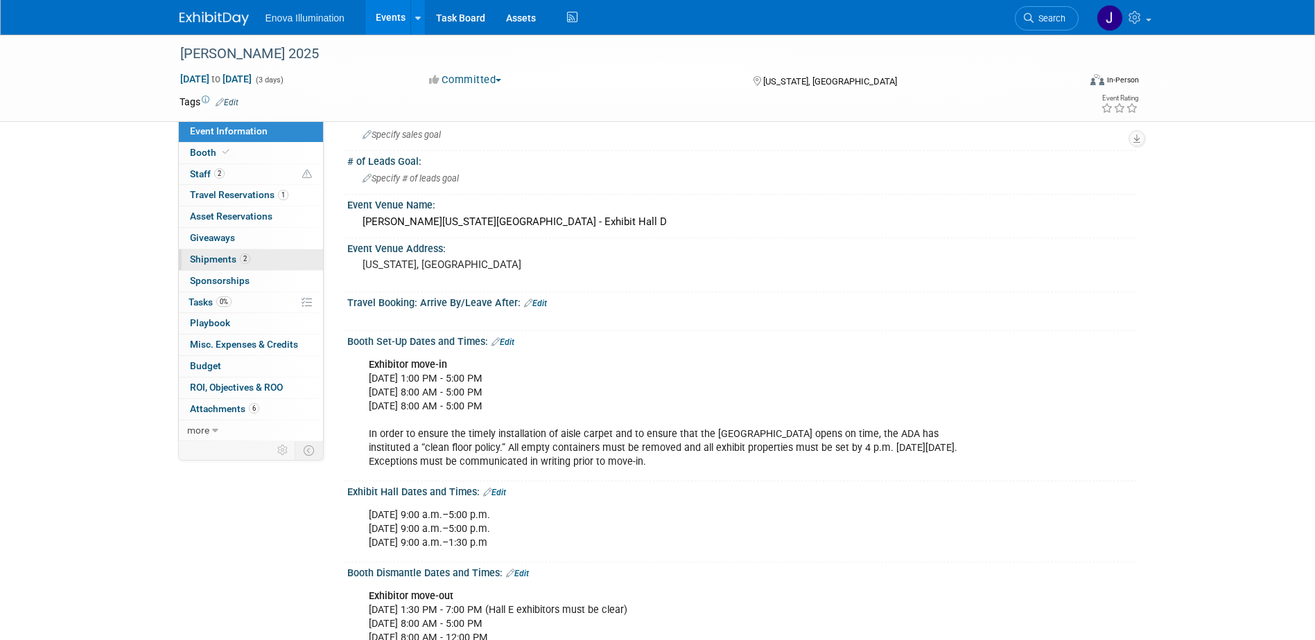
scroll to position [69, 0]
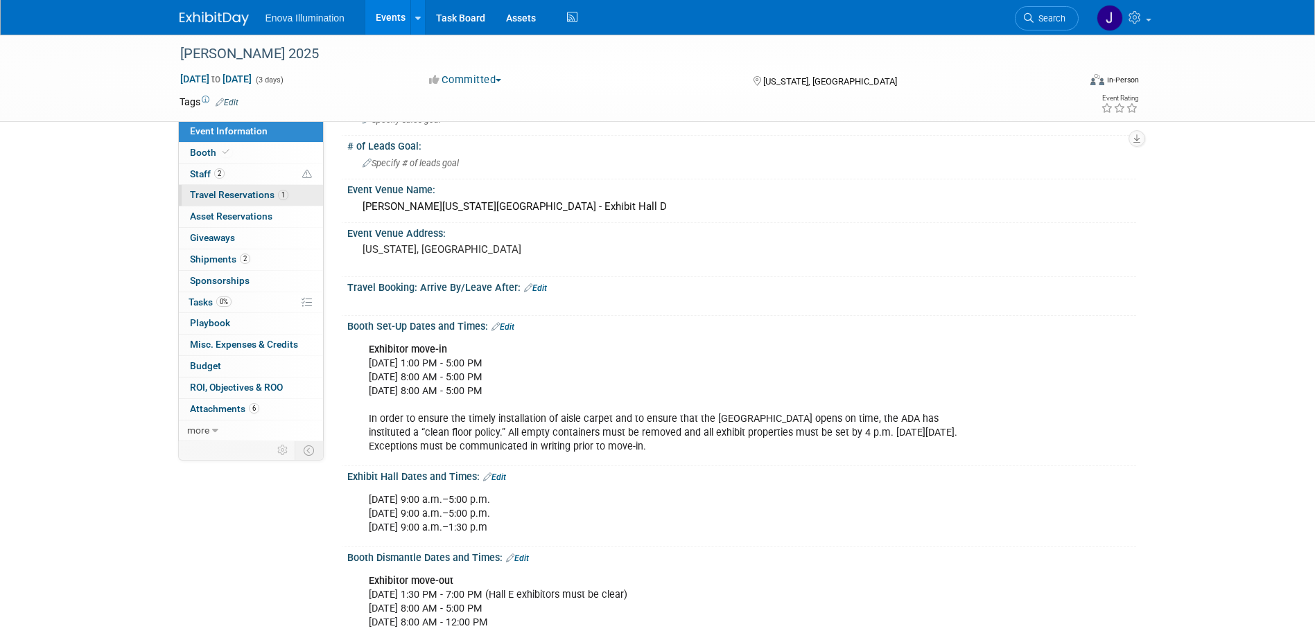
click at [252, 196] on span "Travel Reservations 1" at bounding box center [239, 194] width 98 height 11
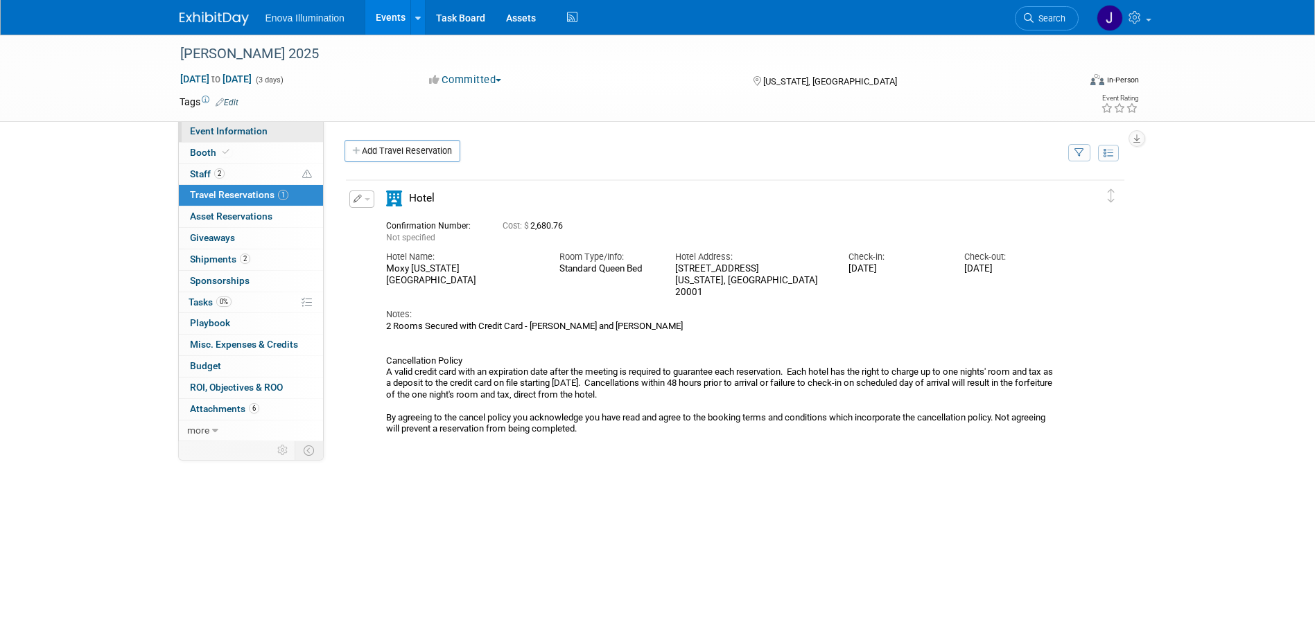
click at [251, 125] on span "Event Information" at bounding box center [229, 130] width 78 height 11
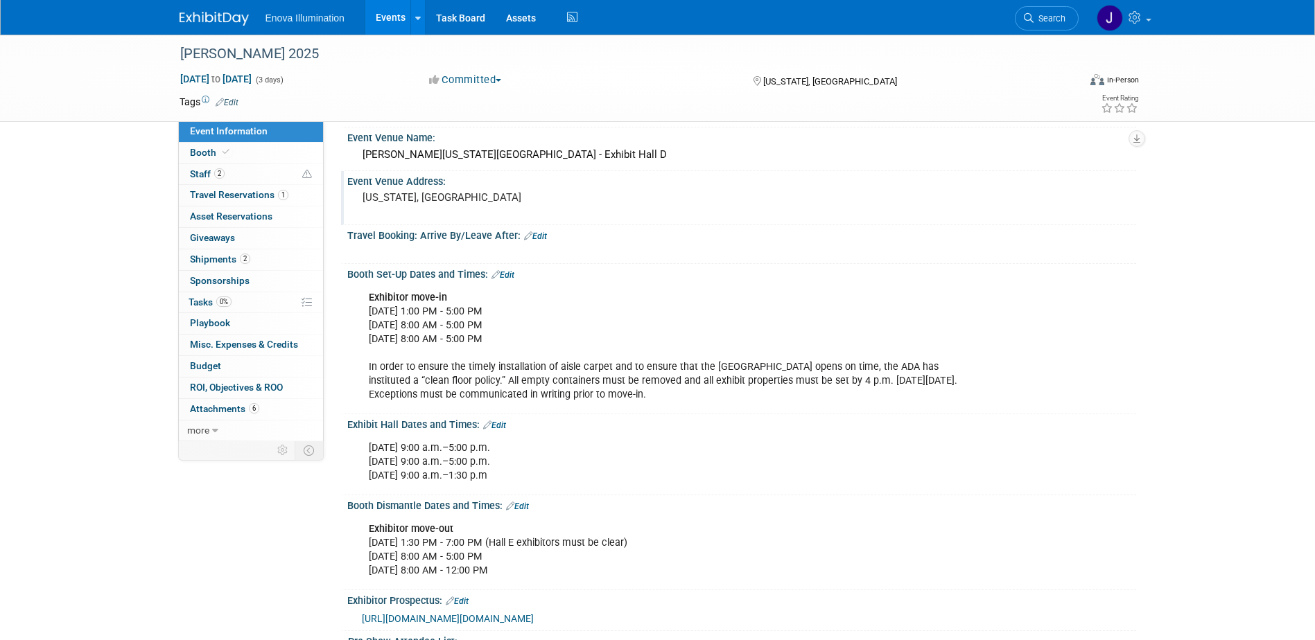
scroll to position [139, 0]
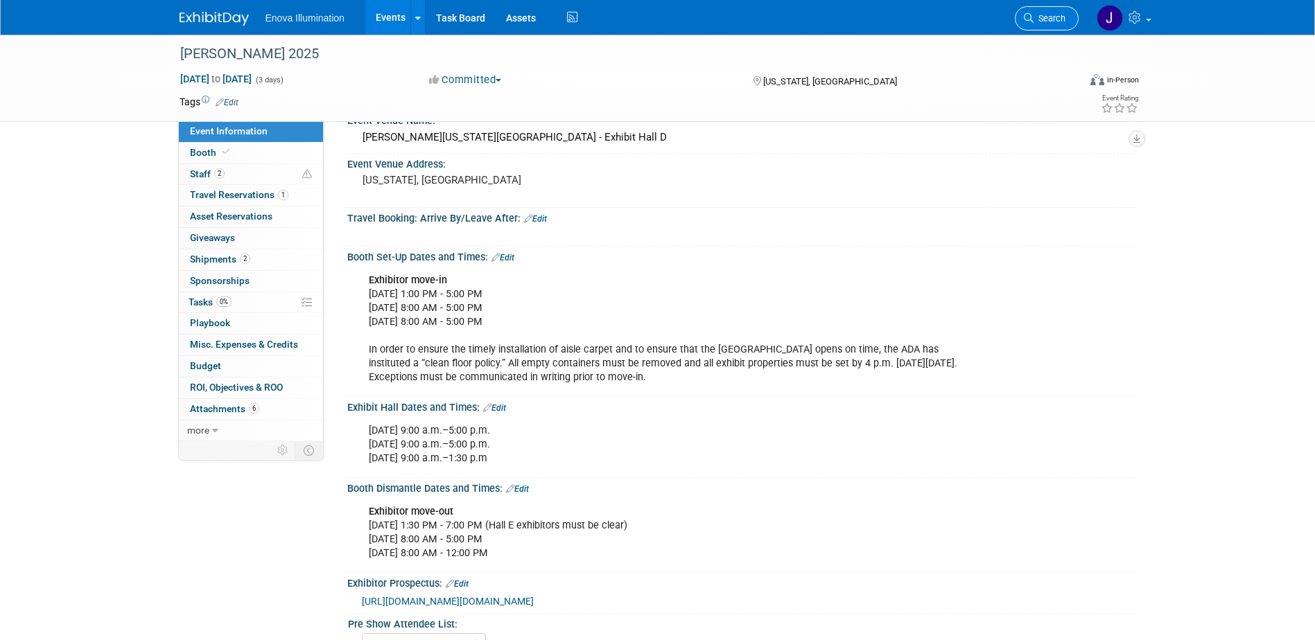
click at [1049, 14] on span "Search" at bounding box center [1049, 18] width 32 height 10
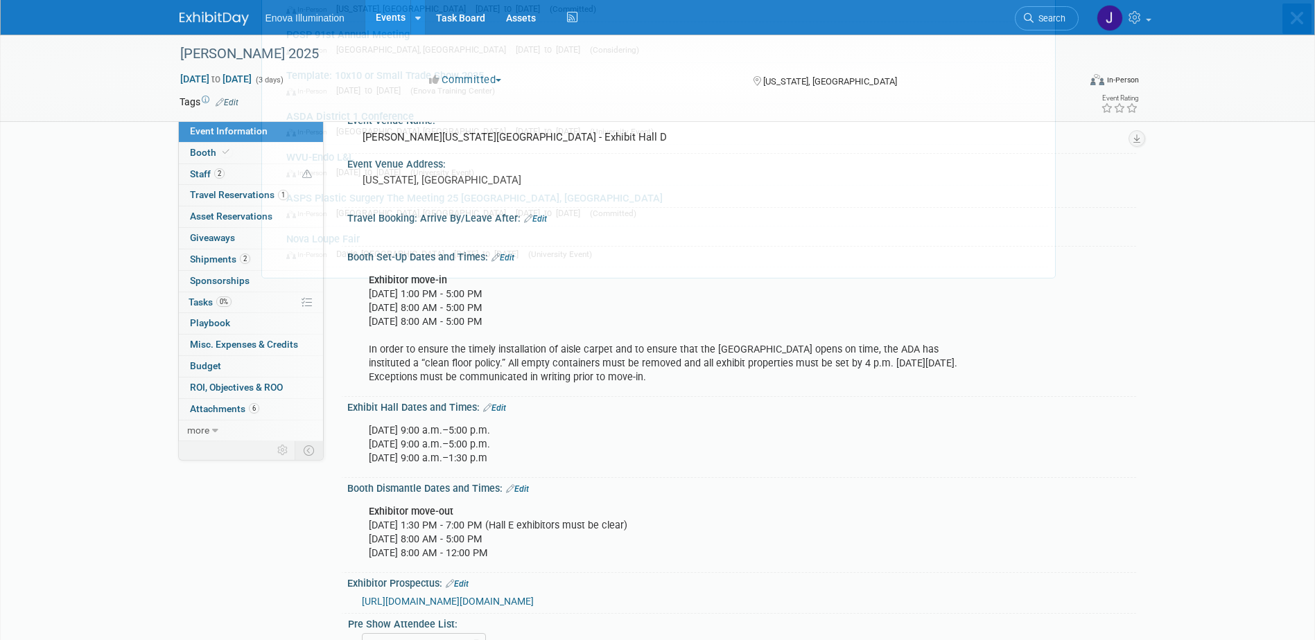
scroll to position [0, 0]
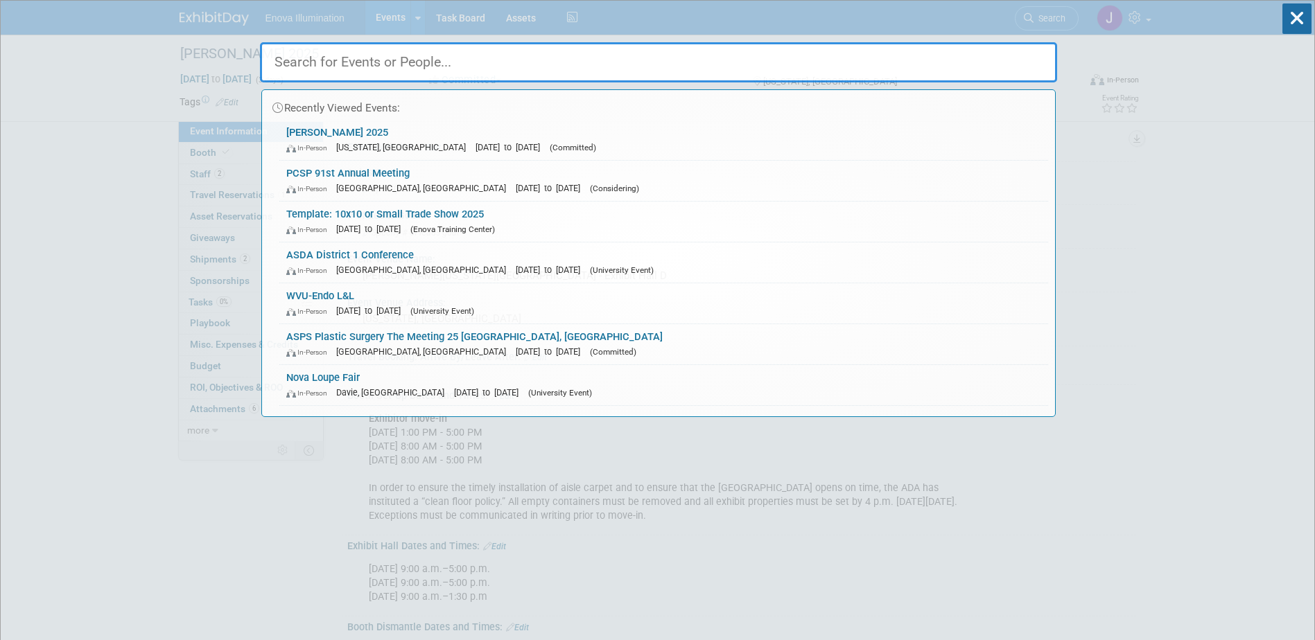
click at [953, 42] on input "text" at bounding box center [658, 62] width 797 height 40
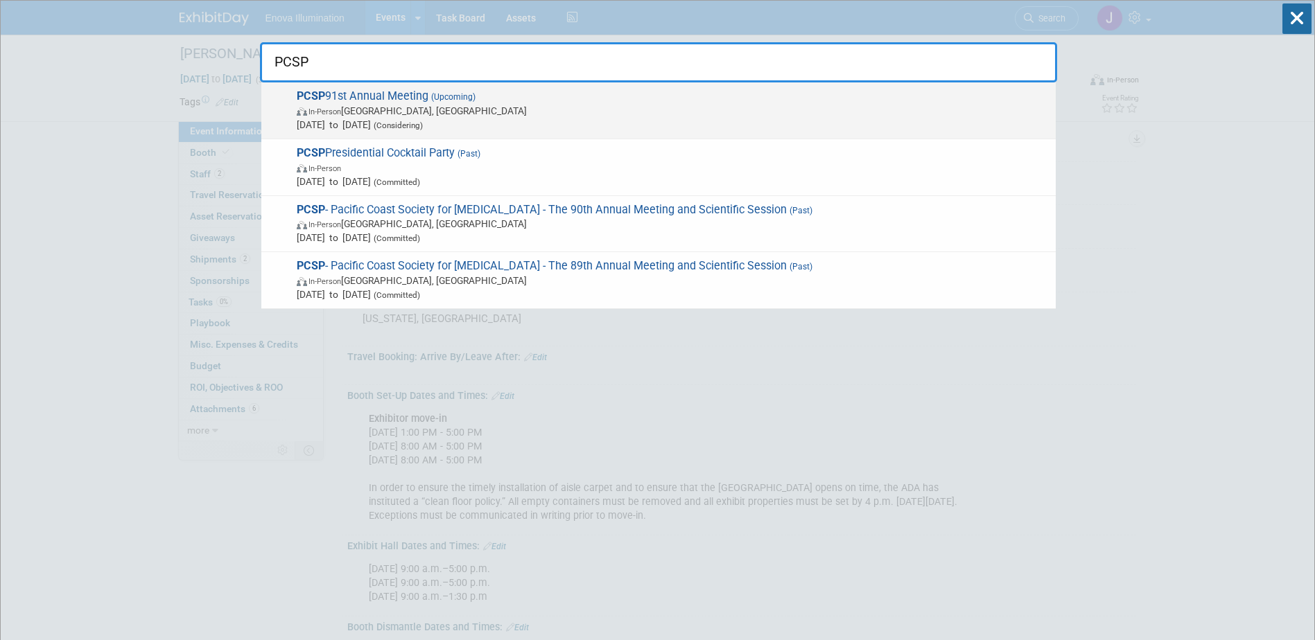
type input "PCSP"
click at [347, 102] on span "PCSP 91st Annual Meeting (Upcoming) In-Person Portland, OR Jun 17, 2026 to Jun …" at bounding box center [670, 110] width 756 height 42
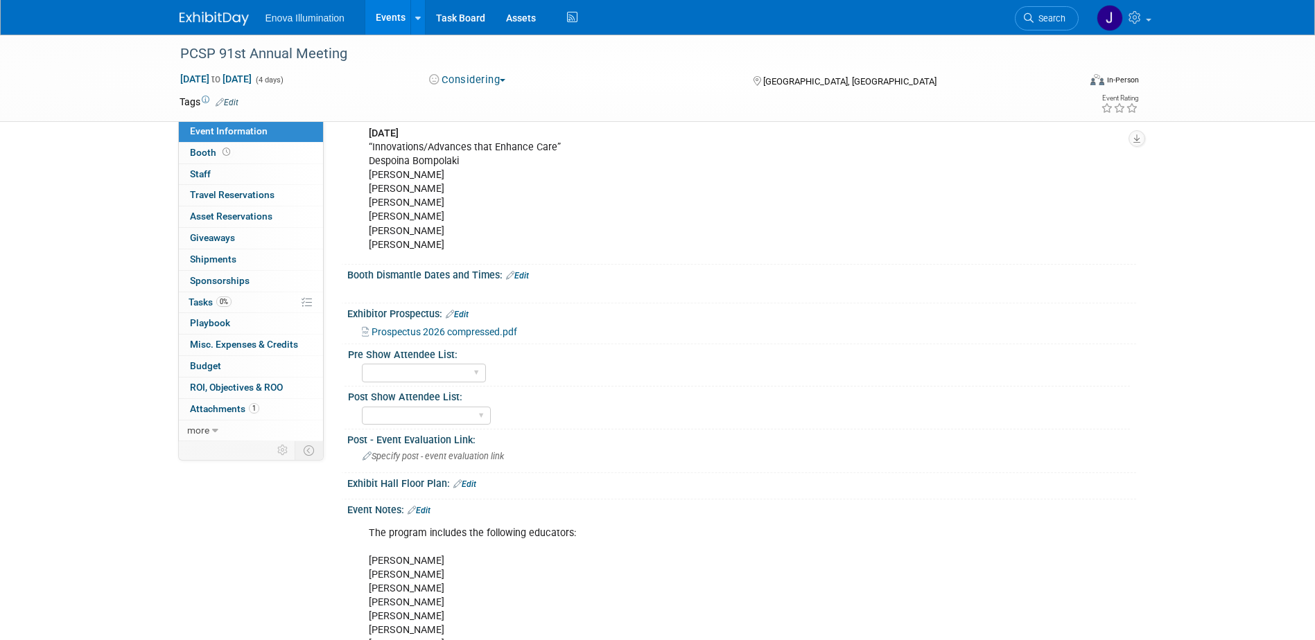
scroll to position [762, 0]
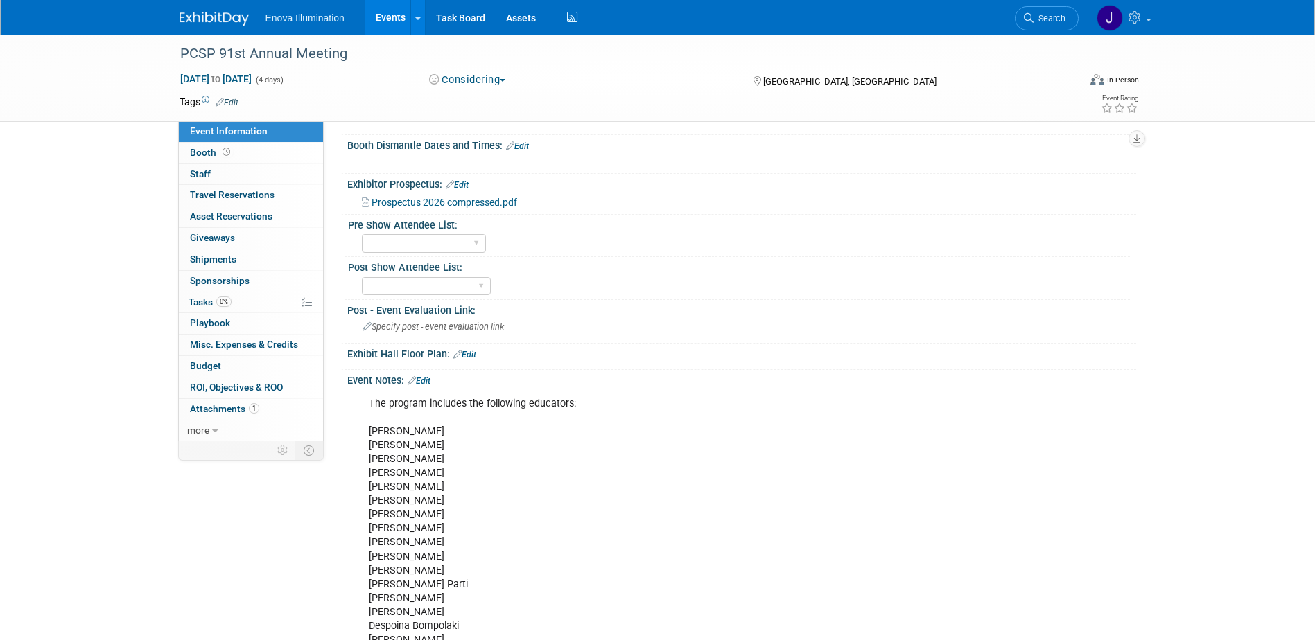
click at [429, 380] on link "Edit" at bounding box center [418, 381] width 23 height 10
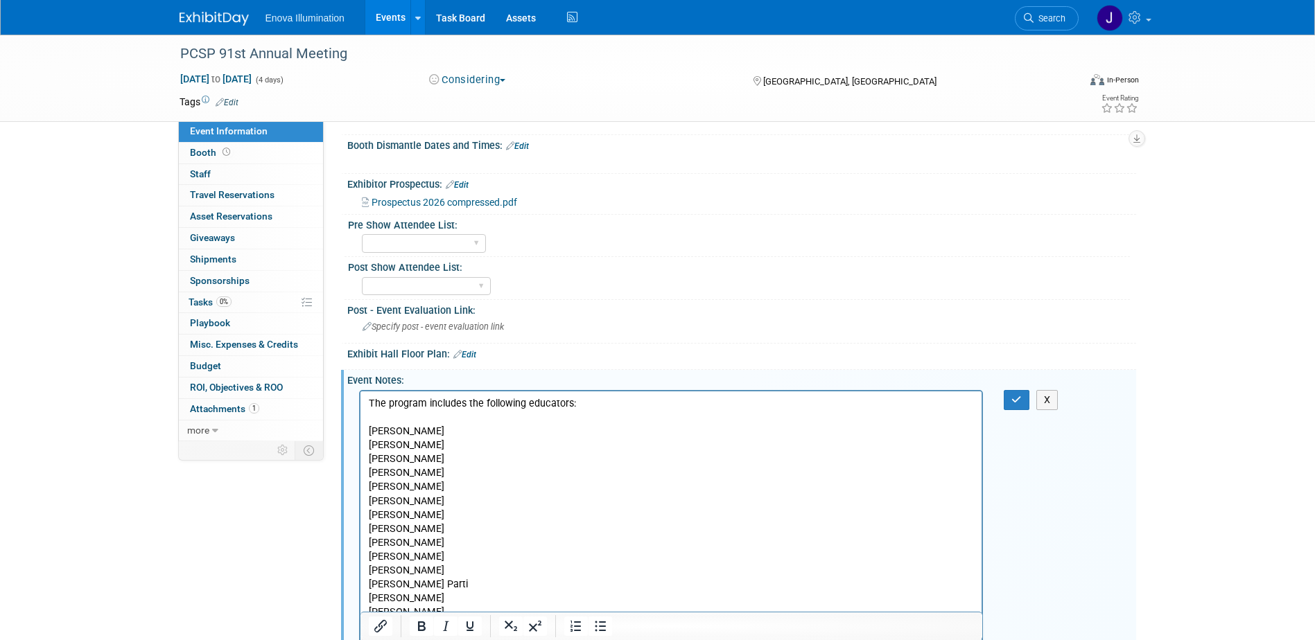
scroll to position [0, 0]
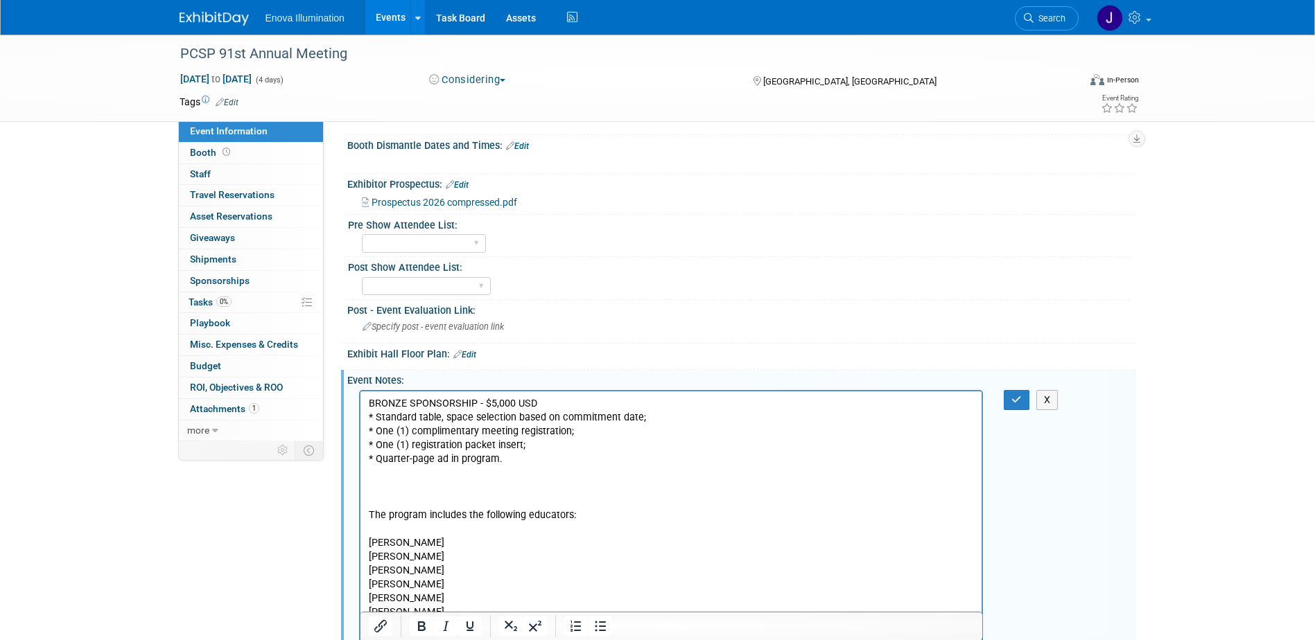
click at [404, 484] on p "Rich Text Area. Press ALT-0 for help." at bounding box center [671, 487] width 606 height 14
click at [1009, 397] on button "button" at bounding box center [1016, 400] width 26 height 20
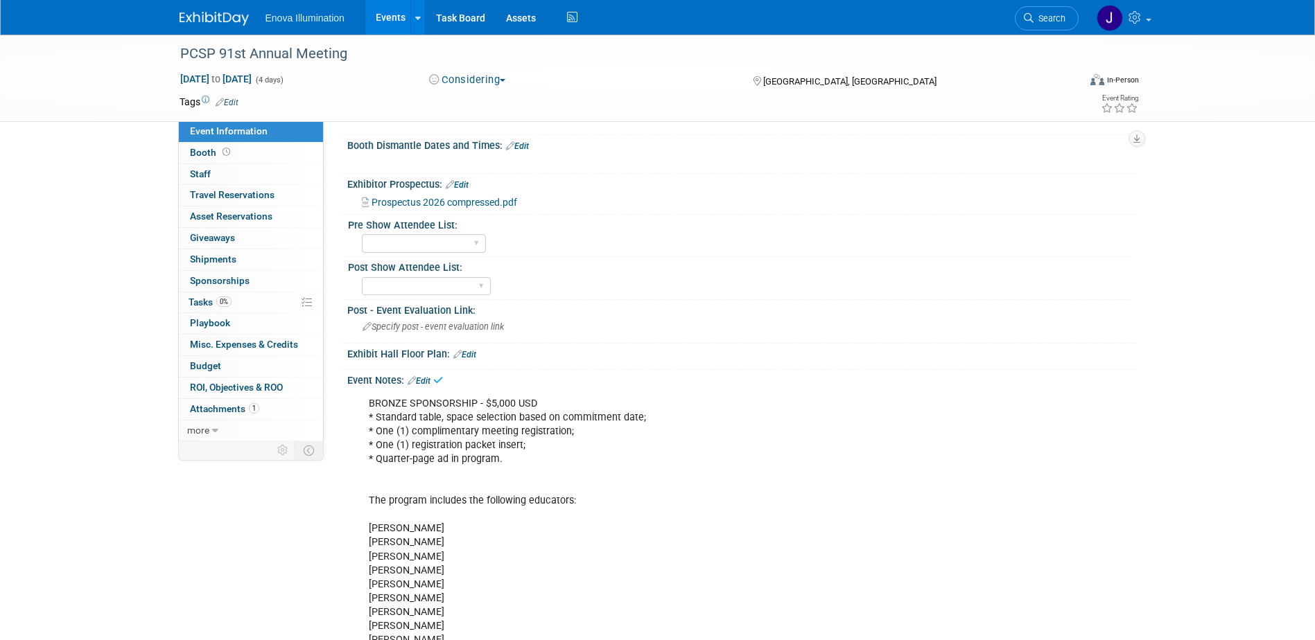
click at [429, 383] on link "Edit" at bounding box center [418, 381] width 23 height 10
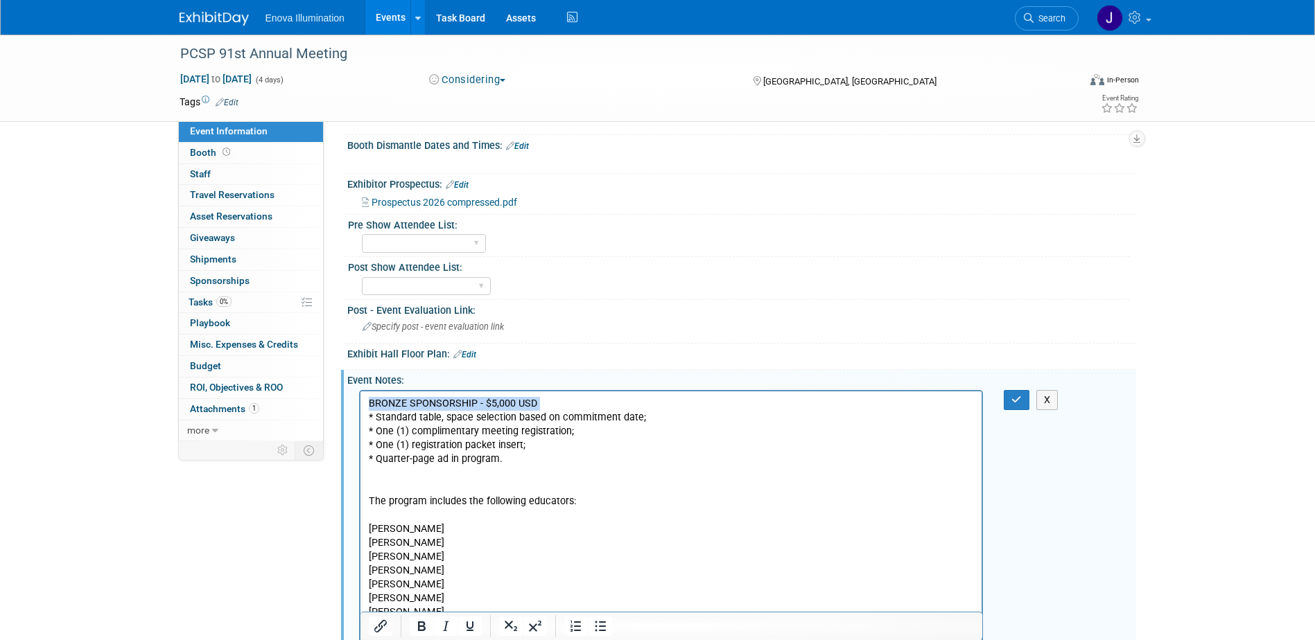
drag, startPoint x: 547, startPoint y: 405, endPoint x: 340, endPoint y: 410, distance: 208.0
click at [360, 410] on html "BRONZE SPONSORSHIP - $5,000 USD * Standard table, space selection based on comm…" at bounding box center [671, 609] width 622 height 437
click at [508, 410] on p "BRONZE SPONSORSHIP - $5,000 USD * Standard table, space selection based on comm…" at bounding box center [671, 611] width 606 height 431
drag, startPoint x: 538, startPoint y: 403, endPoint x: 369, endPoint y: 407, distance: 169.1
click at [369, 407] on p "BRONZE SPONSORSHIP - $5,000 USD * Standard table, space selection based on comm…" at bounding box center [671, 611] width 606 height 431
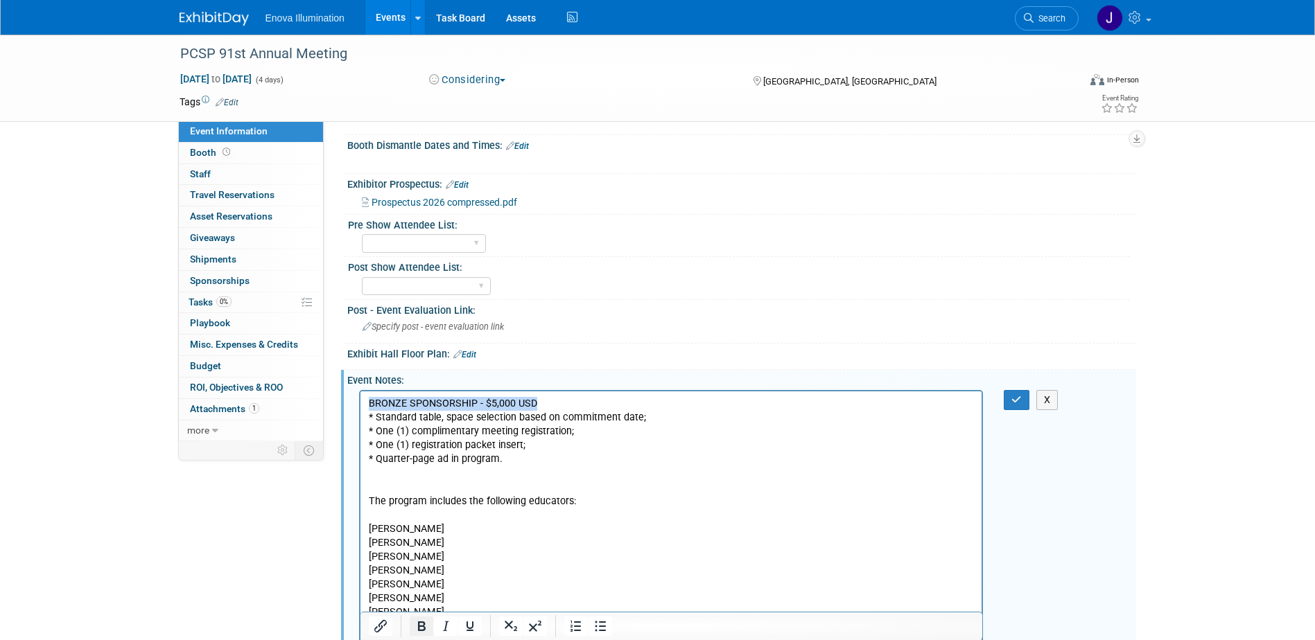
click at [413, 627] on icon "Bold" at bounding box center [421, 626] width 17 height 17
click at [431, 562] on p "BRONZE SPONSORSHIP - $5,000 USD * Standard table, space selection based on comm…" at bounding box center [671, 611] width 606 height 431
drag, startPoint x: 591, startPoint y: 500, endPoint x: 362, endPoint y: 503, distance: 228.7
click at [362, 503] on html "BRONZE SPONSORSHIP - $5,000 USD * Standard table, space selection based on comm…" at bounding box center [671, 609] width 622 height 437
click at [421, 625] on icon "Bold" at bounding box center [421, 626] width 17 height 17
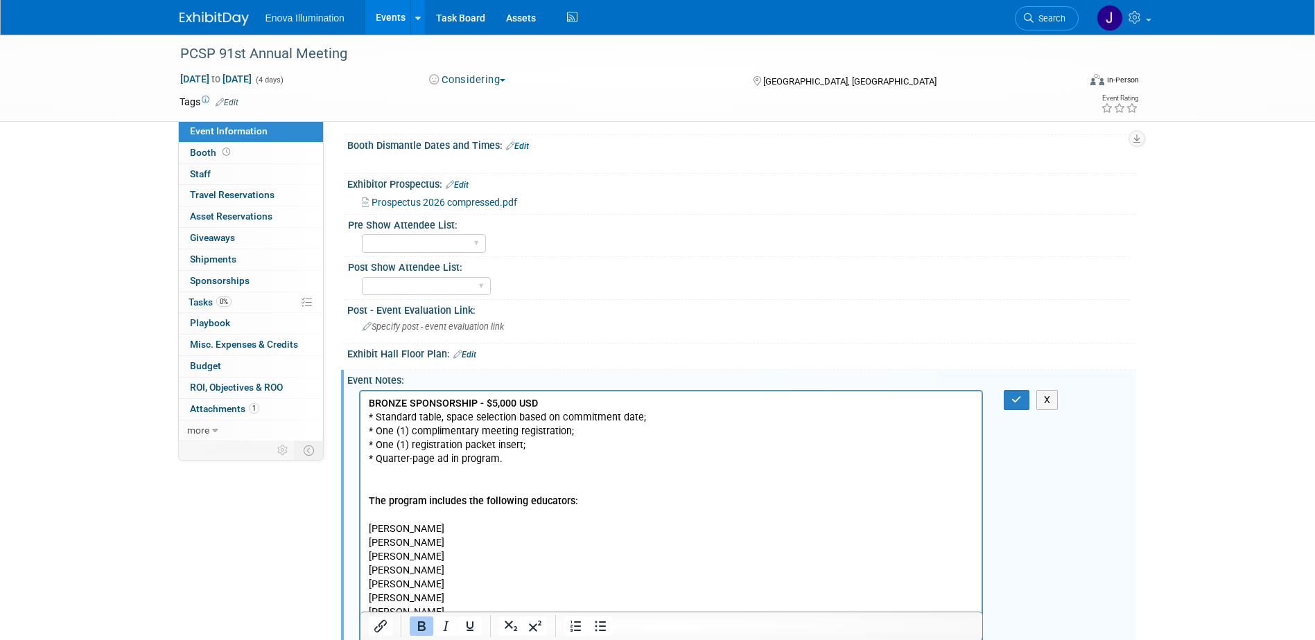
click at [529, 560] on p "BRONZE SPONSORSHIP - $5,000 USD * Standard table, space selection based on comm…" at bounding box center [671, 611] width 606 height 431
click at [1005, 398] on button "button" at bounding box center [1016, 400] width 26 height 20
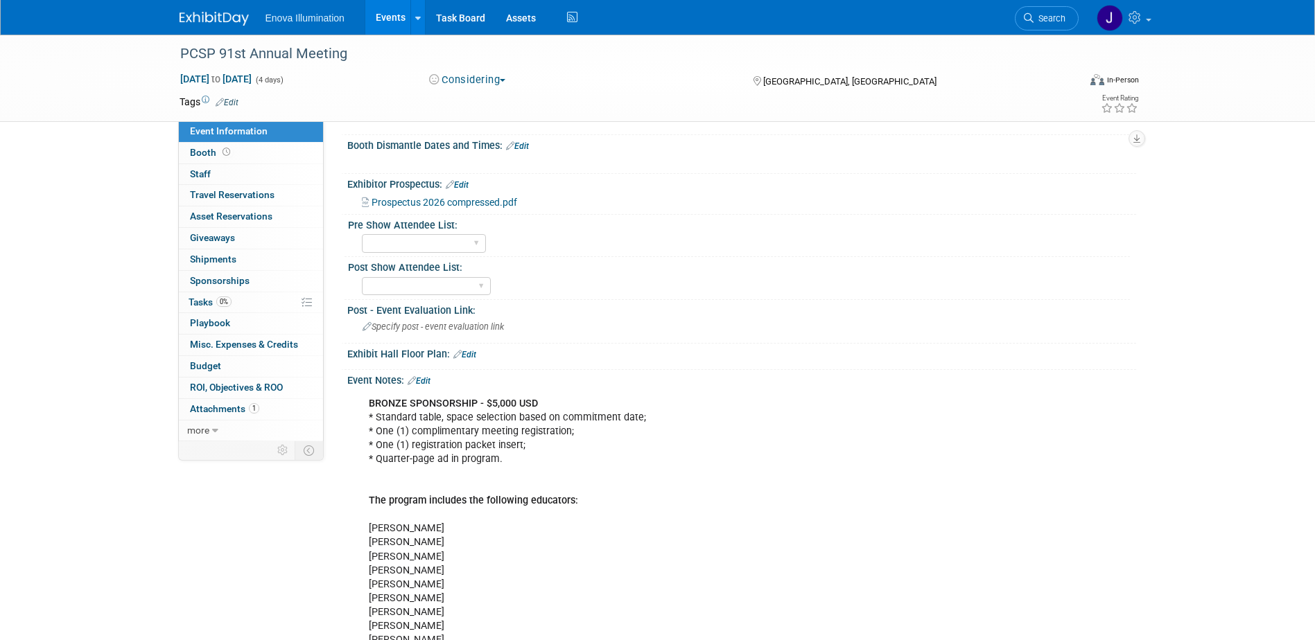
scroll to position [832, 0]
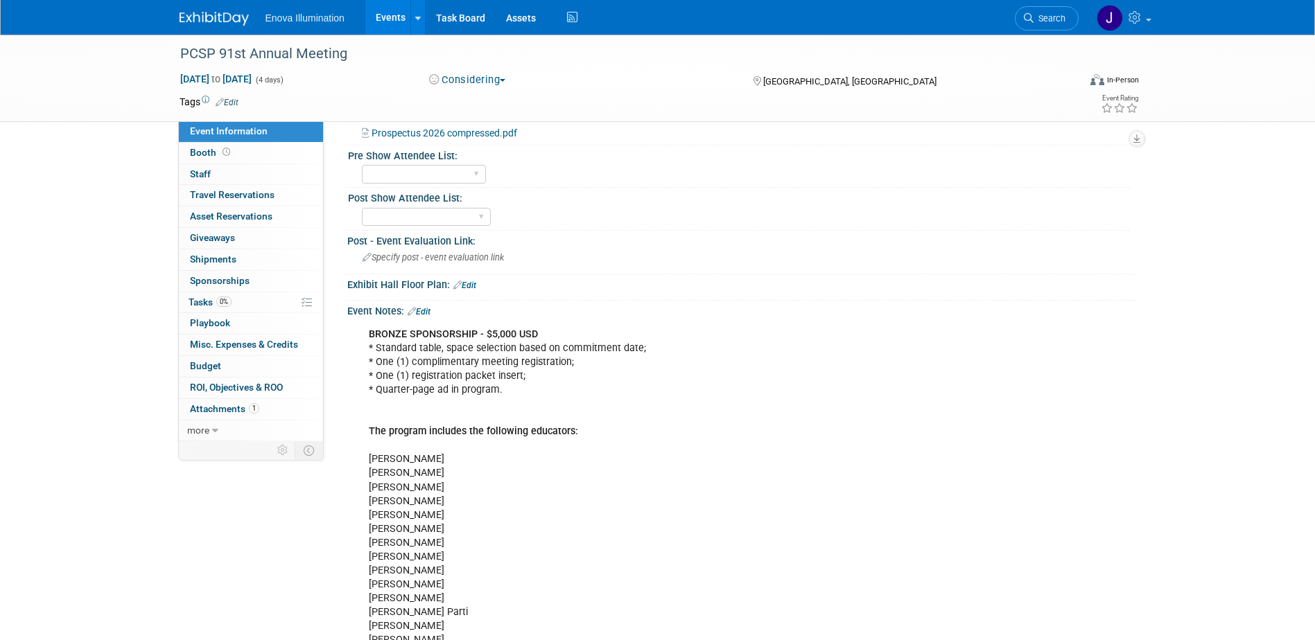
drag, startPoint x: 1061, startPoint y: 21, endPoint x: 1041, endPoint y: 21, distance: 20.1
click at [1061, 21] on span "Search" at bounding box center [1049, 18] width 32 height 10
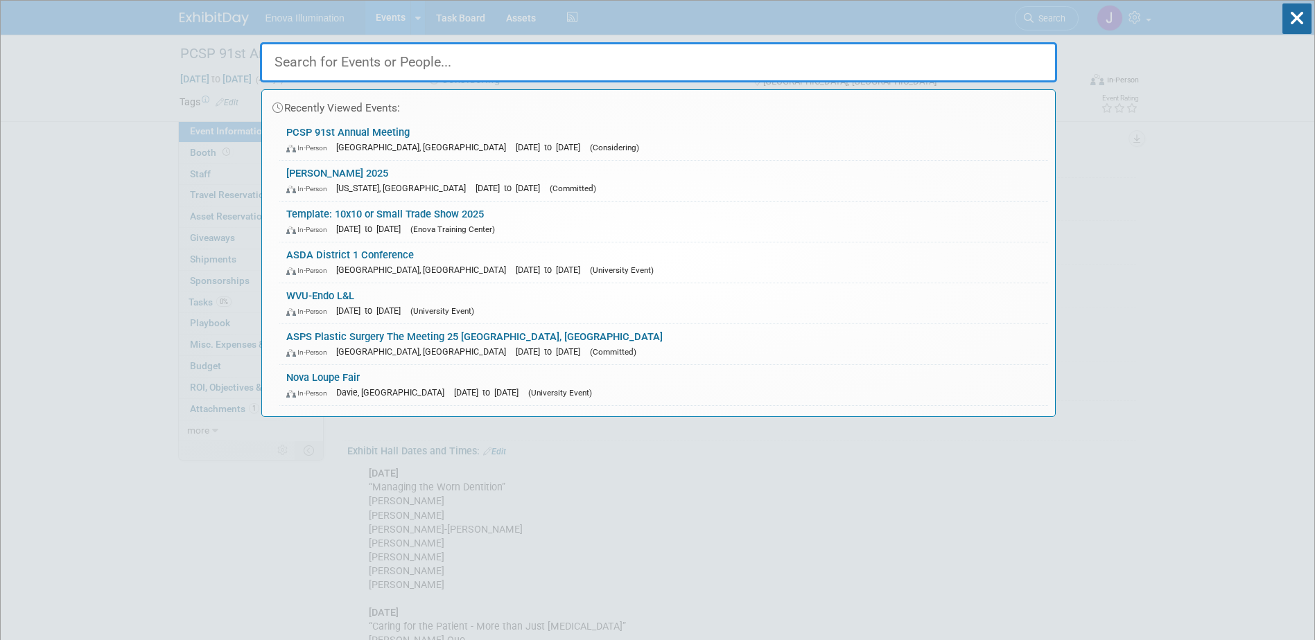
click at [872, 53] on input "text" at bounding box center [658, 62] width 797 height 40
click at [385, 65] on input "text" at bounding box center [658, 62] width 797 height 40
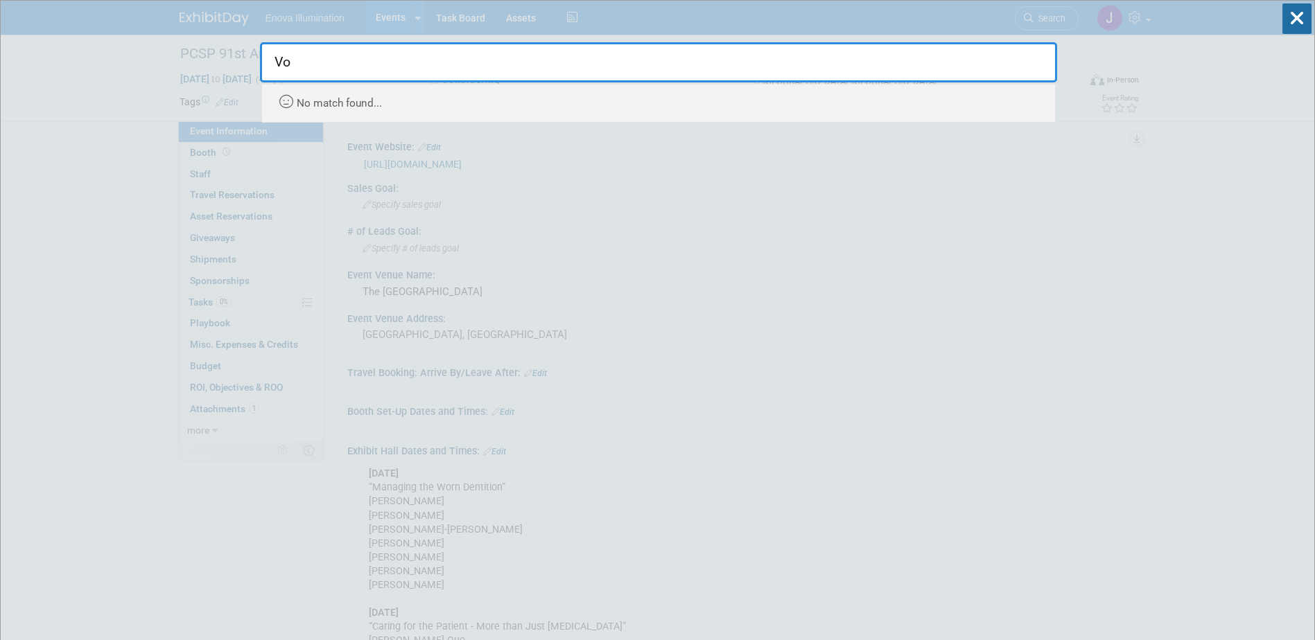
type input "V"
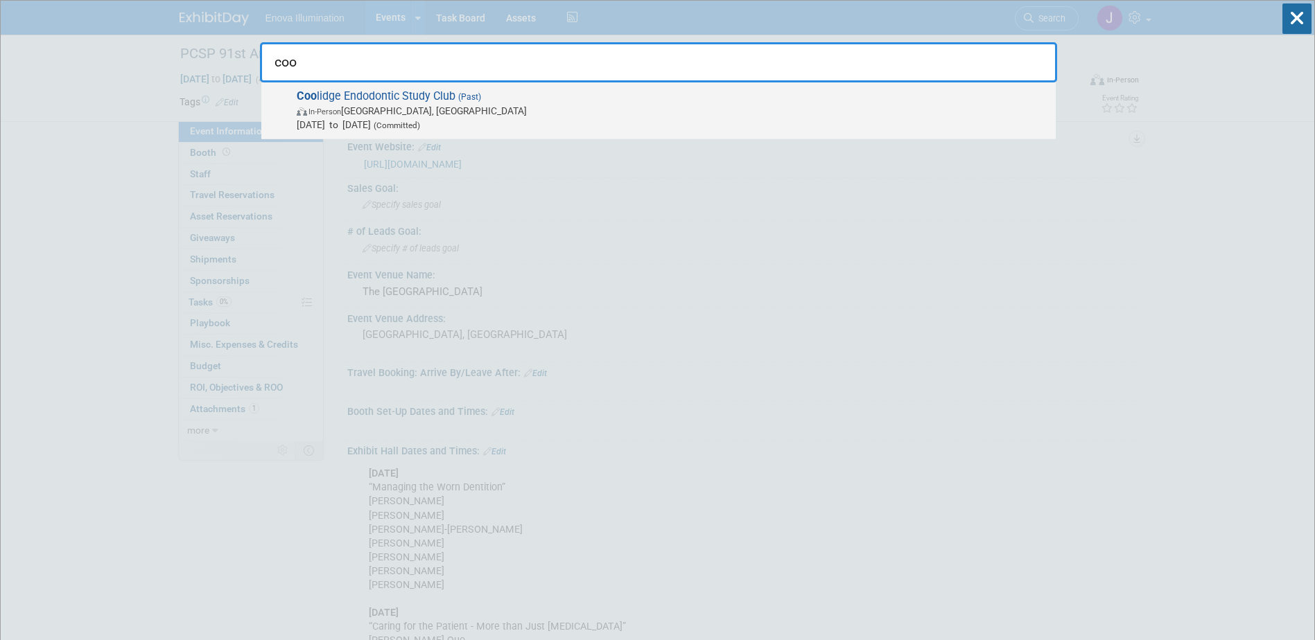
type input "coo"
click at [371, 91] on span "Coo lidge Endodontic Study Club (Past) In-Person Oak Brook, IL Sep 11, 2025 to …" at bounding box center [670, 110] width 756 height 42
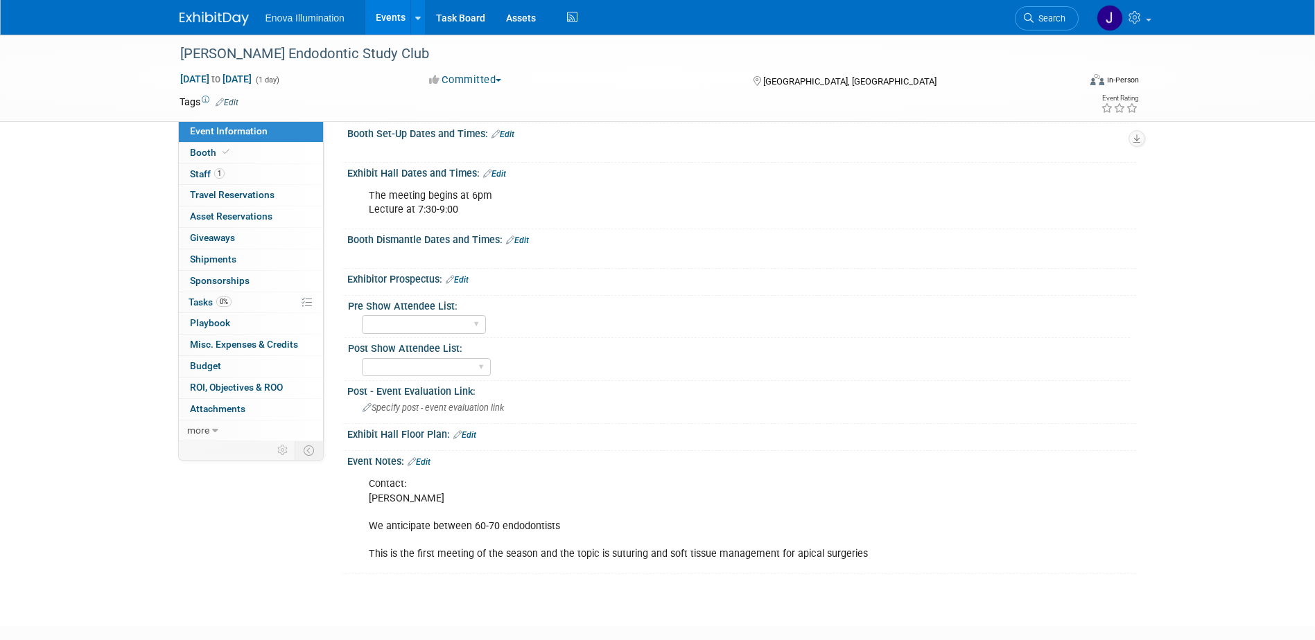
scroll to position [345, 0]
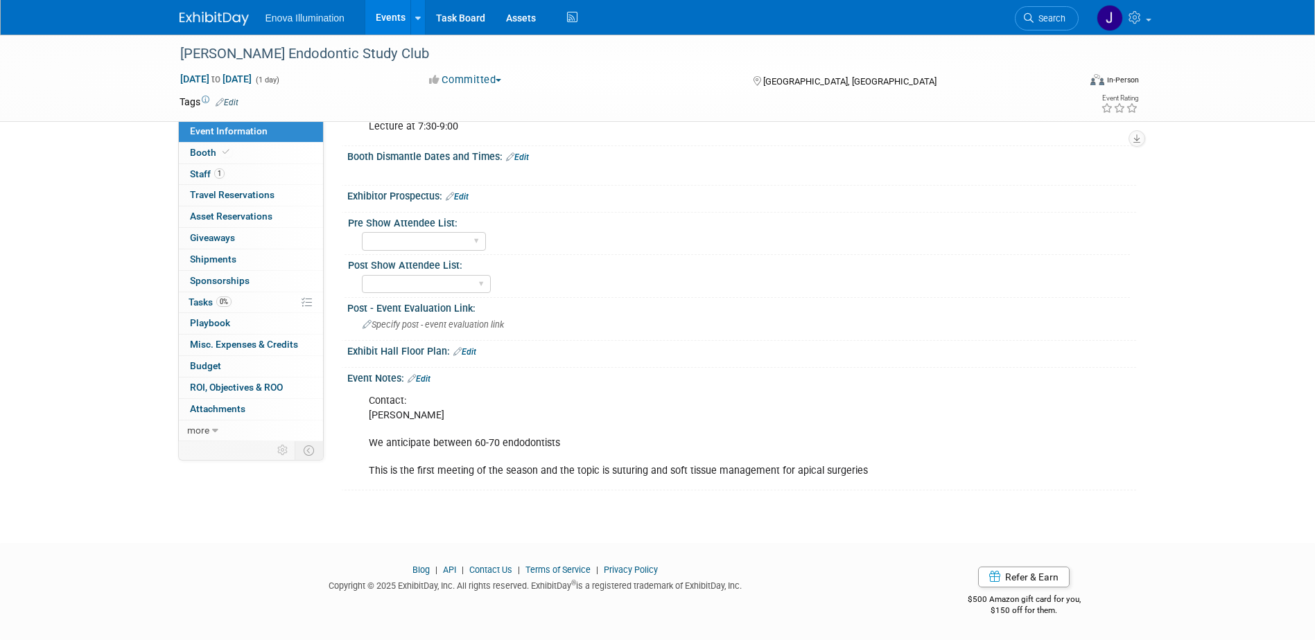
click at [428, 377] on link "Edit" at bounding box center [418, 379] width 23 height 10
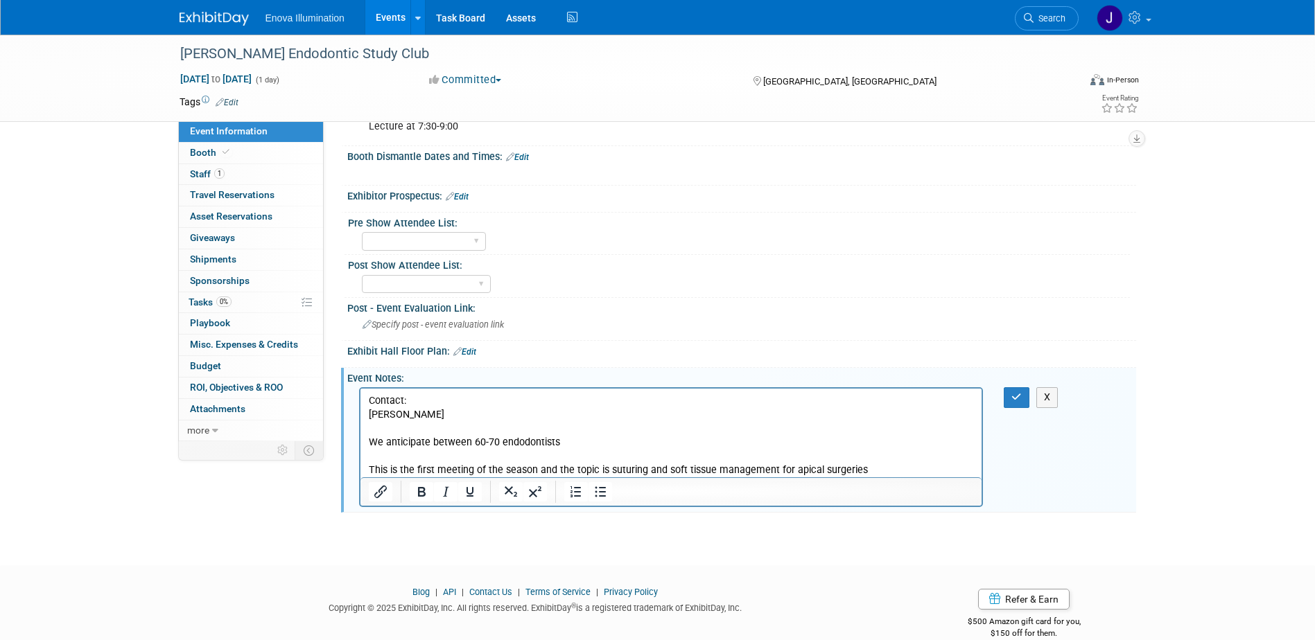
scroll to position [0, 0]
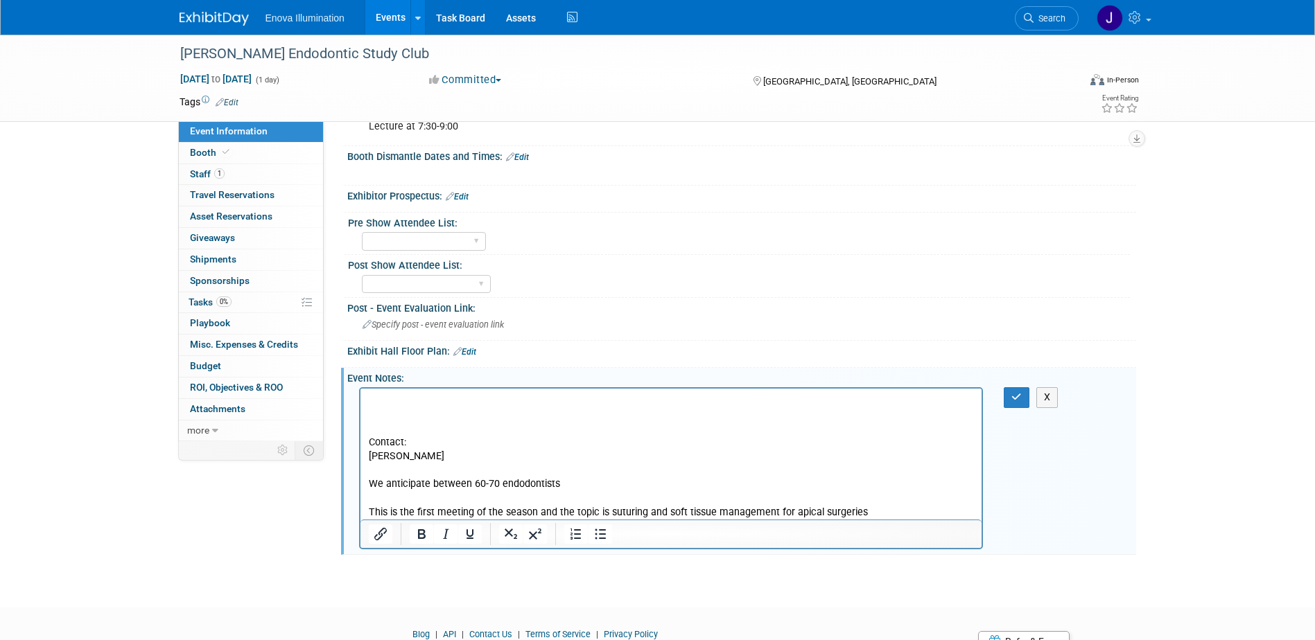
click at [429, 405] on p "Rich Text Area. Press ALT-0 for help." at bounding box center [671, 401] width 606 height 14
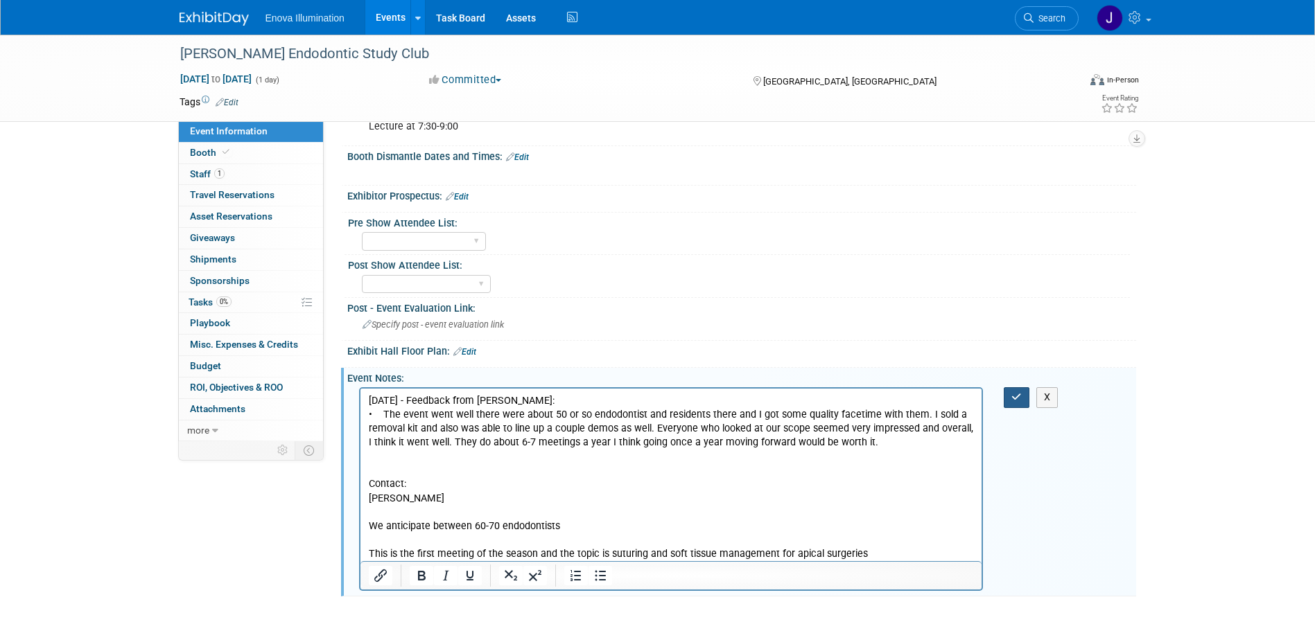
click at [1012, 396] on icon "button" at bounding box center [1016, 397] width 10 height 10
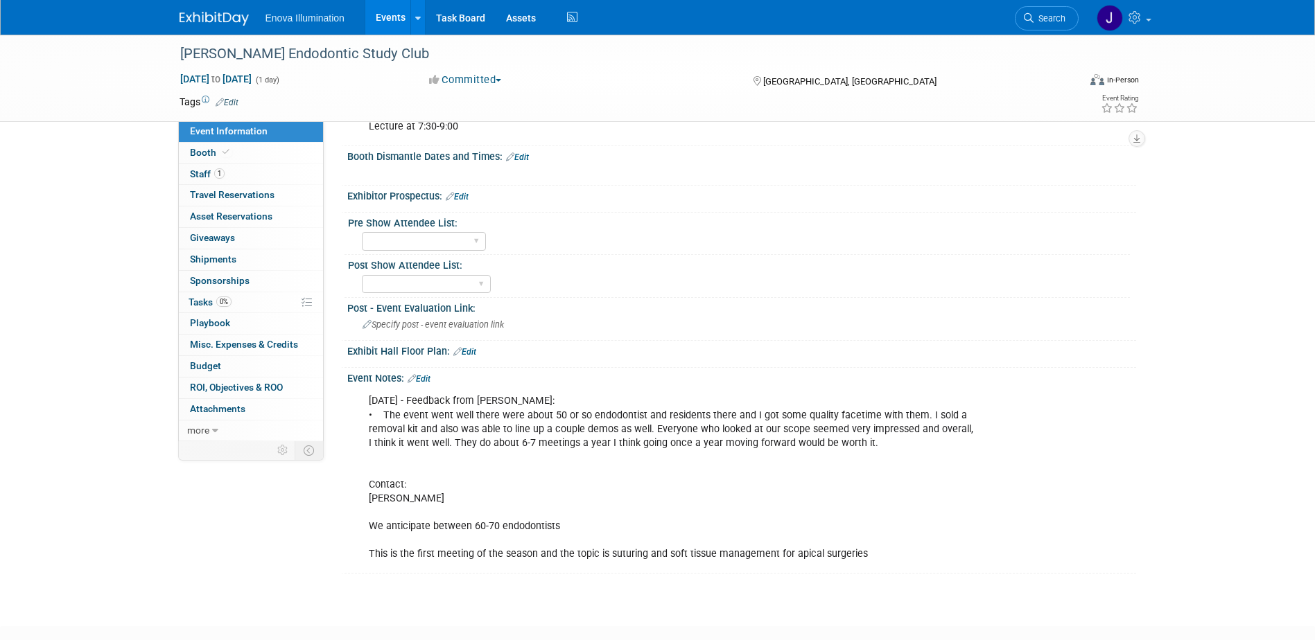
drag, startPoint x: 1039, startPoint y: 20, endPoint x: 1034, endPoint y: 25, distance: 7.4
click at [1039, 20] on span "Search" at bounding box center [1049, 18] width 32 height 10
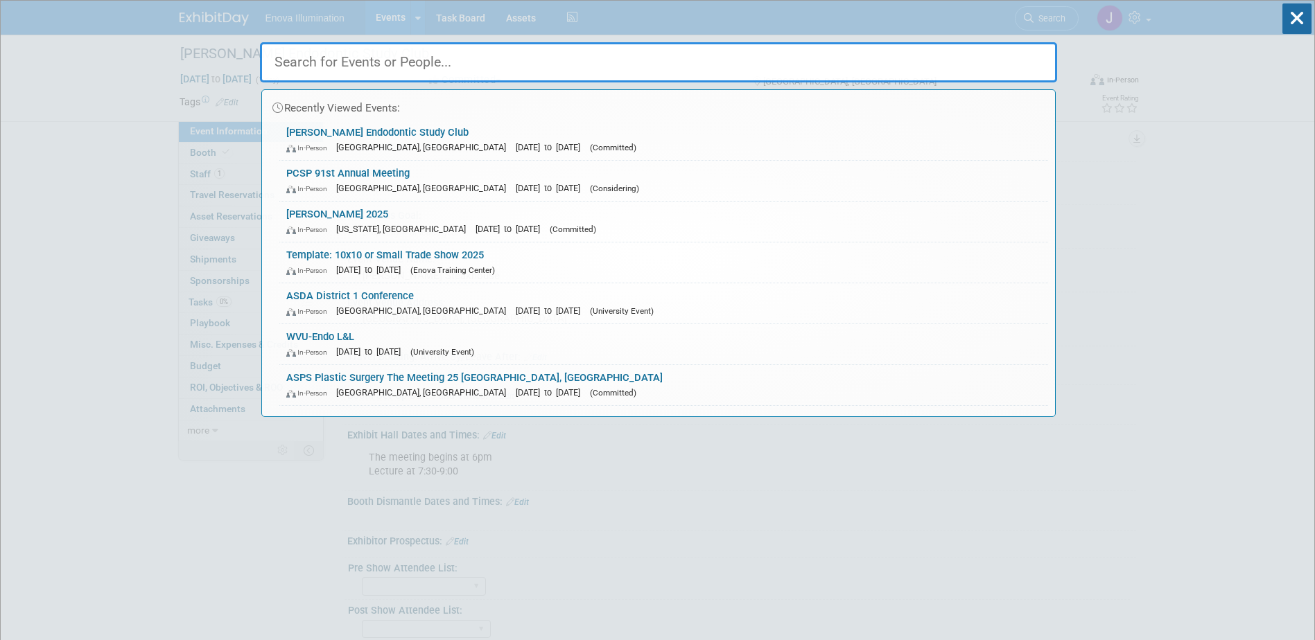
click at [990, 51] on input "text" at bounding box center [658, 62] width 797 height 40
type input "S"
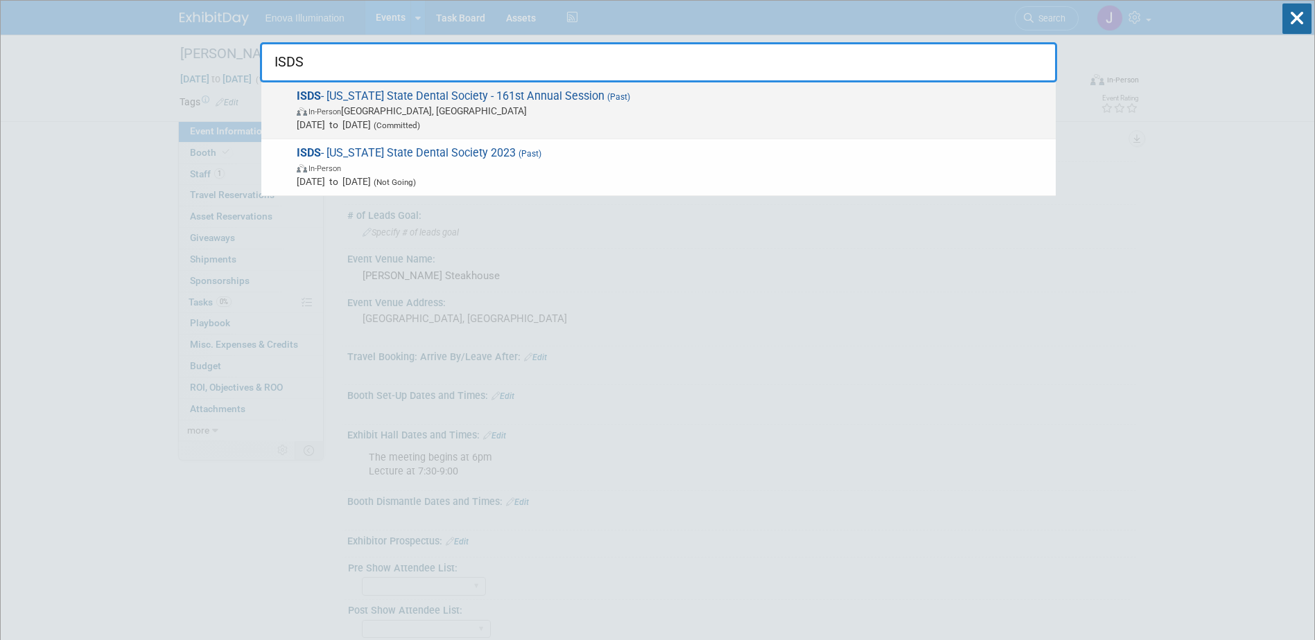
type input "ISDS"
click at [420, 122] on span "[DATE] to [DATE] (Committed)" at bounding box center [673, 125] width 752 height 14
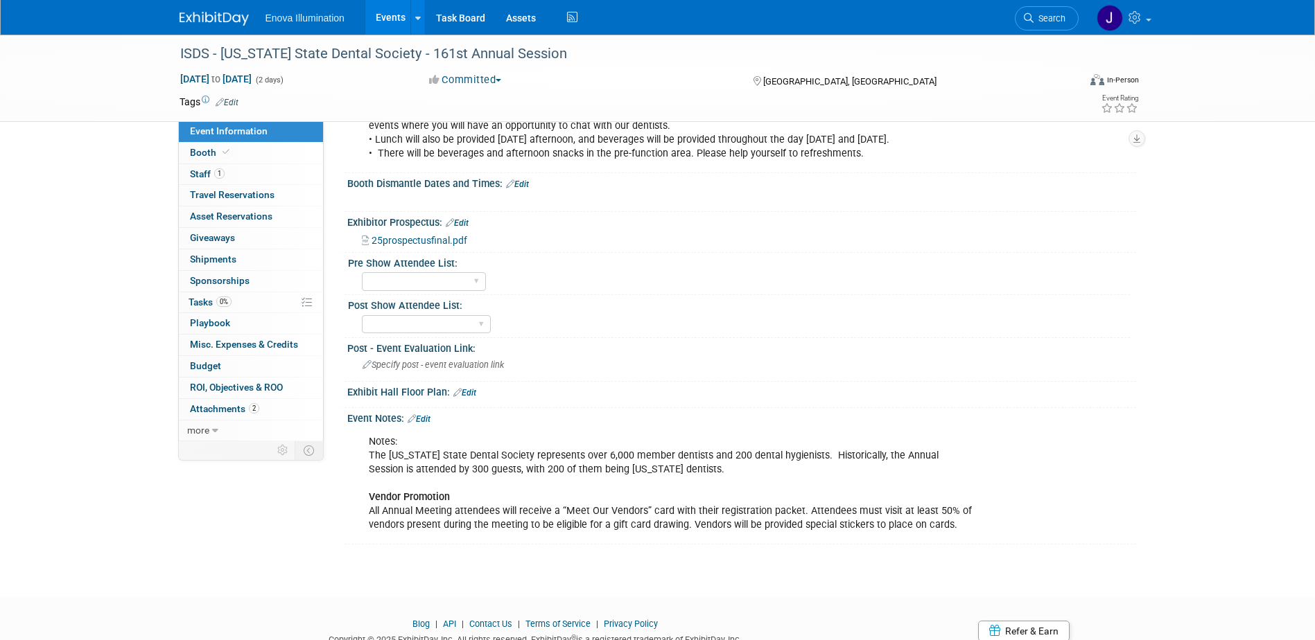
scroll to position [762, 0]
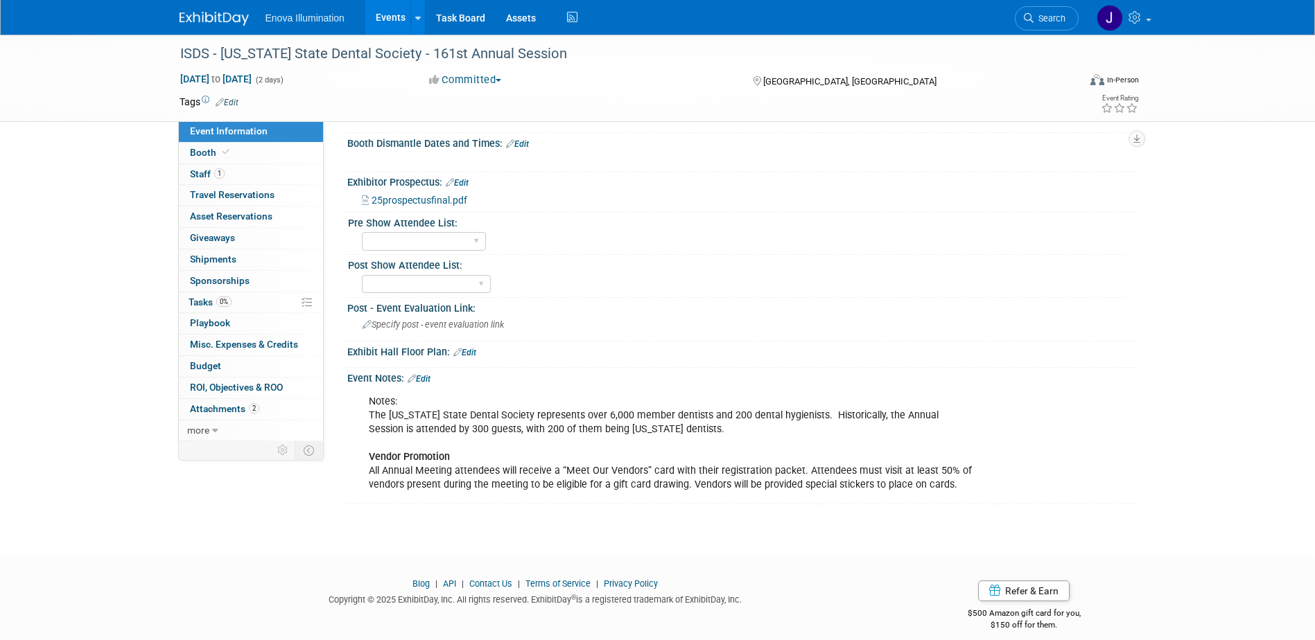
click at [422, 377] on link "Edit" at bounding box center [418, 379] width 23 height 10
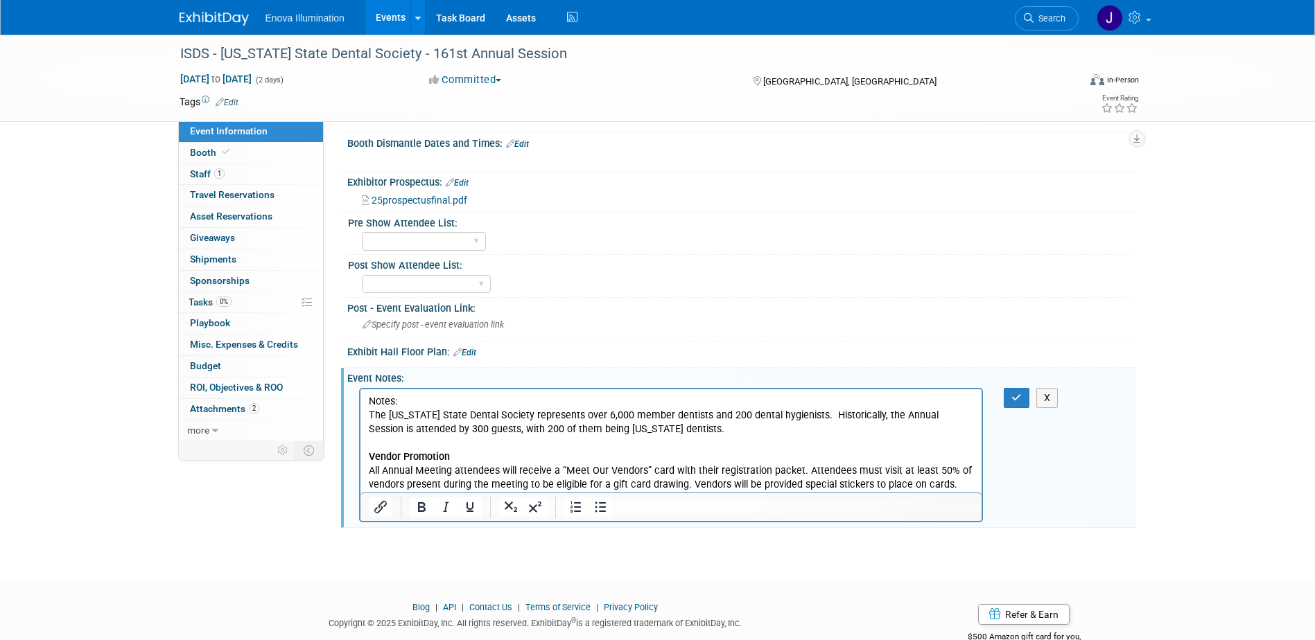
scroll to position [0, 0]
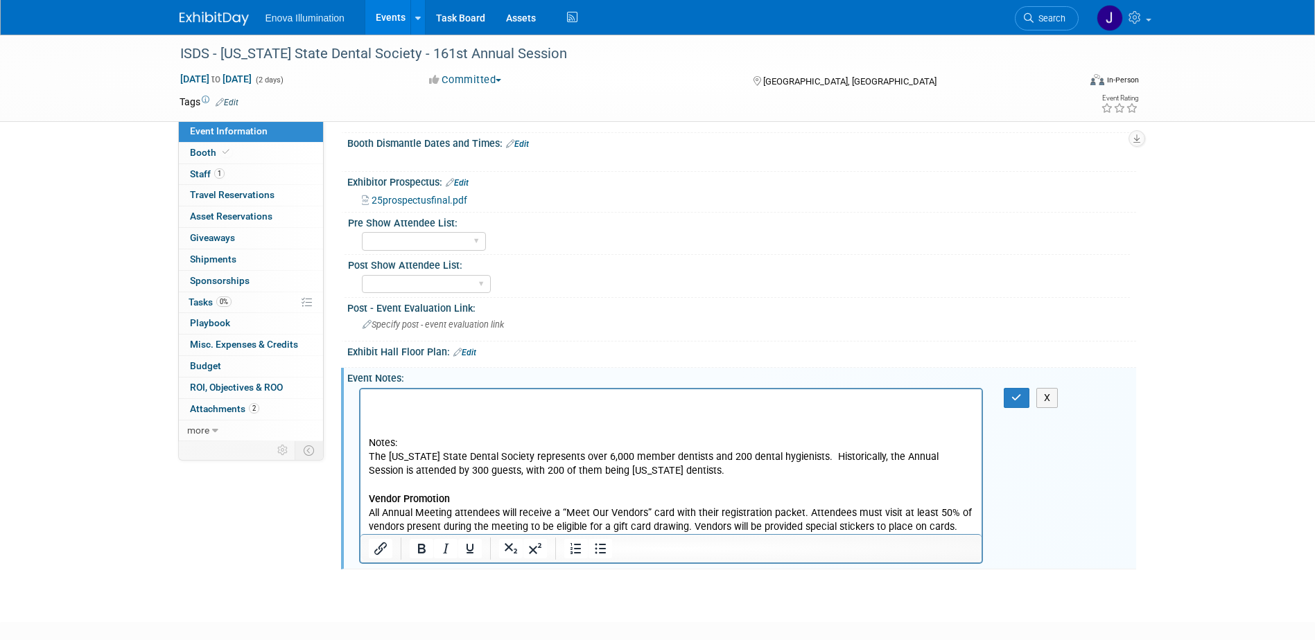
click at [378, 398] on p "Rich Text Area. Press ALT-0 for help." at bounding box center [671, 401] width 606 height 14
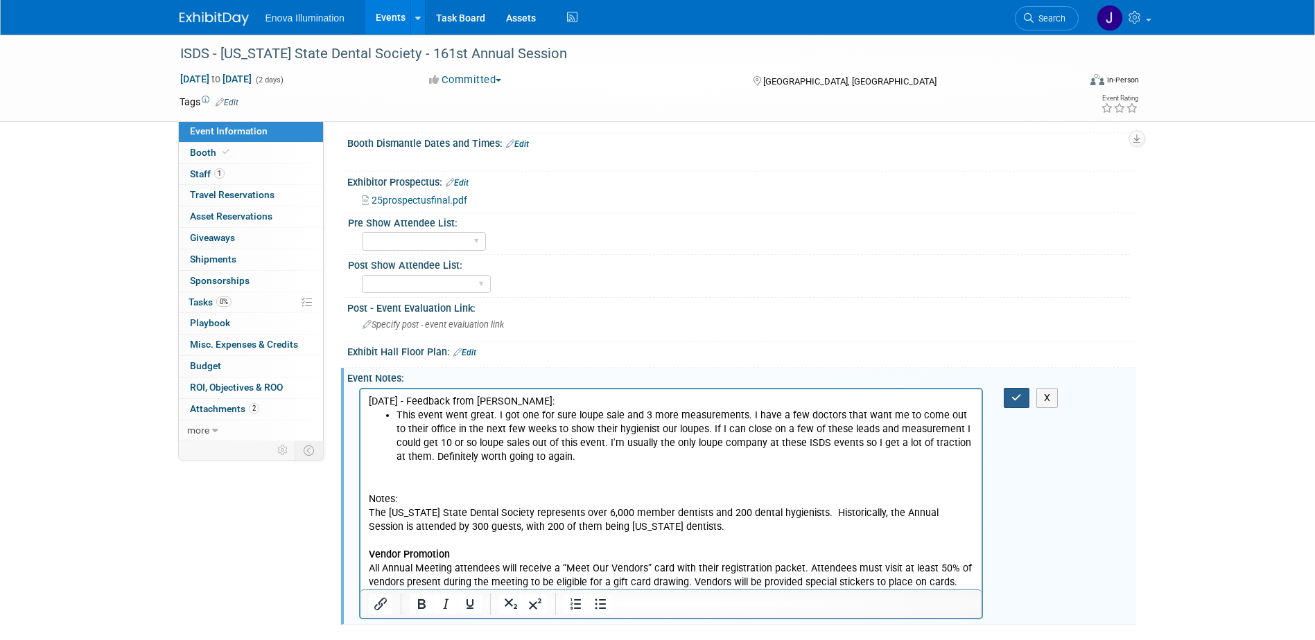
click at [1015, 401] on icon "button" at bounding box center [1016, 398] width 10 height 10
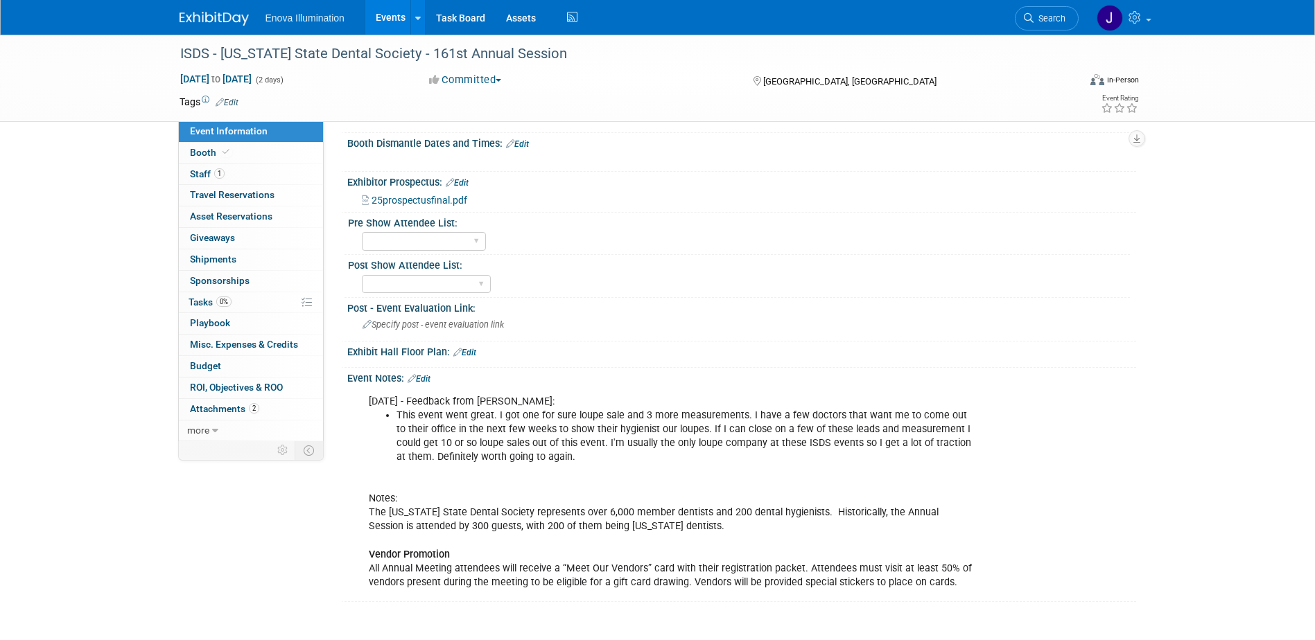
click at [225, 13] on img at bounding box center [213, 19] width 69 height 14
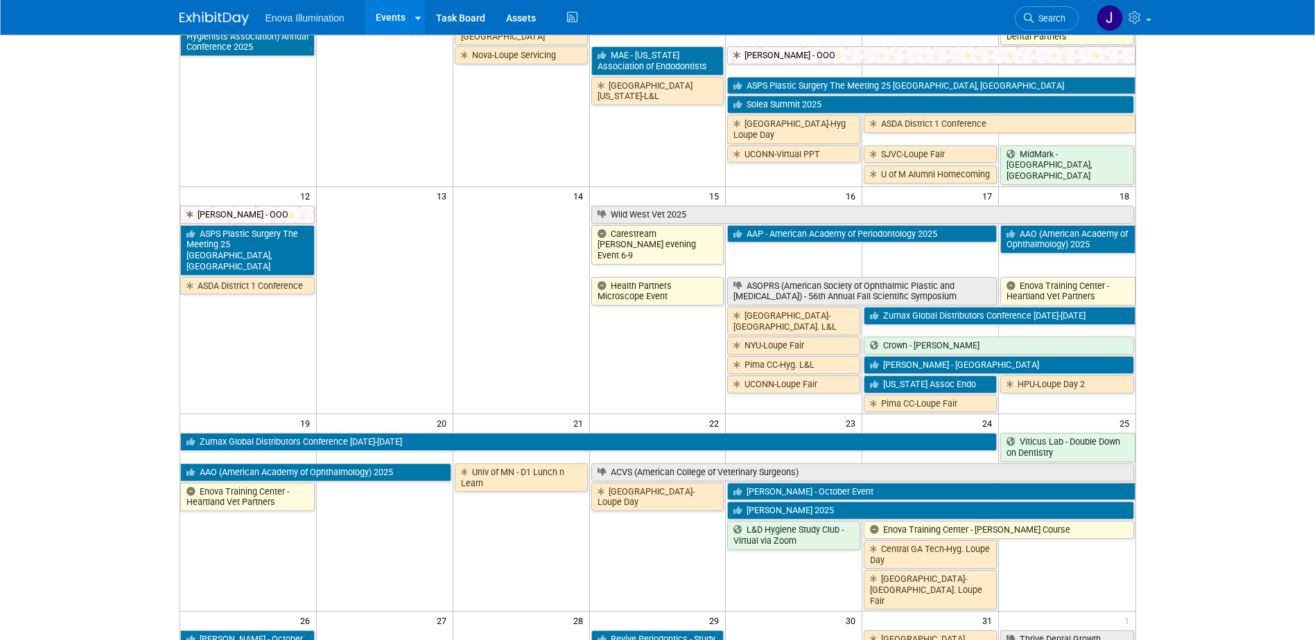
scroll to position [416, 0]
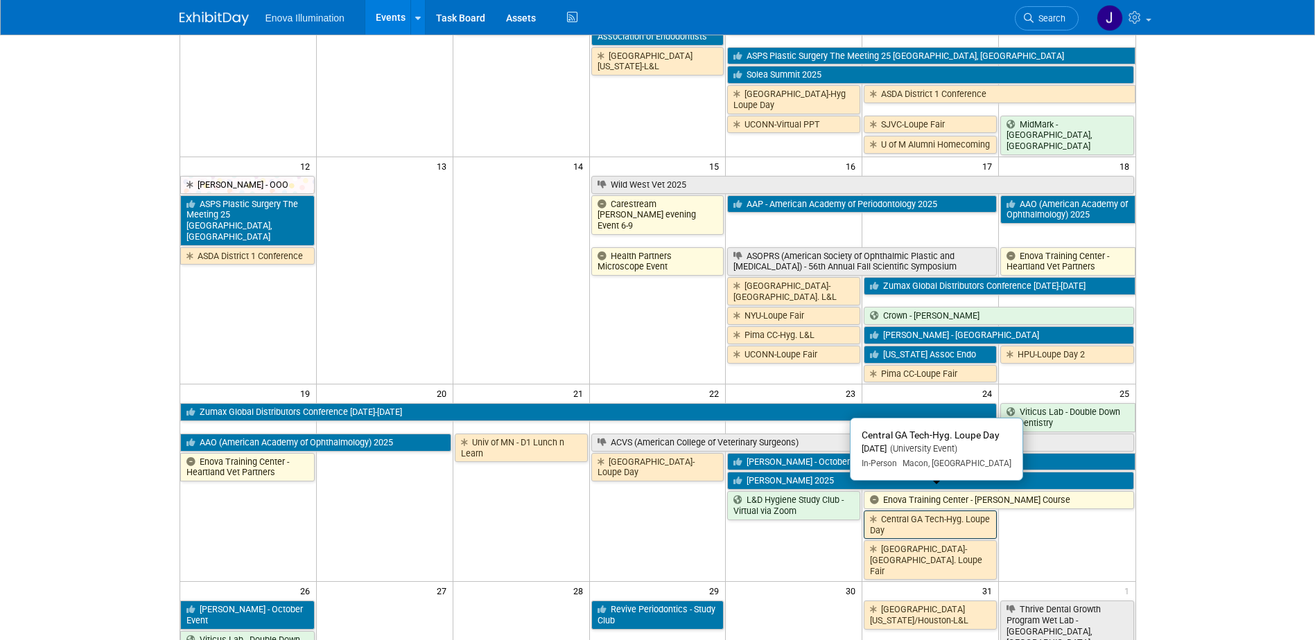
click at [951, 511] on link "Central GA Tech-Hyg. Loupe Day" at bounding box center [929, 525] width 133 height 28
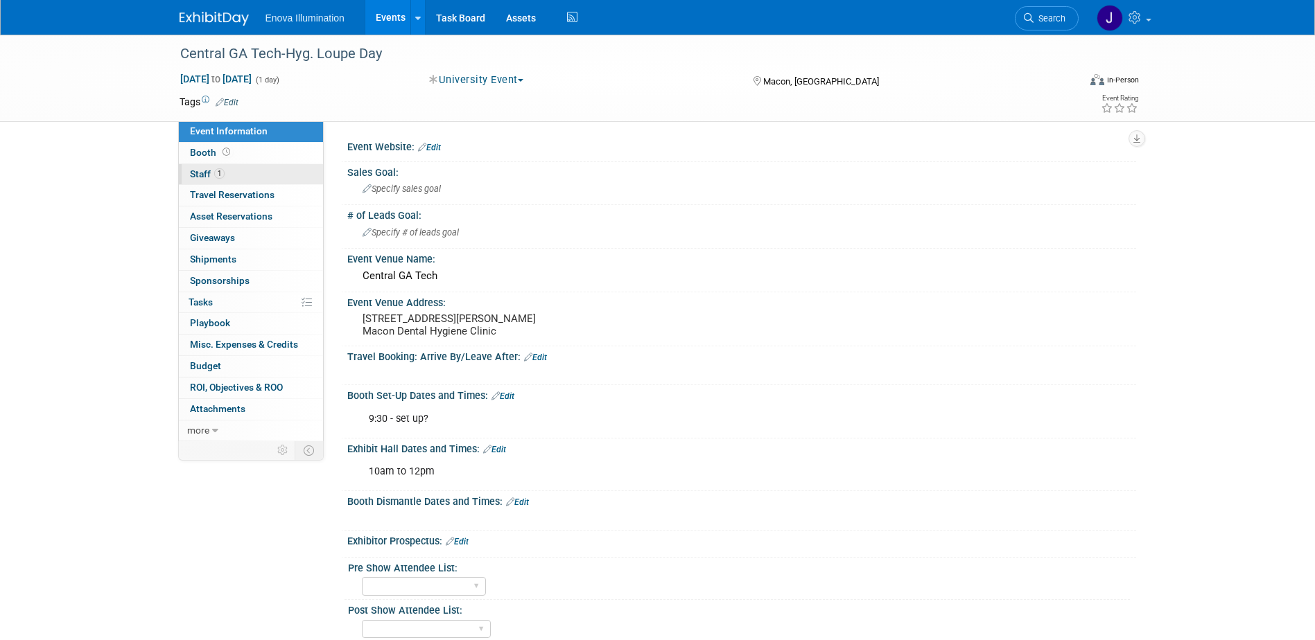
click at [249, 167] on link "1 Staff 1" at bounding box center [251, 174] width 144 height 21
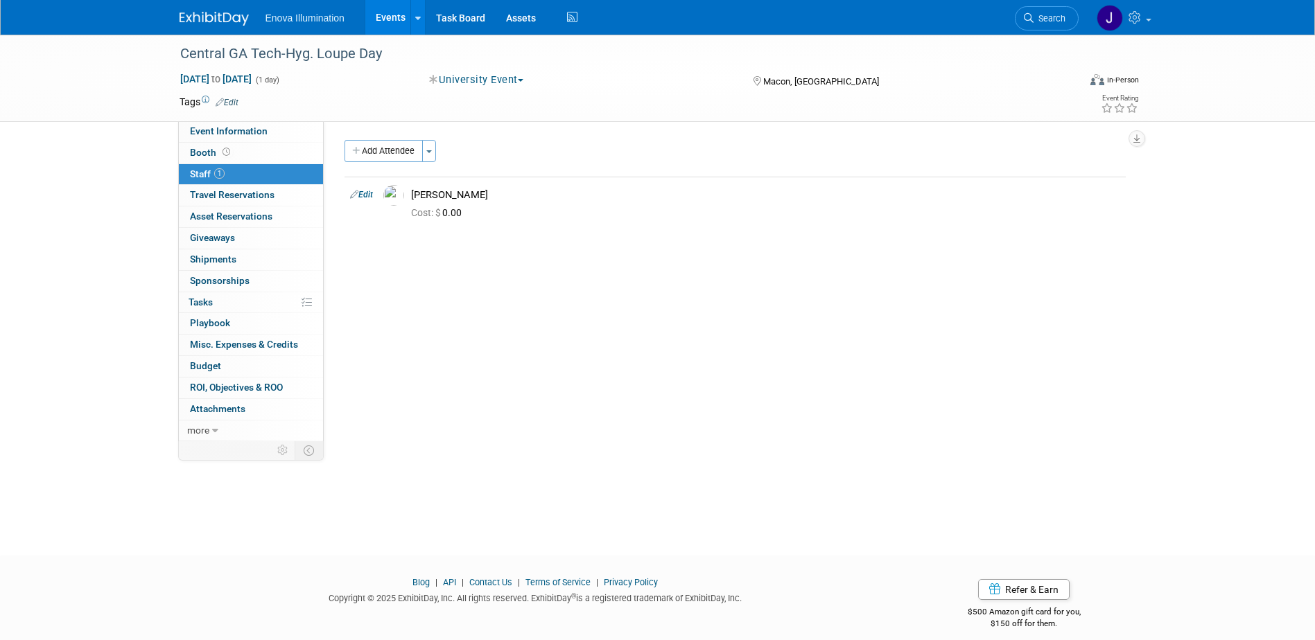
click at [247, 13] on img at bounding box center [213, 19] width 69 height 14
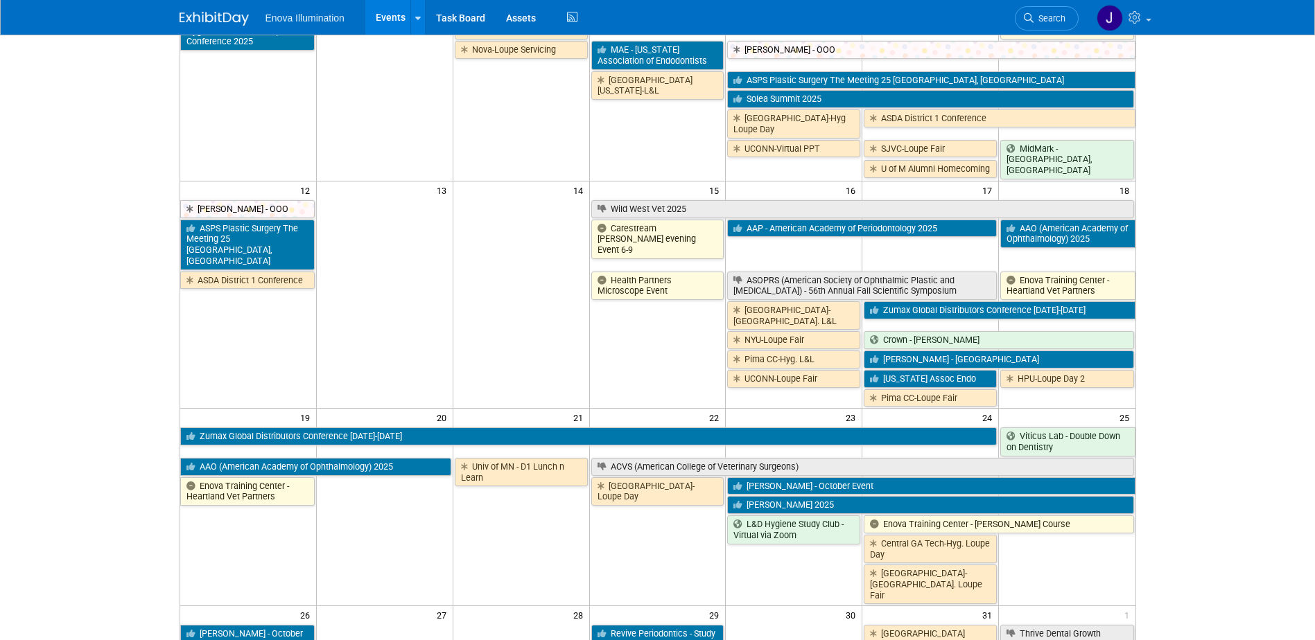
scroll to position [416, 0]
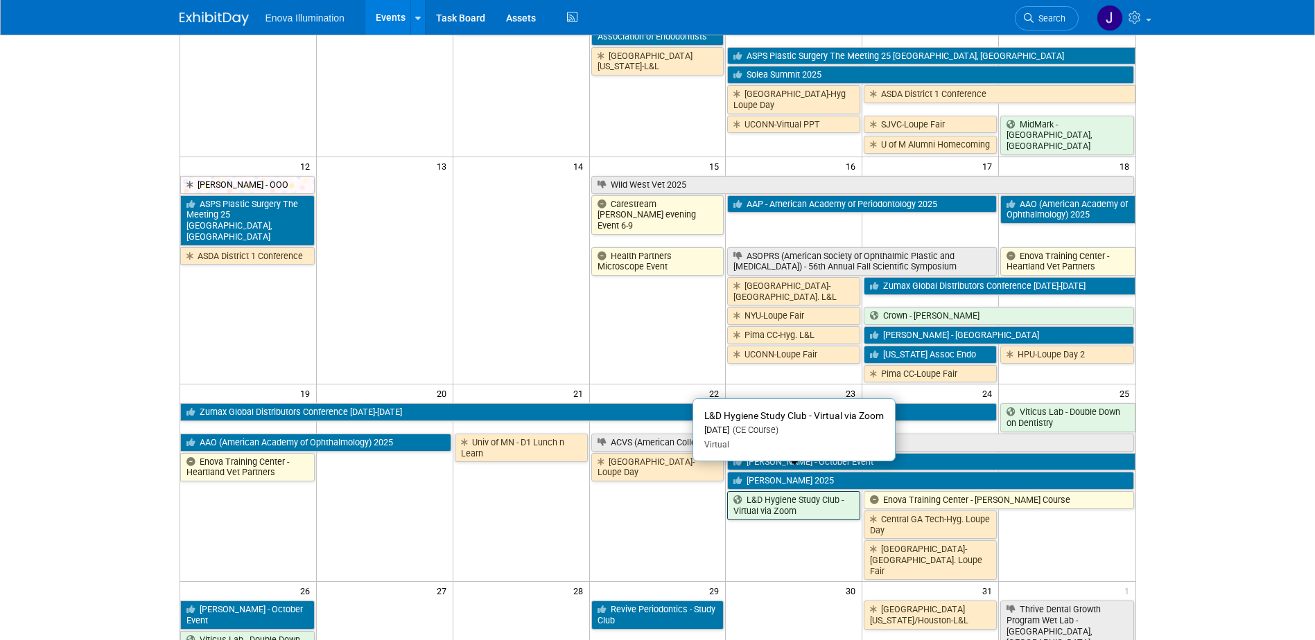
click at [809, 491] on link "L&D Hygiene Study Club - Virtual via Zoom" at bounding box center [793, 505] width 133 height 28
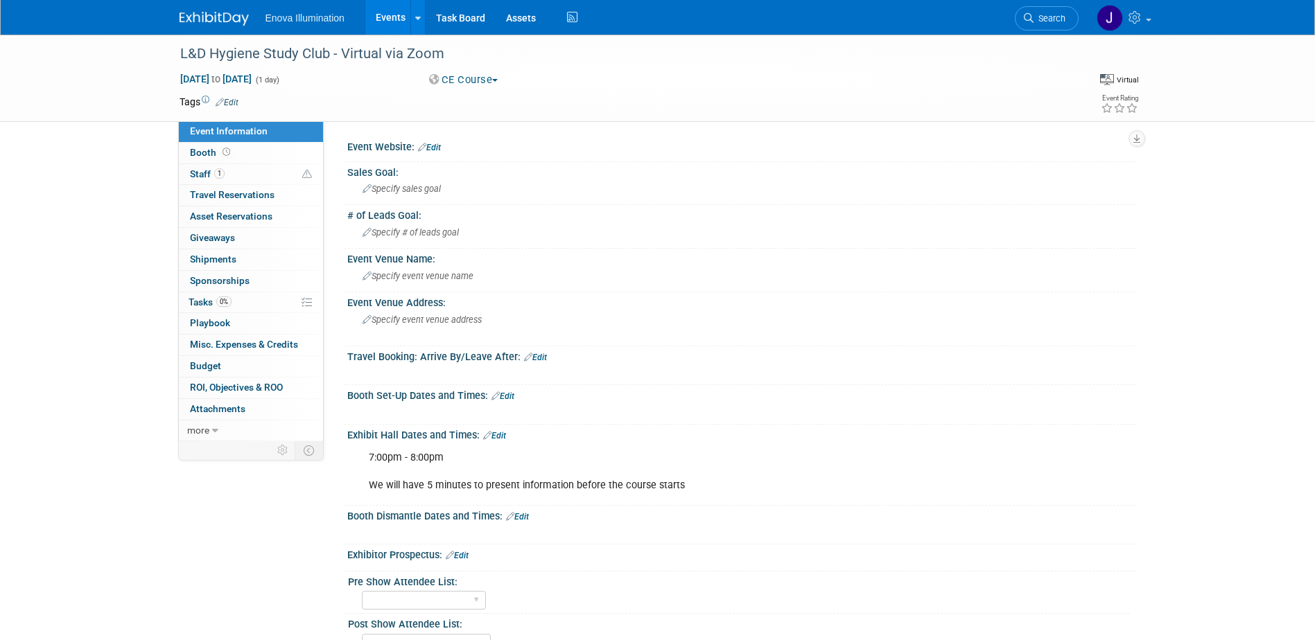
click at [238, 21] on img at bounding box center [213, 19] width 69 height 14
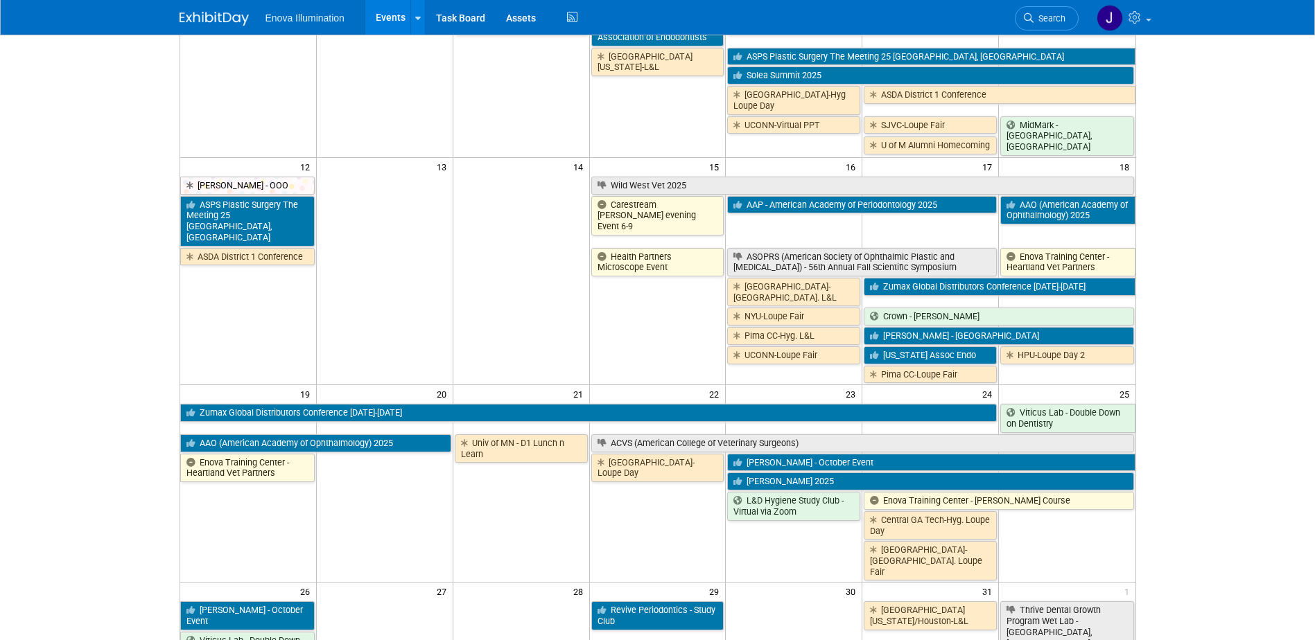
scroll to position [416, 0]
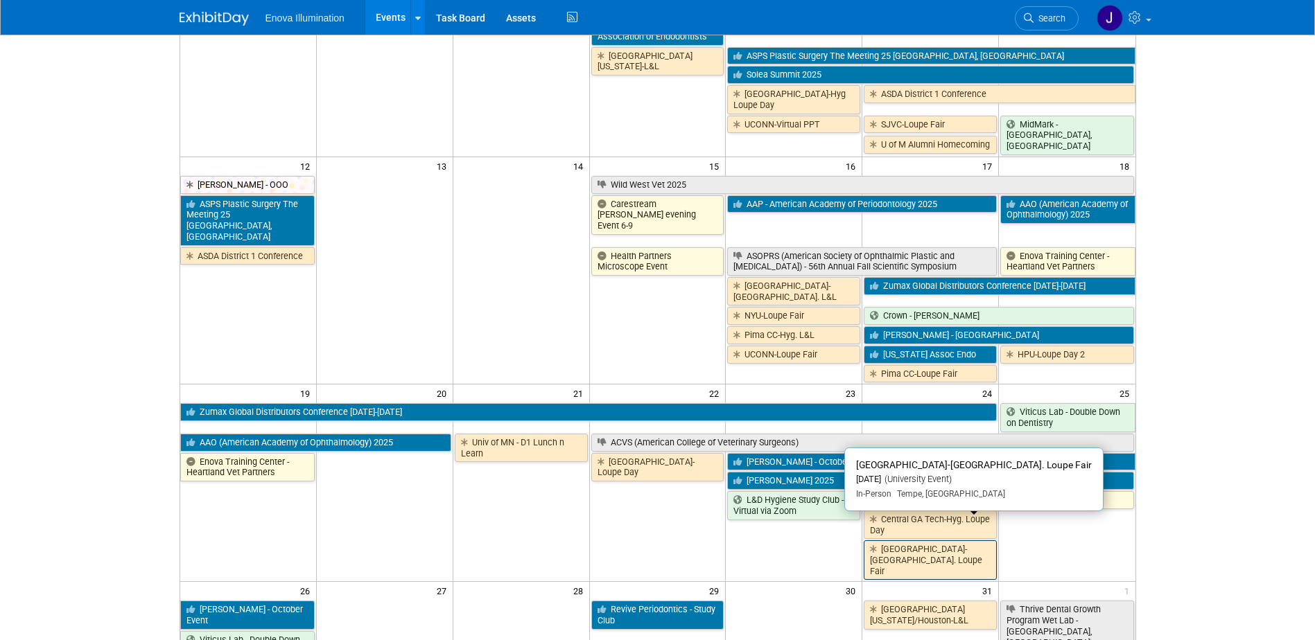
click at [882, 541] on link "[GEOGRAPHIC_DATA]-[GEOGRAPHIC_DATA]. Loupe Fair" at bounding box center [929, 560] width 133 height 39
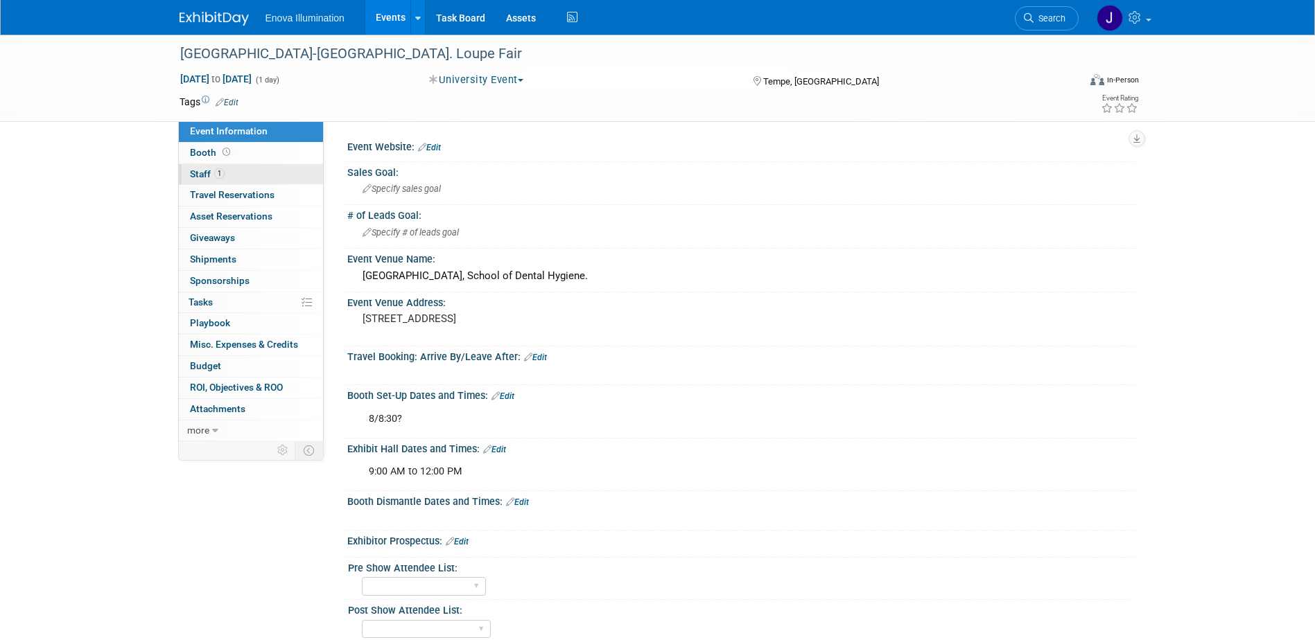
click at [204, 173] on span "Staff 1" at bounding box center [207, 173] width 35 height 11
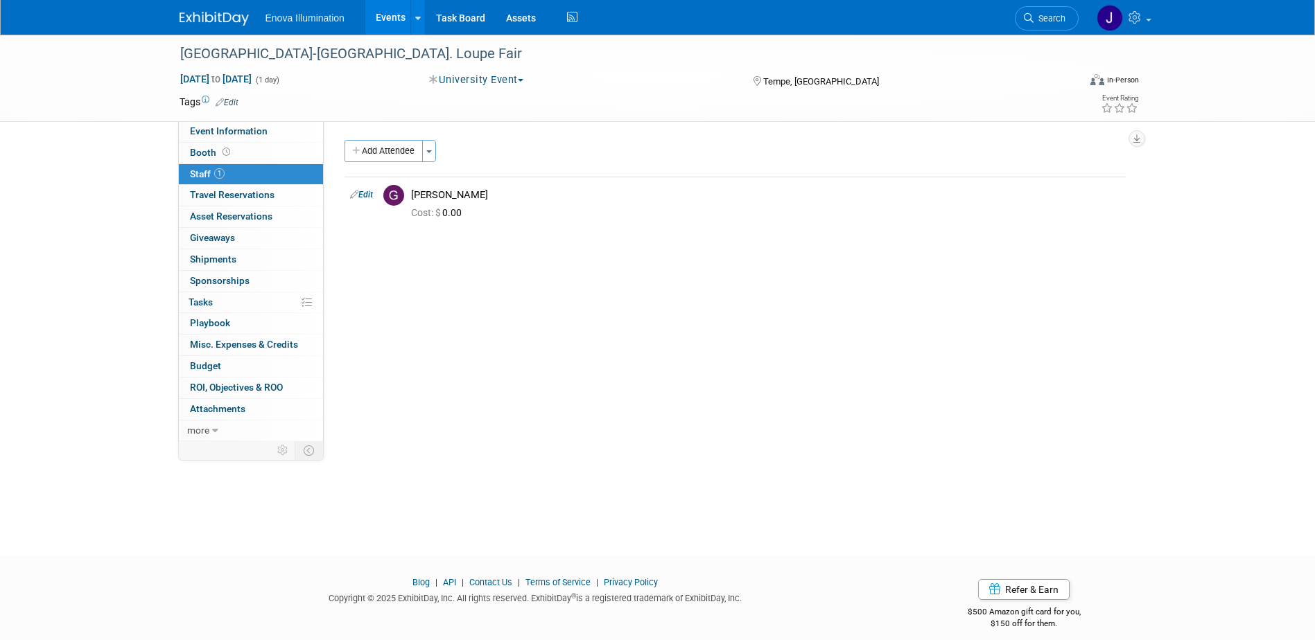
click at [220, 26] on div "Enova Illumination Events Add Event Bulk Upload Events Shareable Event Boards R…" at bounding box center [657, 17] width 956 height 35
click at [227, 19] on img at bounding box center [213, 19] width 69 height 14
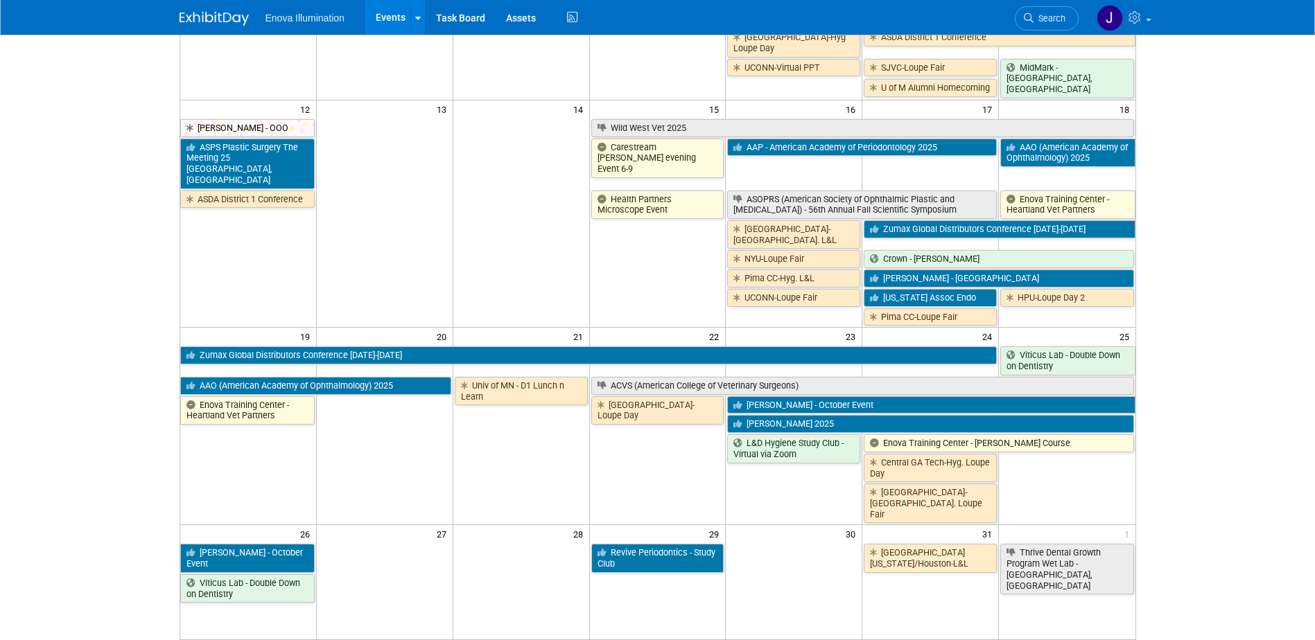
scroll to position [485, 0]
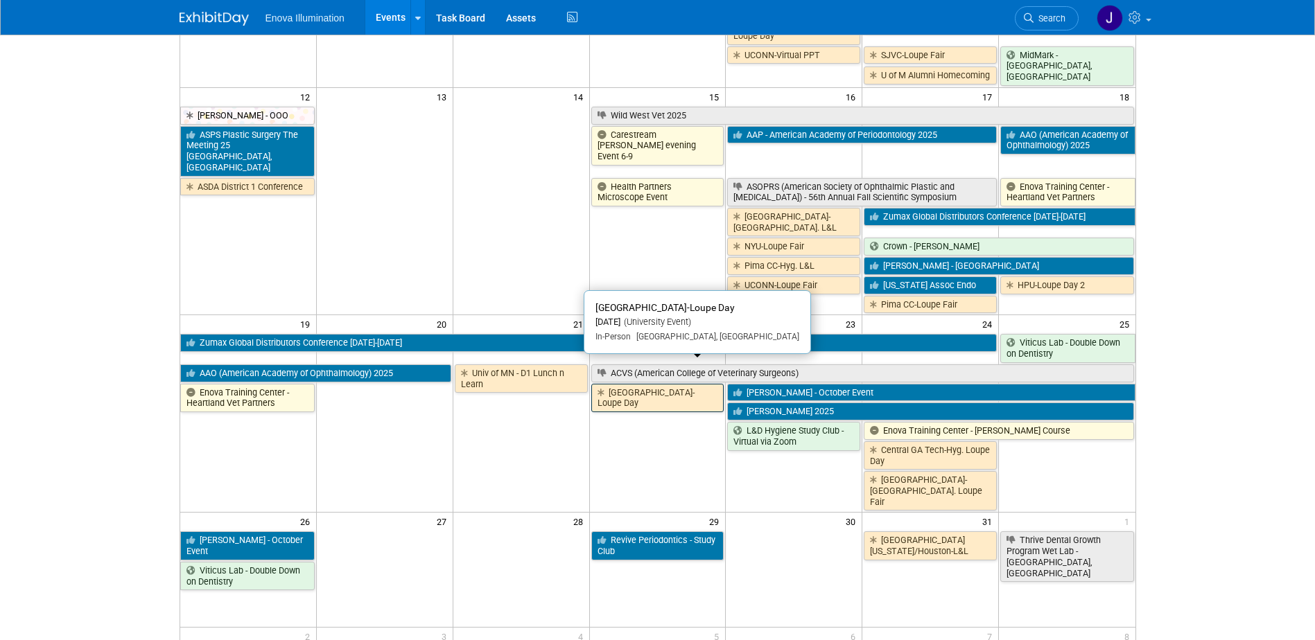
click at [617, 384] on link "[GEOGRAPHIC_DATA]-Loupe Day" at bounding box center [657, 398] width 133 height 28
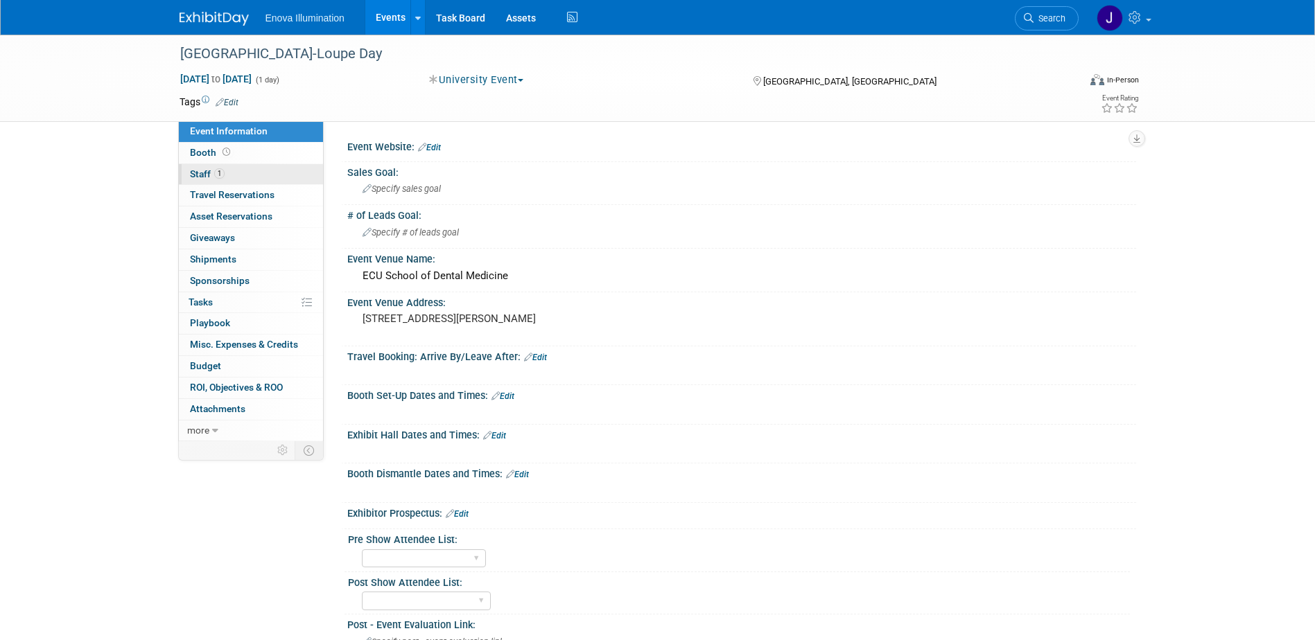
click at [273, 171] on link "1 Staff 1" at bounding box center [251, 174] width 144 height 21
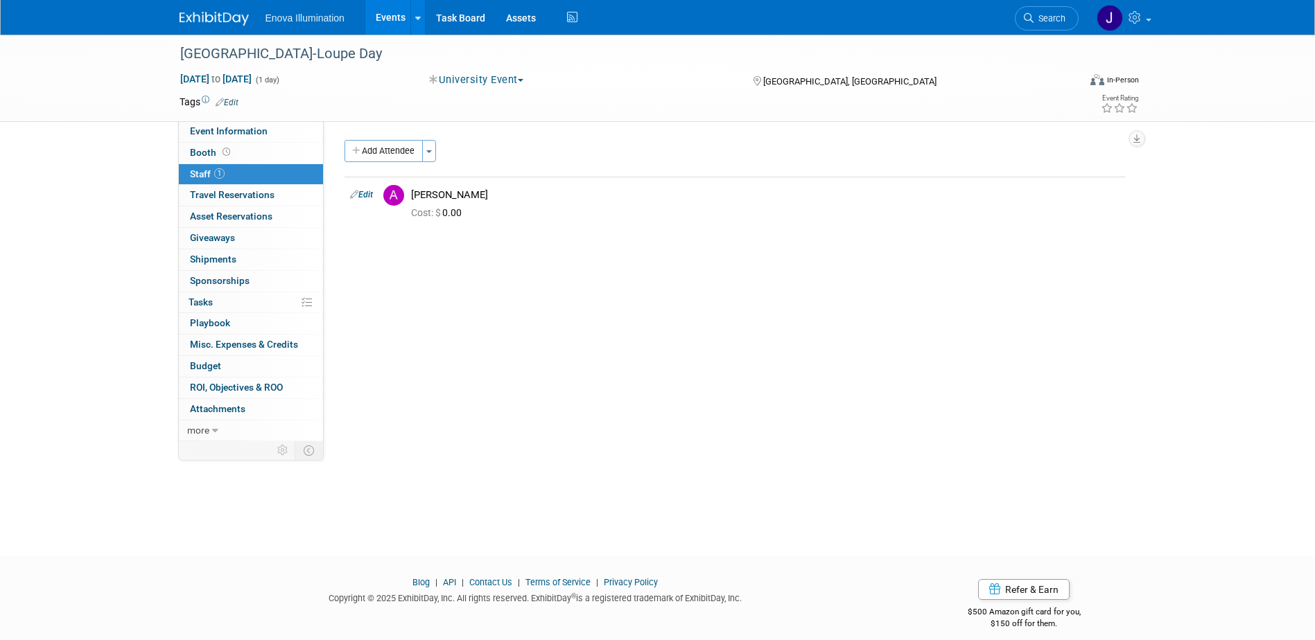
drag, startPoint x: 234, startPoint y: 14, endPoint x: 256, endPoint y: 37, distance: 31.9
click at [234, 15] on img at bounding box center [213, 19] width 69 height 14
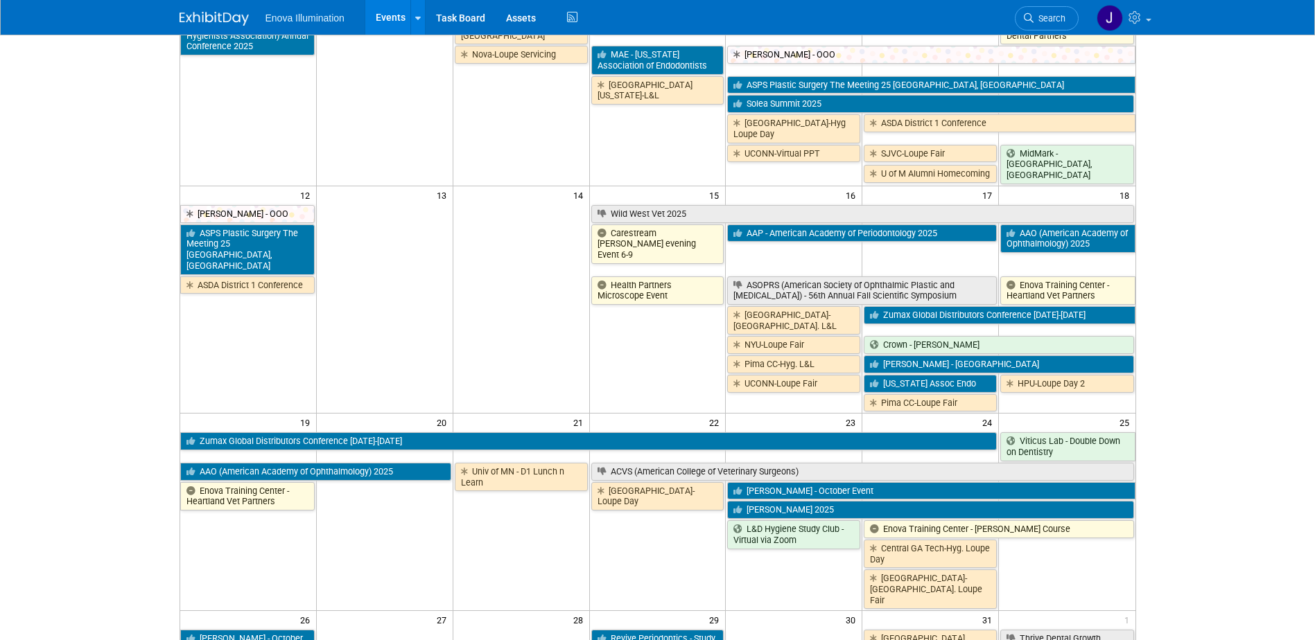
scroll to position [416, 0]
